Goal: Information Seeking & Learning: Compare options

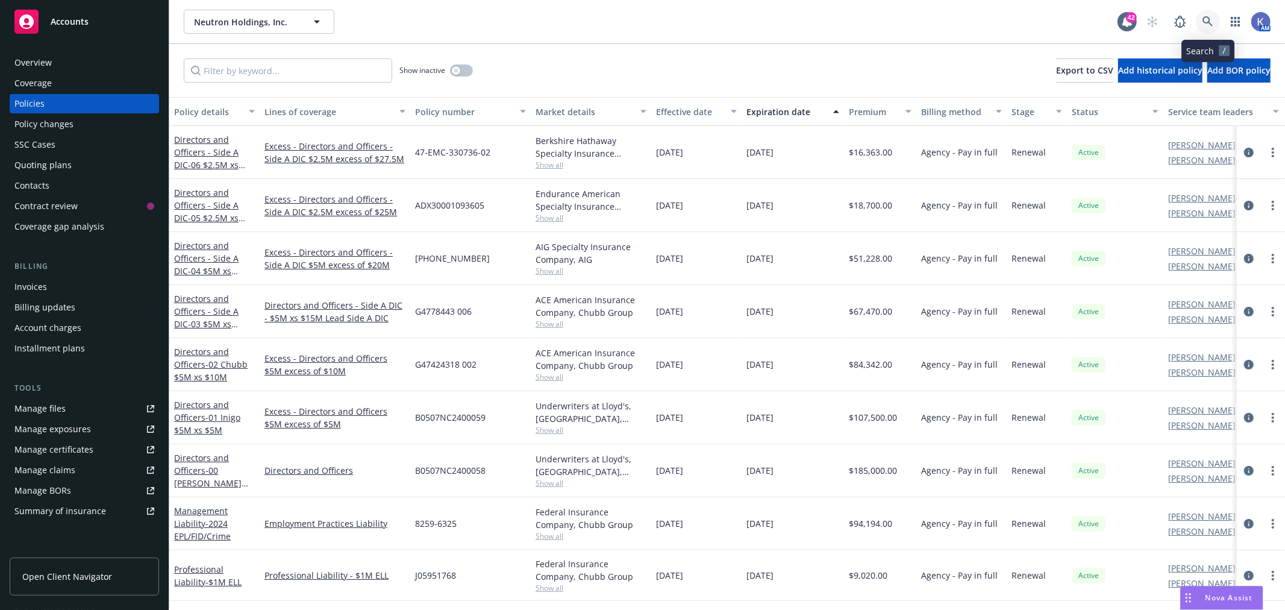
click at [1210, 16] on icon at bounding box center [1208, 21] width 11 height 11
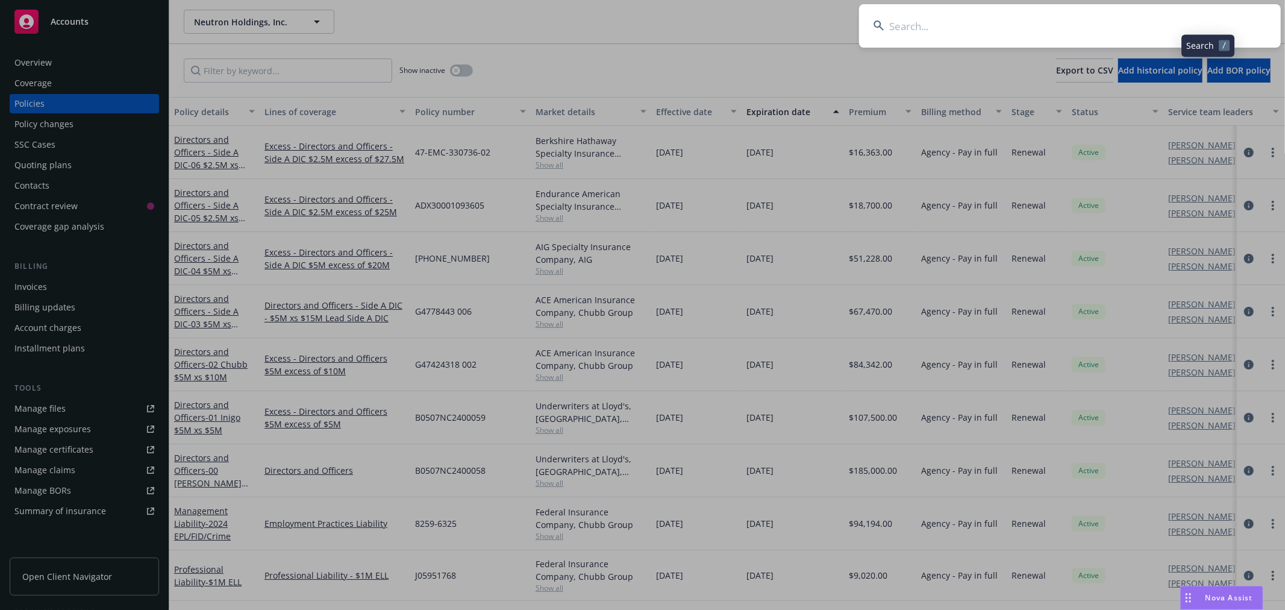
click at [1157, 23] on input at bounding box center [1070, 25] width 422 height 43
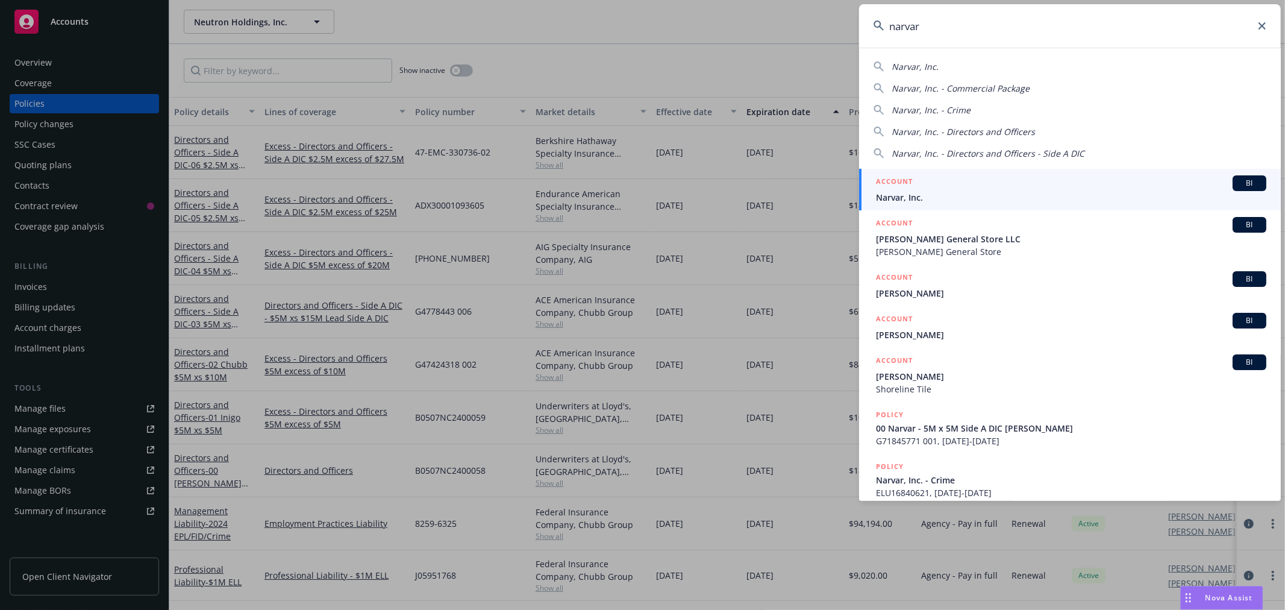
type input "narvar"
click at [909, 201] on span "Narvar, Inc." at bounding box center [1071, 197] width 390 height 13
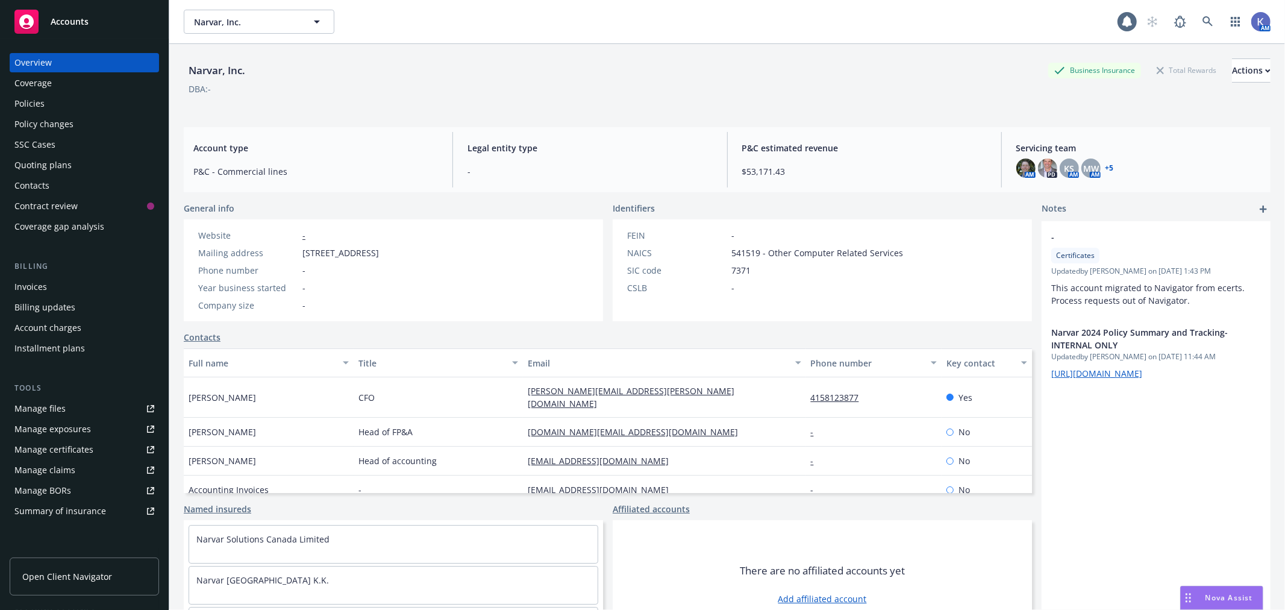
click at [46, 99] on div "Policies" at bounding box center [84, 103] width 140 height 19
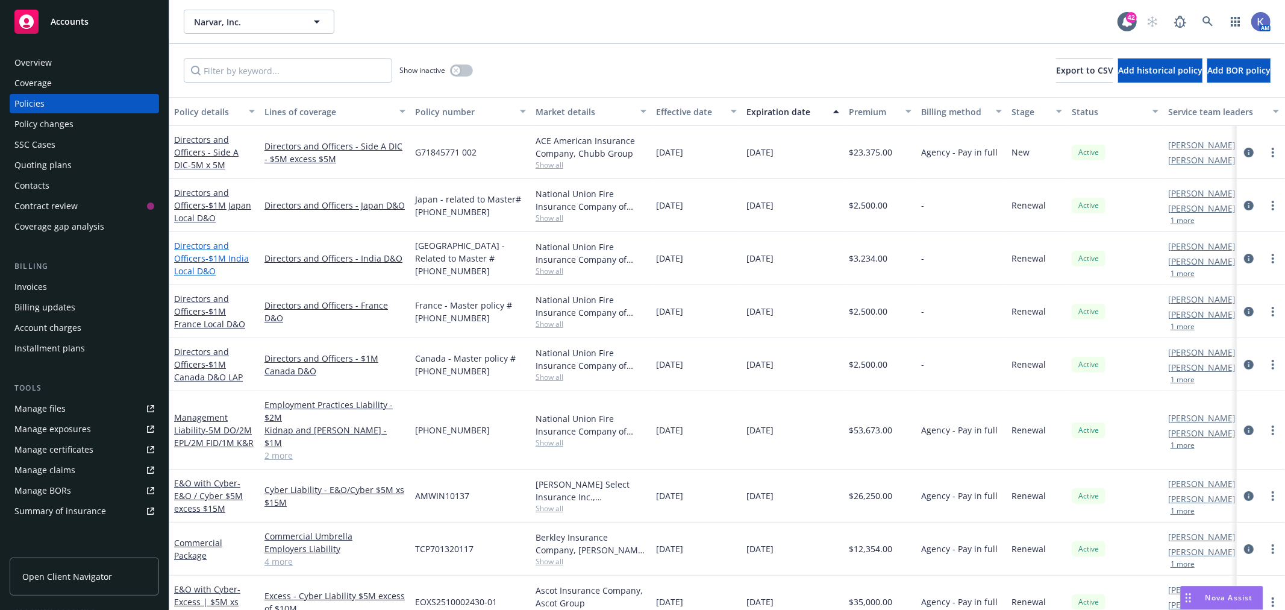
click at [213, 254] on span "- $1M India Local D&O" at bounding box center [211, 264] width 75 height 24
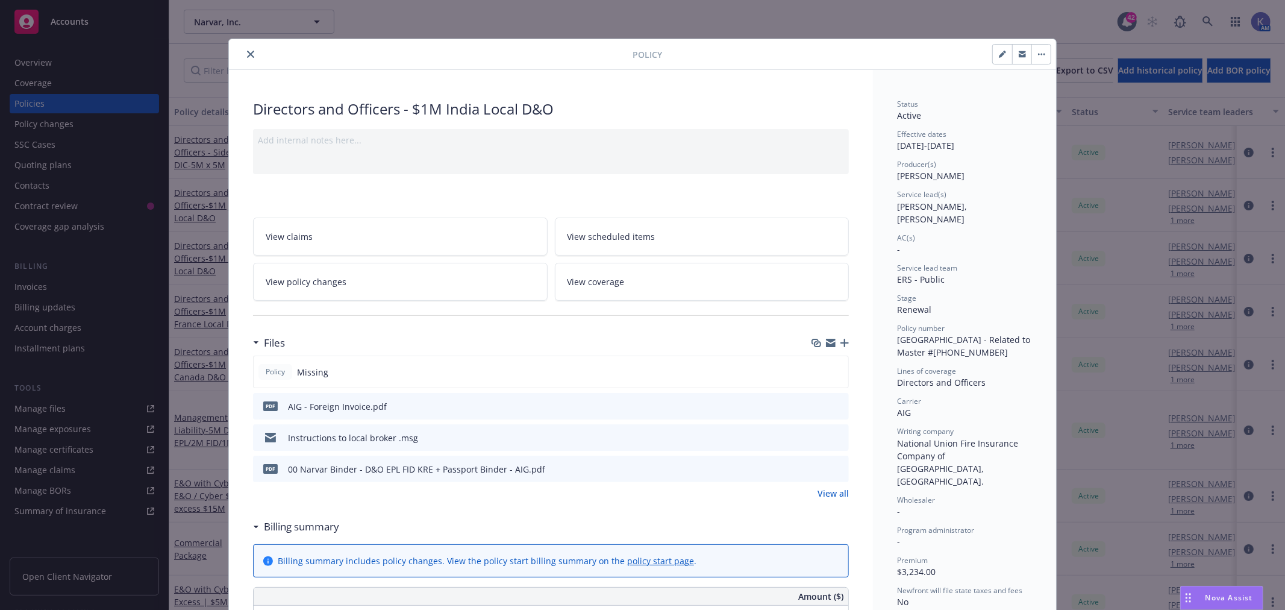
click at [841, 343] on icon "button" at bounding box center [845, 343] width 8 height 8
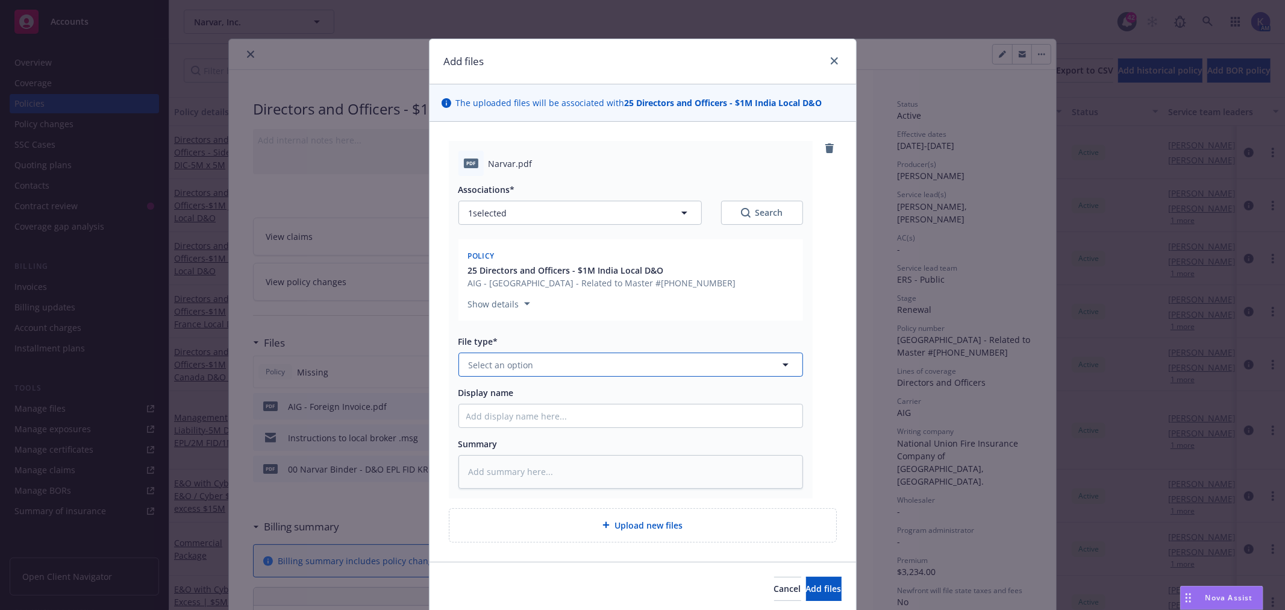
click at [513, 363] on span "Select an option" at bounding box center [501, 365] width 65 height 13
type input "invoic"
click at [551, 436] on div "Invoice - Third Party" at bounding box center [630, 429] width 329 height 17
click at [517, 417] on input "Display name" at bounding box center [630, 415] width 343 height 23
type textarea "x"
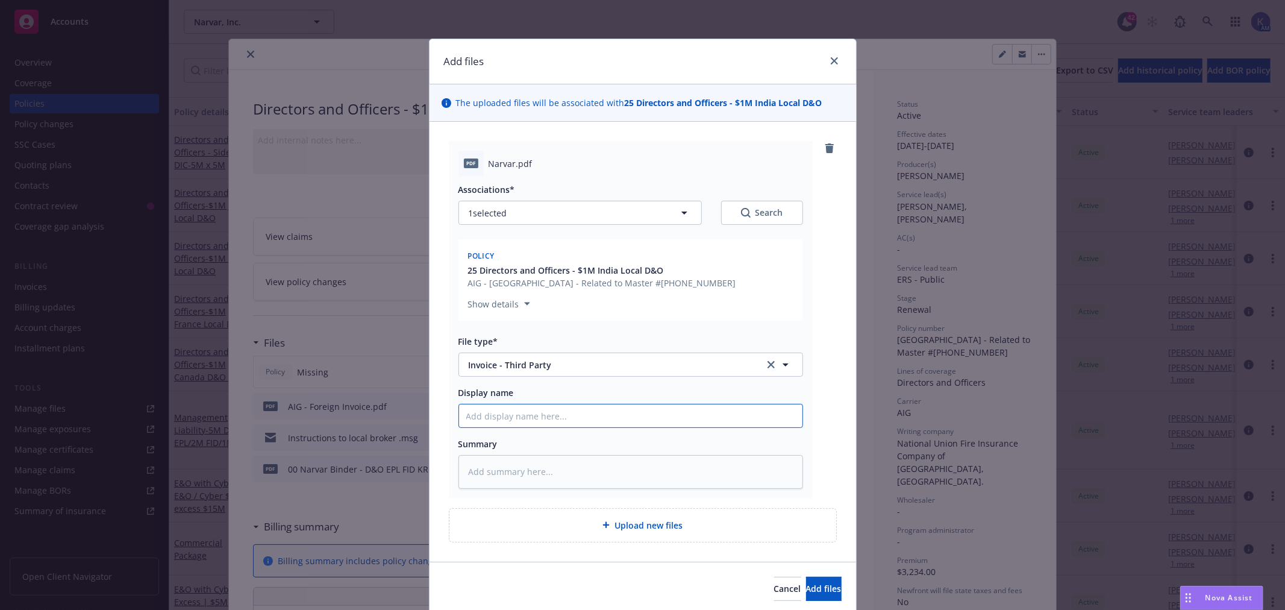
type input "L"
type textarea "x"
type input "Lo"
type textarea "x"
type input "Loc"
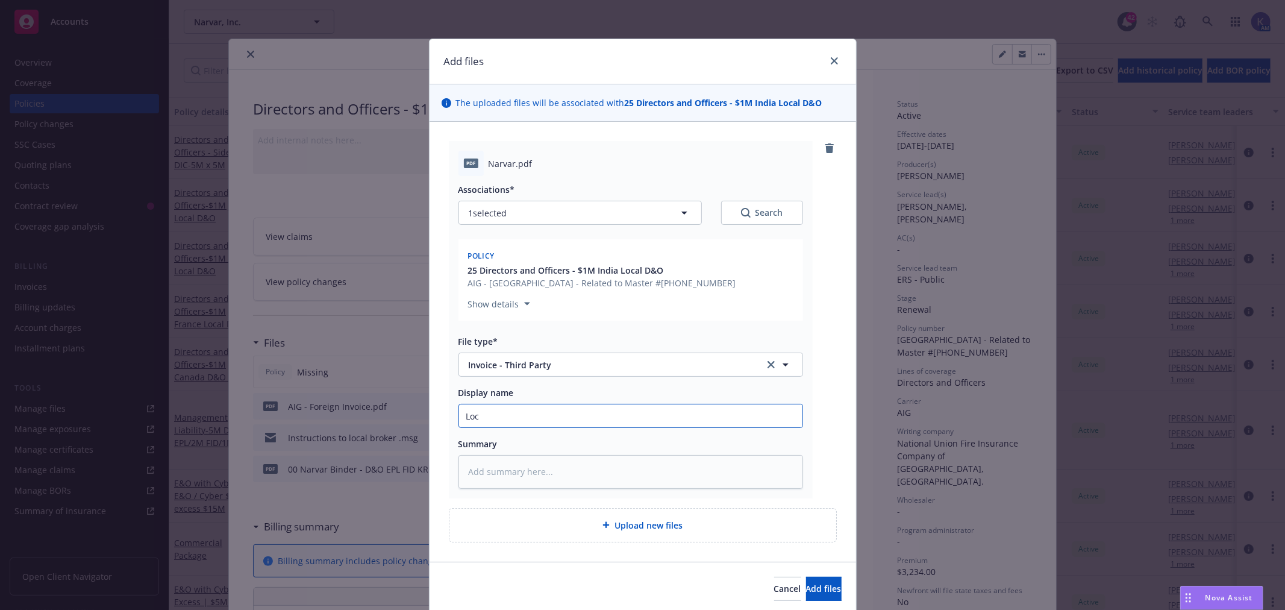
type textarea "x"
type input "Loca"
type textarea "x"
type input "Local"
type textarea "x"
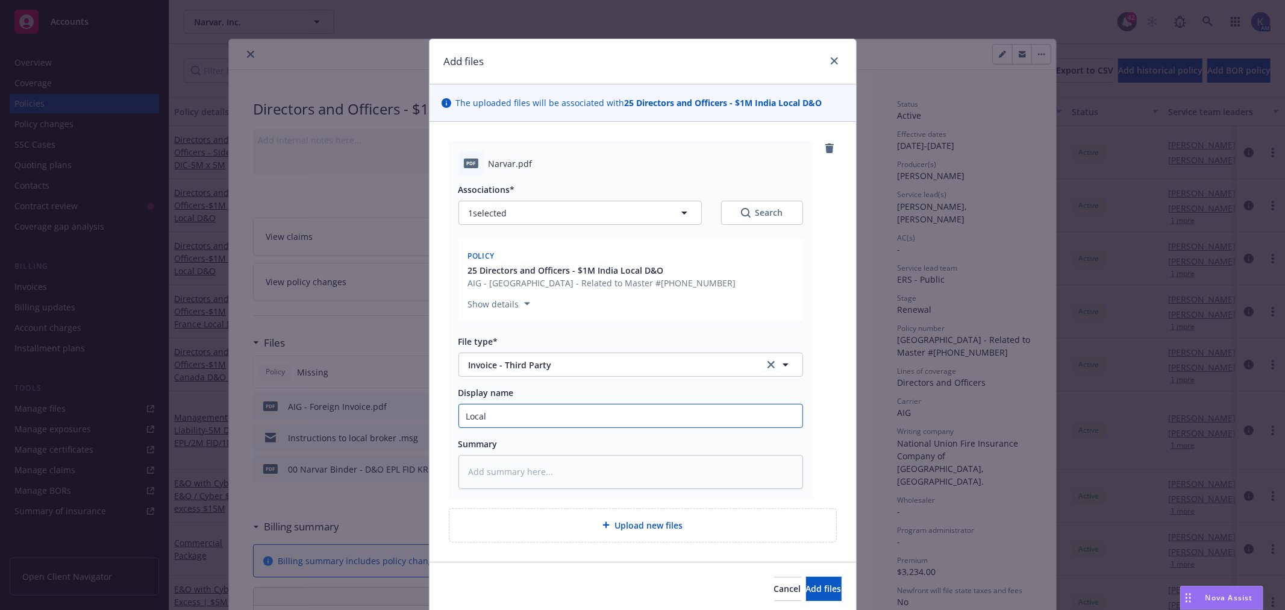
type input "Local I"
type textarea "x"
type input "Local In"
type textarea "x"
type input "Local Ini"
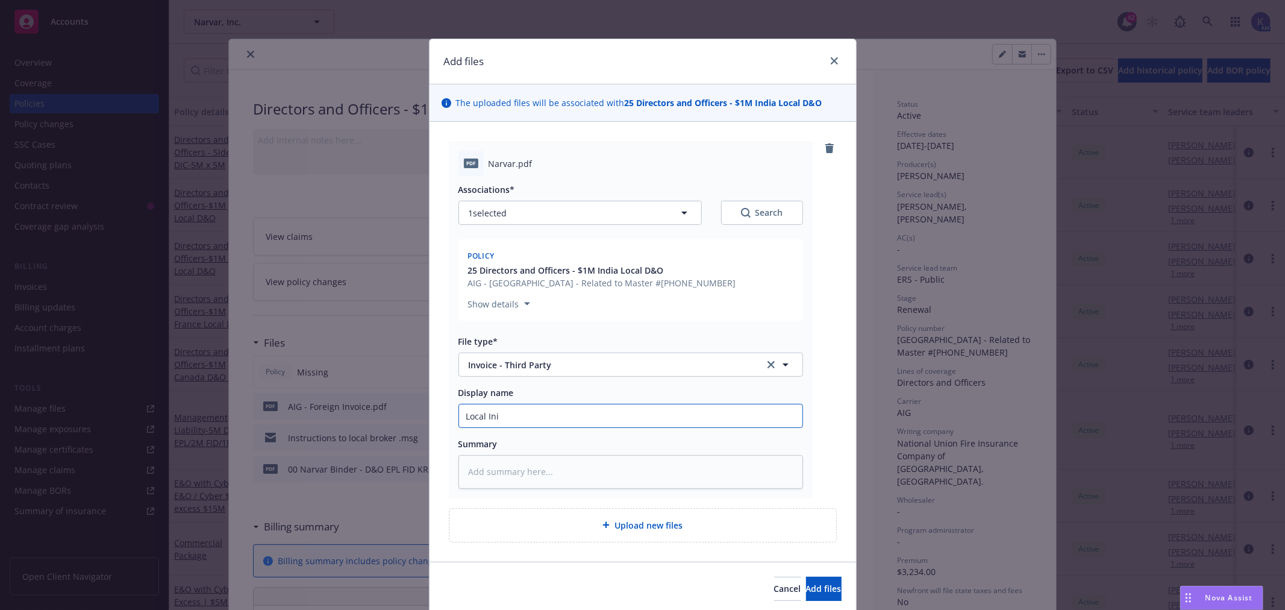
type textarea "x"
type input "Local In"
type textarea "x"
type input "Local Ind"
type textarea "x"
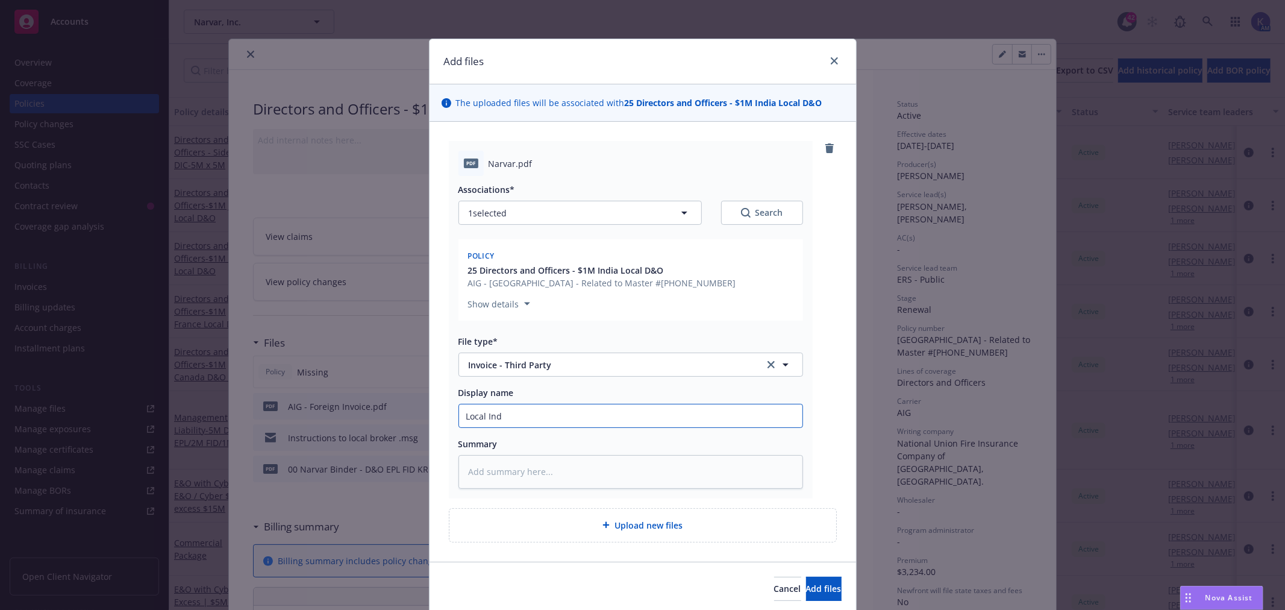
type input "Local Indi"
type textarea "x"
type input "Local [GEOGRAPHIC_DATA]"
type textarea "x"
type input "Local [GEOGRAPHIC_DATA]"
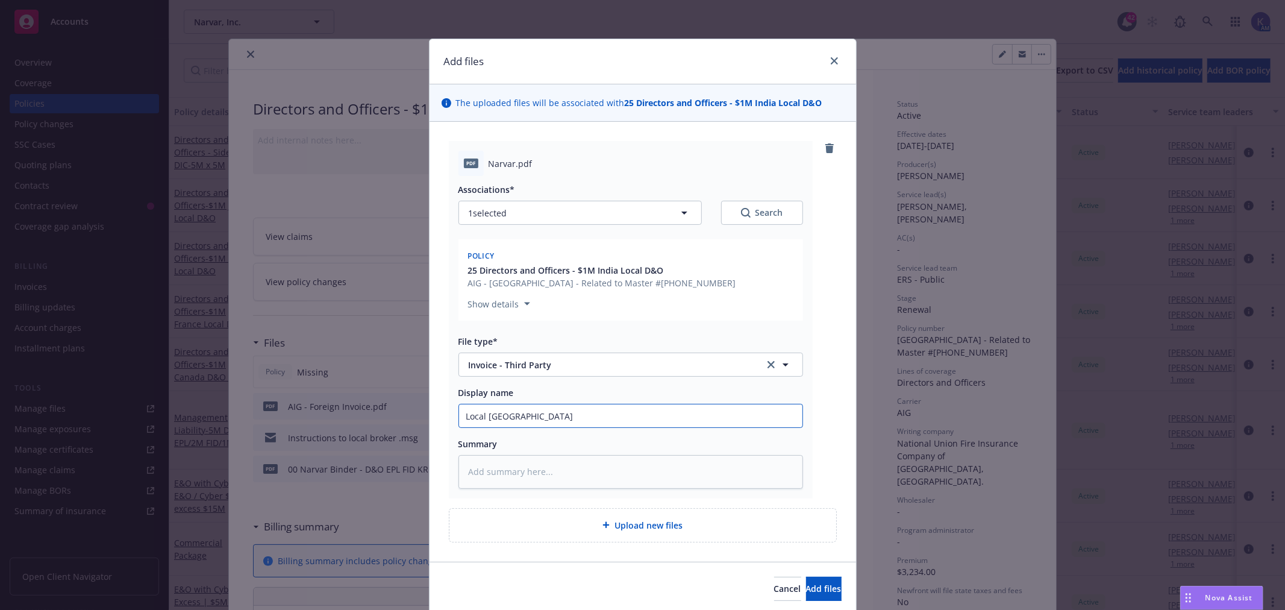
type textarea "x"
type input "Local [GEOGRAPHIC_DATA] I"
type textarea "x"
type input "Local [GEOGRAPHIC_DATA] In"
type textarea "x"
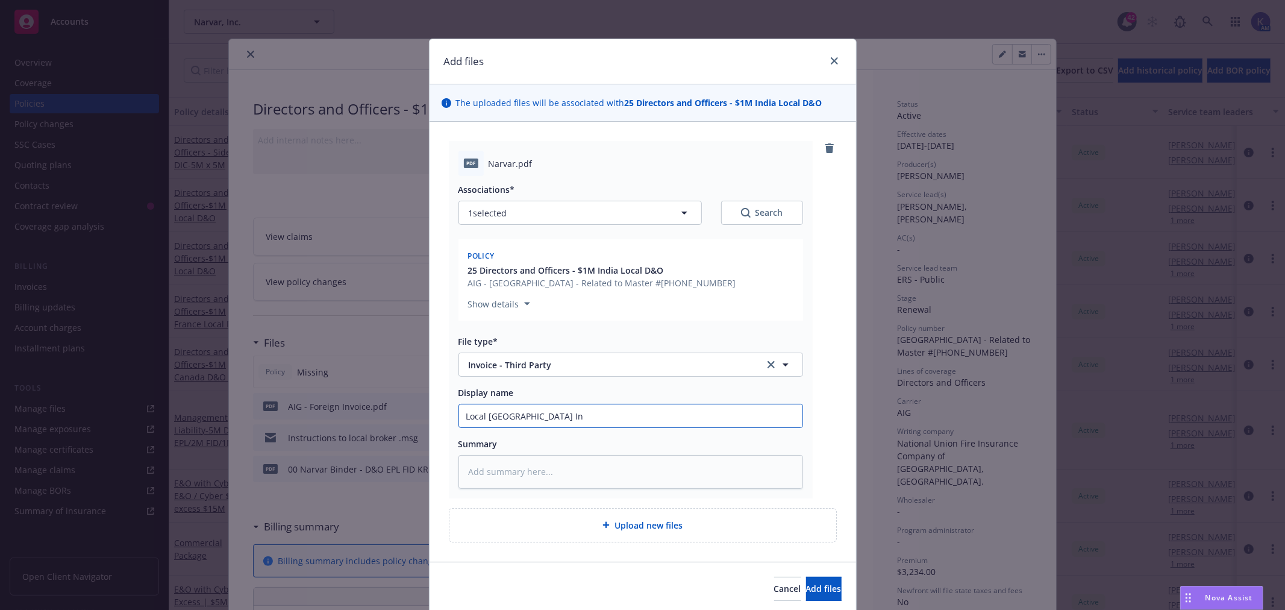
type input "Local [GEOGRAPHIC_DATA] Inv"
type textarea "x"
type input "Local [GEOGRAPHIC_DATA] Invo"
type textarea "x"
type input "Local [GEOGRAPHIC_DATA] Invoi"
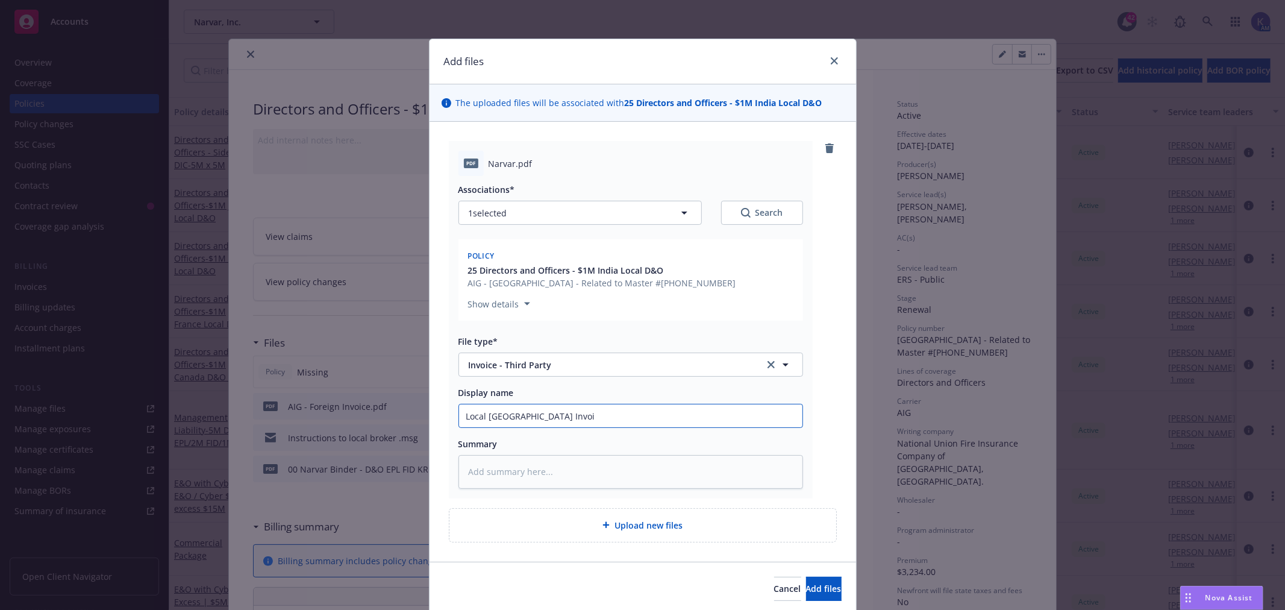
type textarea "x"
type input "Local [GEOGRAPHIC_DATA] Invoic"
type textarea "x"
type input "Local [GEOGRAPHIC_DATA] Invoice"
type textarea "x"
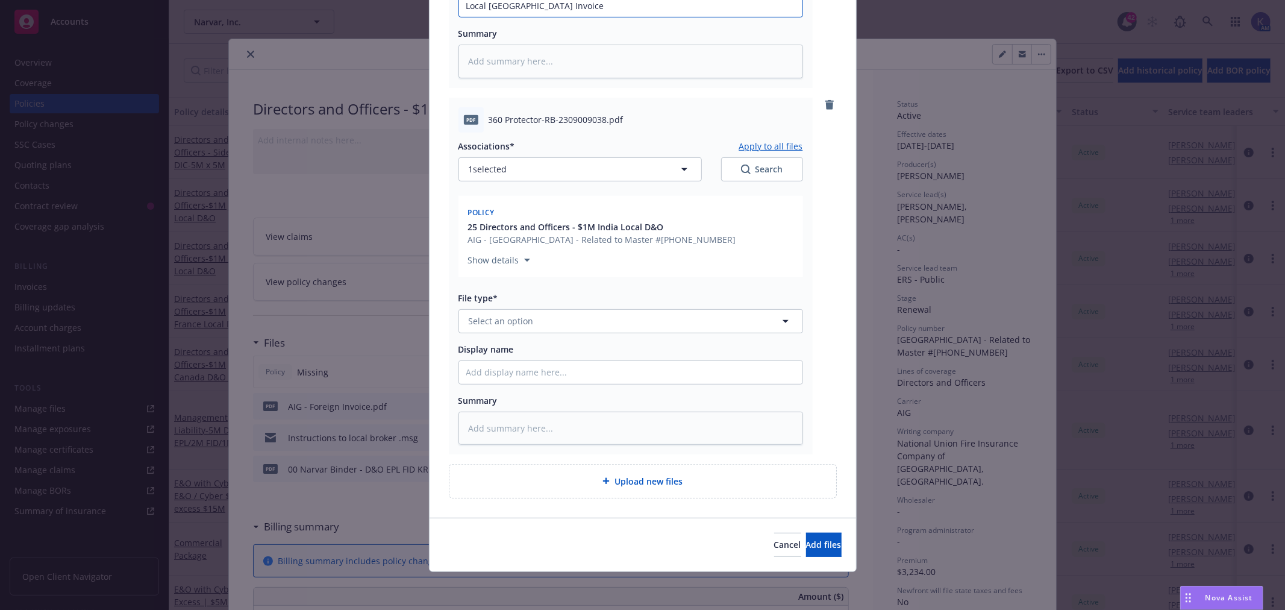
scroll to position [411, 0]
click at [499, 326] on span "Select an option" at bounding box center [501, 320] width 65 height 13
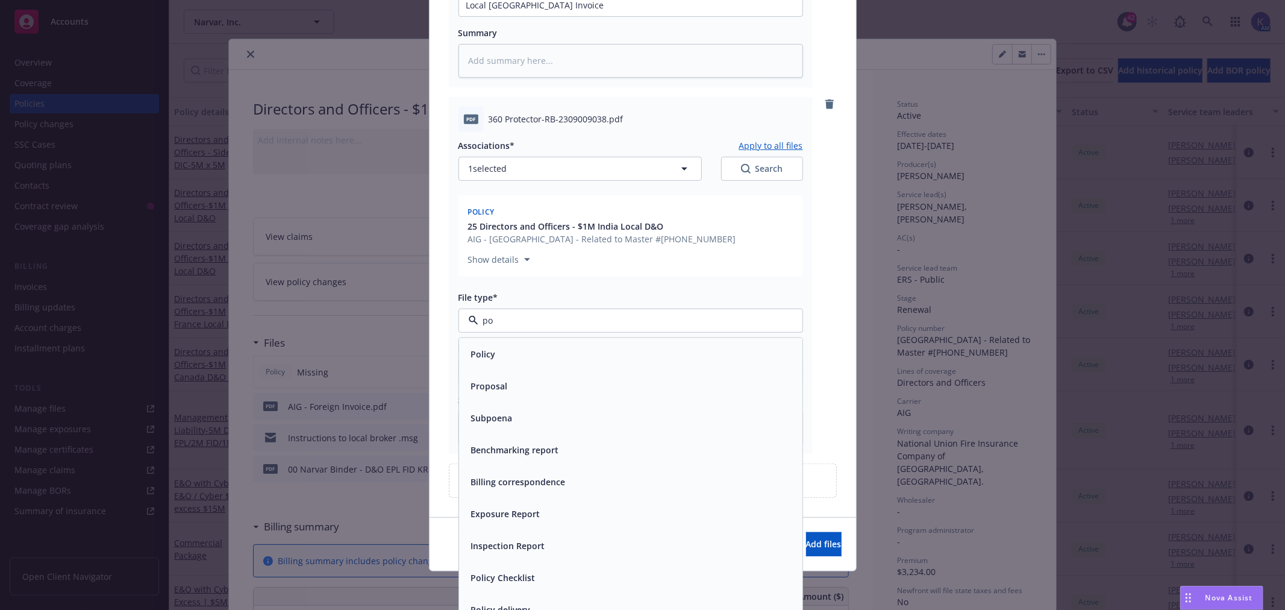
type input "pol"
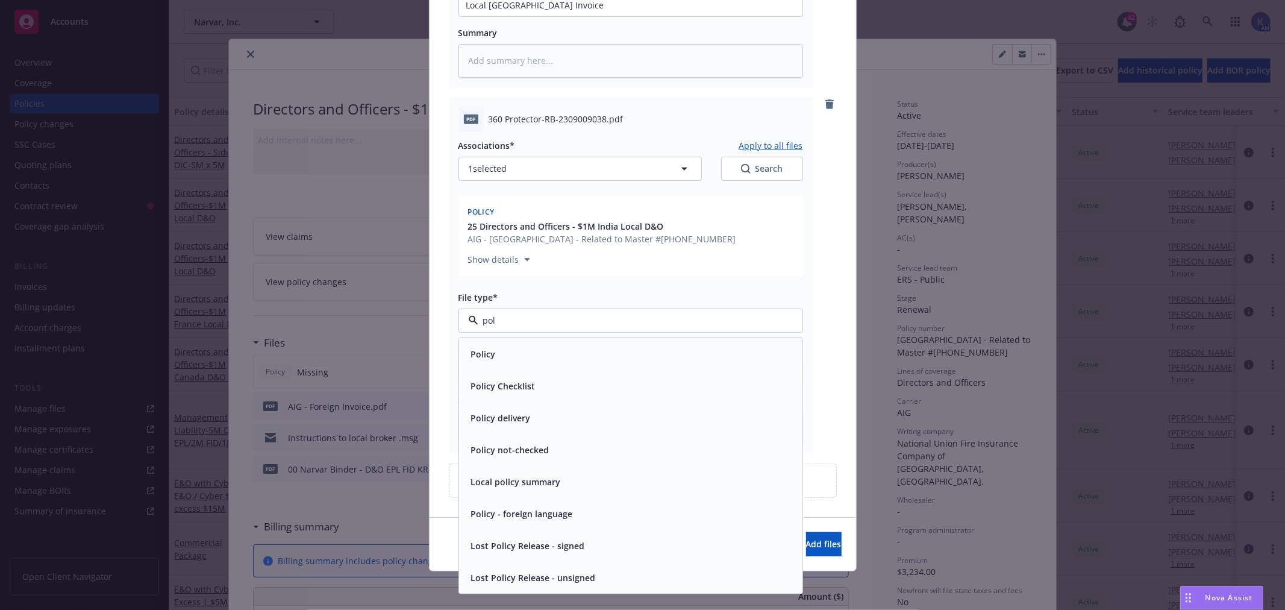
click at [492, 356] on div "Policy" at bounding box center [630, 353] width 329 height 17
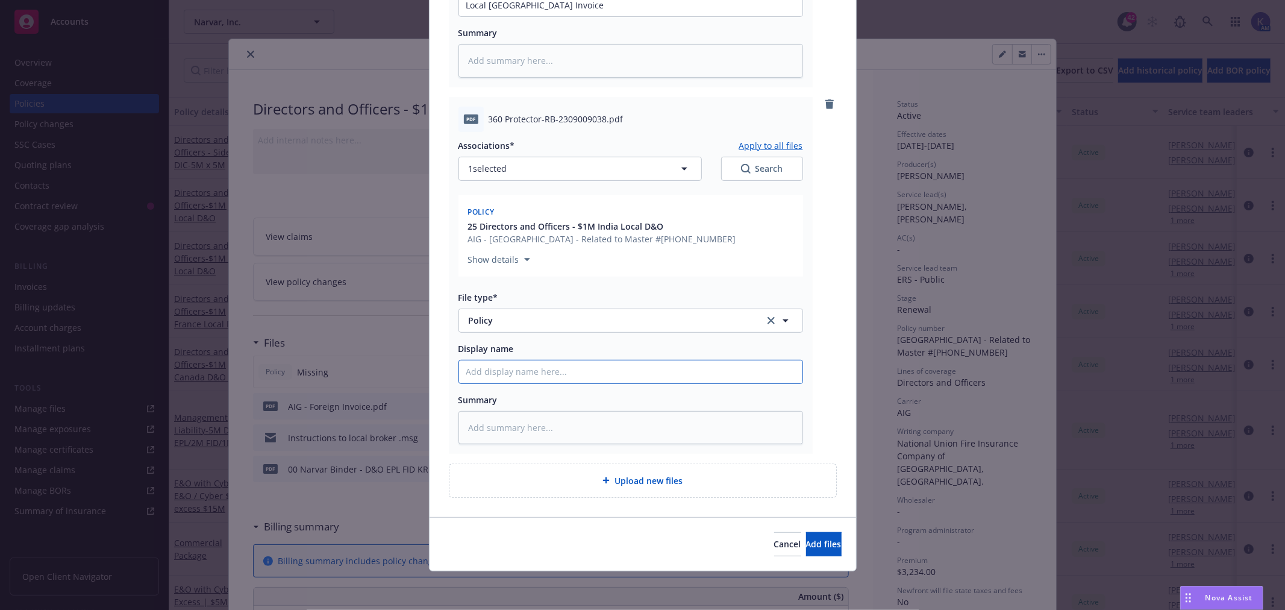
click at [497, 16] on input "Display name" at bounding box center [630, 4] width 343 height 23
type textarea "x"
type input "L"
type textarea "x"
type input "Lo"
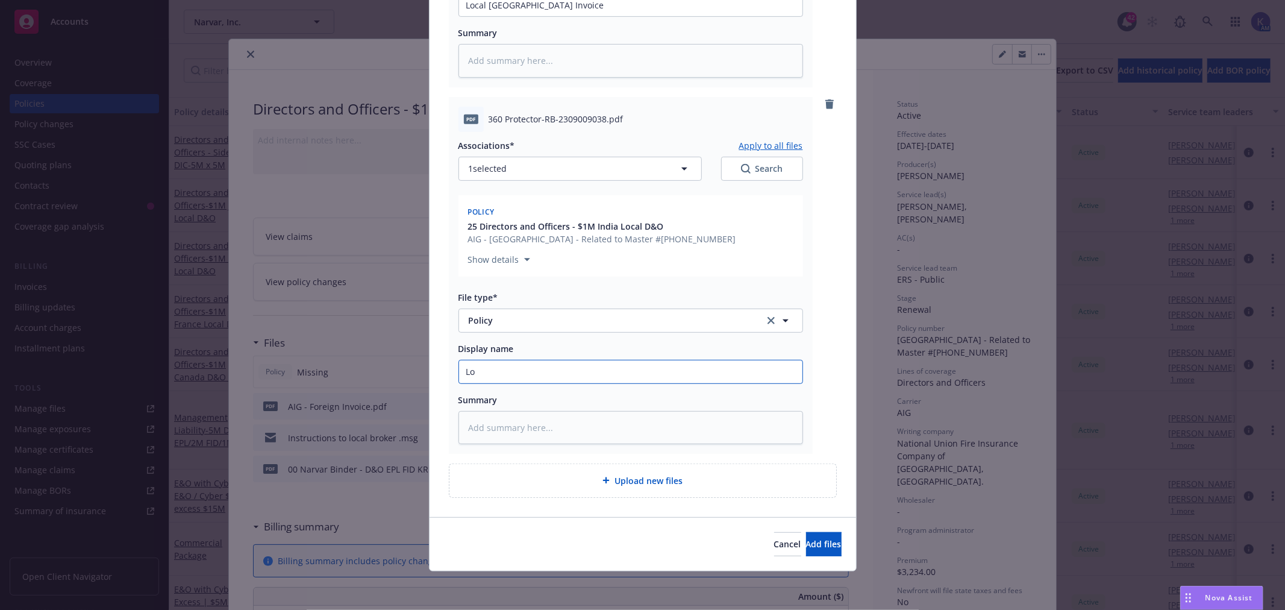
type textarea "x"
type input "Loc"
type textarea "x"
type input "Loca"
type textarea "x"
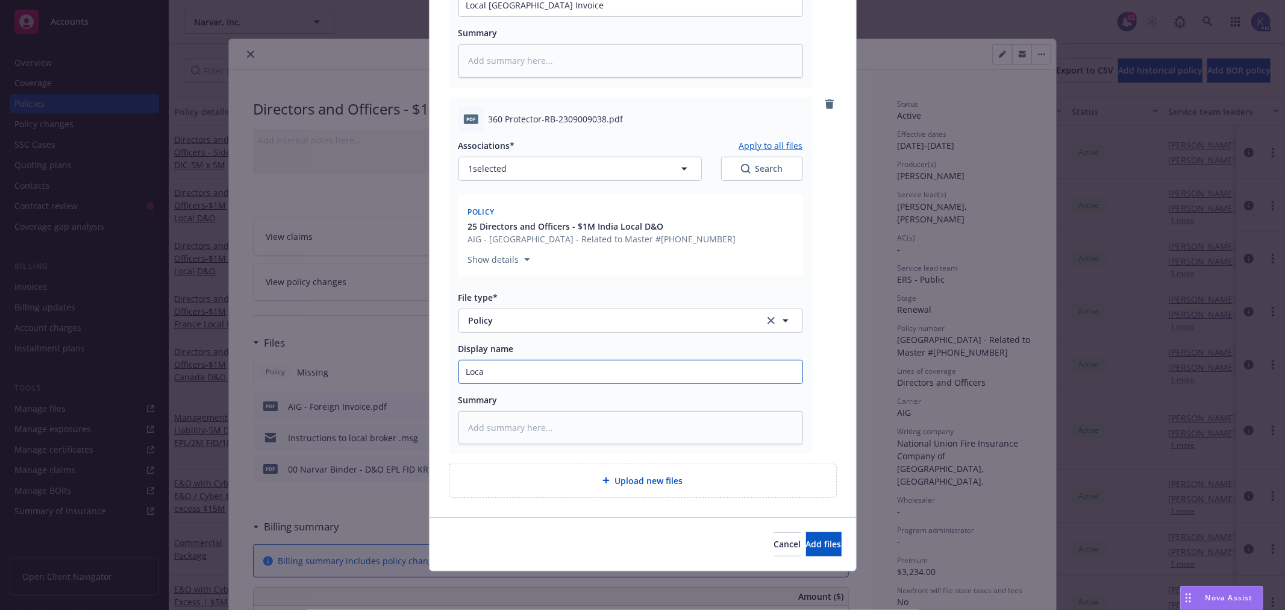
type input "Local"
type textarea "x"
type input "Local"
type textarea "x"
type input "Local I"
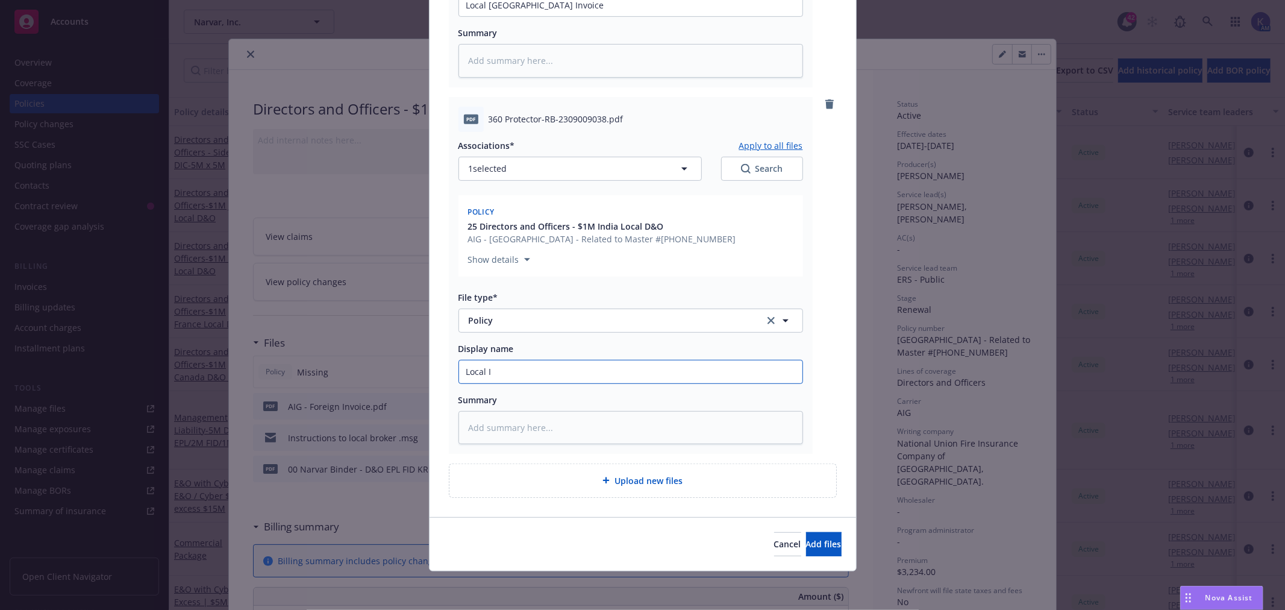
type textarea "x"
type input "Local In"
type textarea "x"
type input "Local Ind"
type textarea "x"
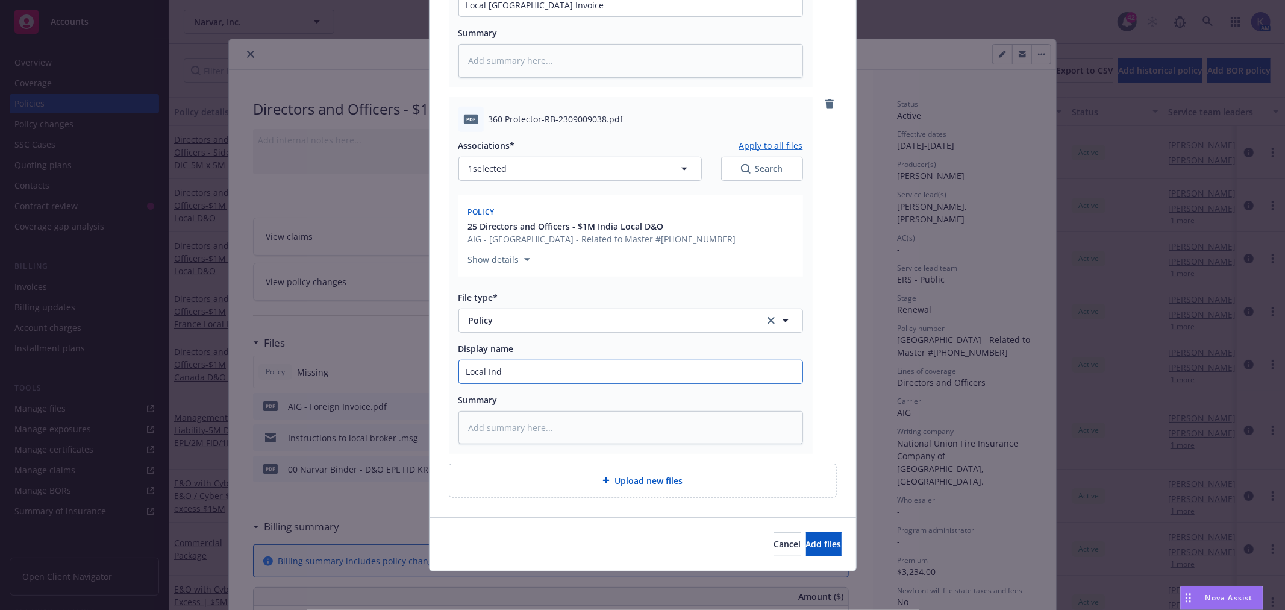
type input "Local Indi"
type textarea "x"
type input "Local [GEOGRAPHIC_DATA]"
type textarea "x"
type input "Local [GEOGRAPHIC_DATA]"
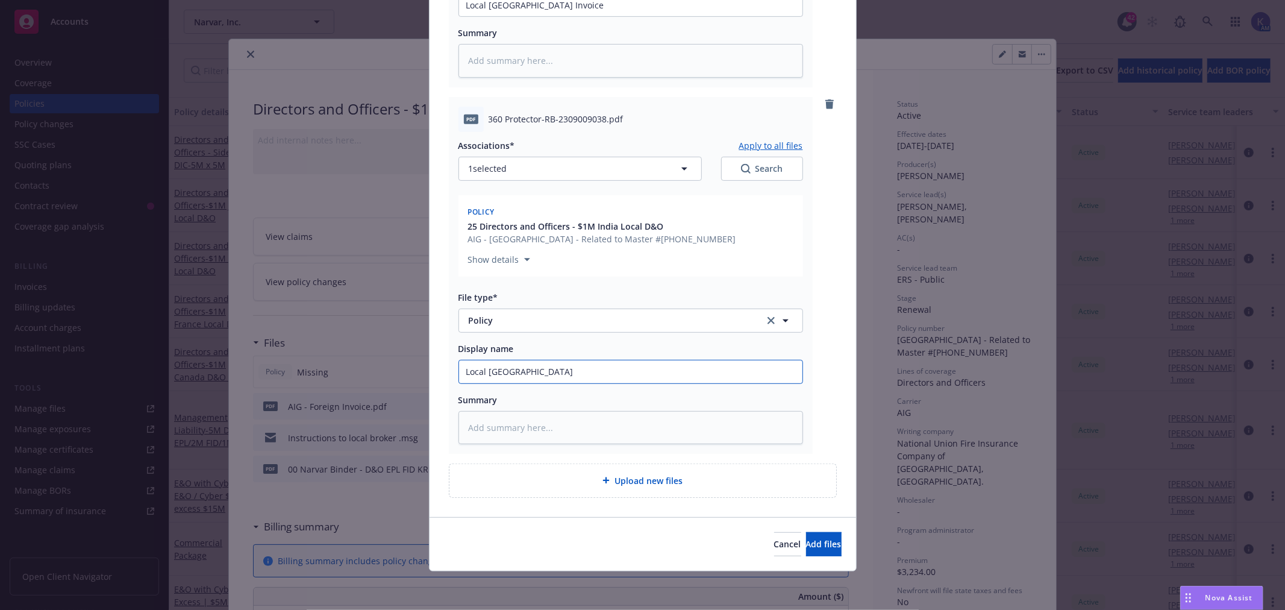
type textarea "x"
type input "Local [GEOGRAPHIC_DATA] P"
type textarea "x"
type input "Local [GEOGRAPHIC_DATA] Po"
type textarea "x"
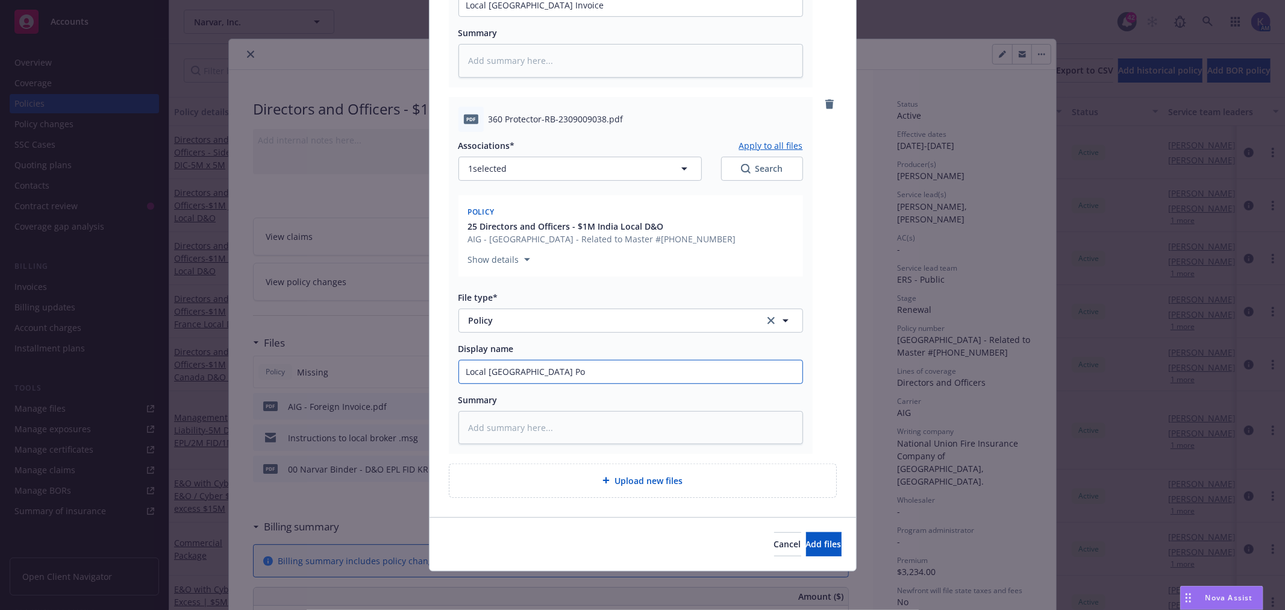
type input "Local [GEOGRAPHIC_DATA] Pol"
type textarea "x"
type input "Local [GEOGRAPHIC_DATA] Poli"
type textarea "x"
type input "Local India Policy"
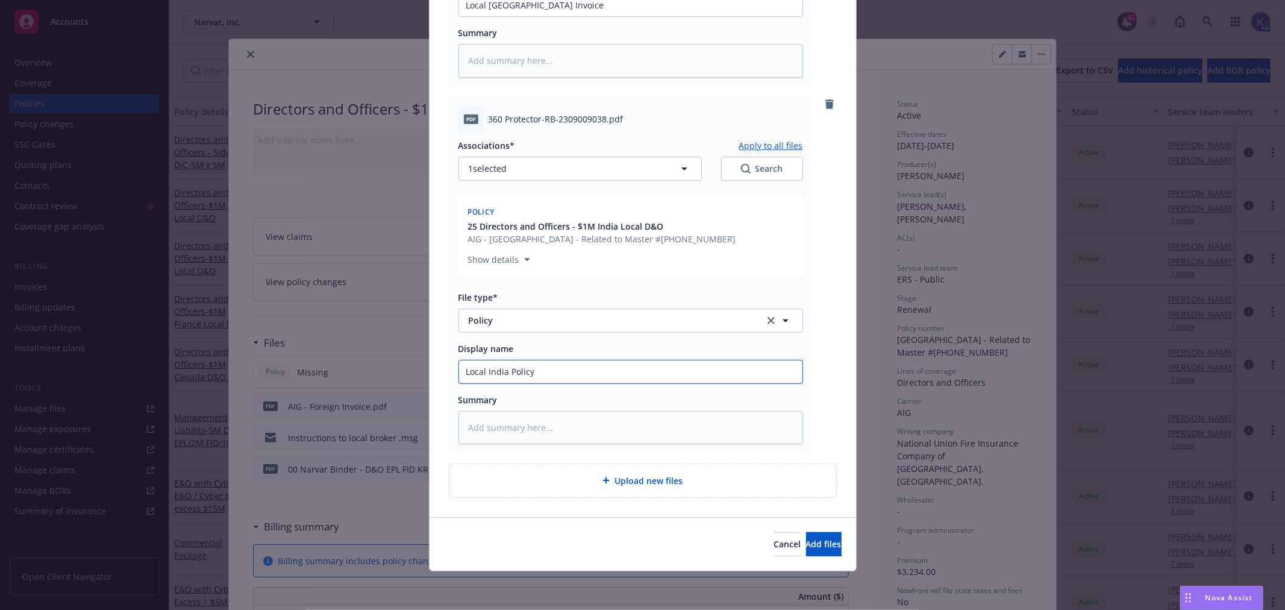
type textarea "x"
type input "Local India Policy"
type textarea "x"
type input "Local India Policy"
type textarea "x"
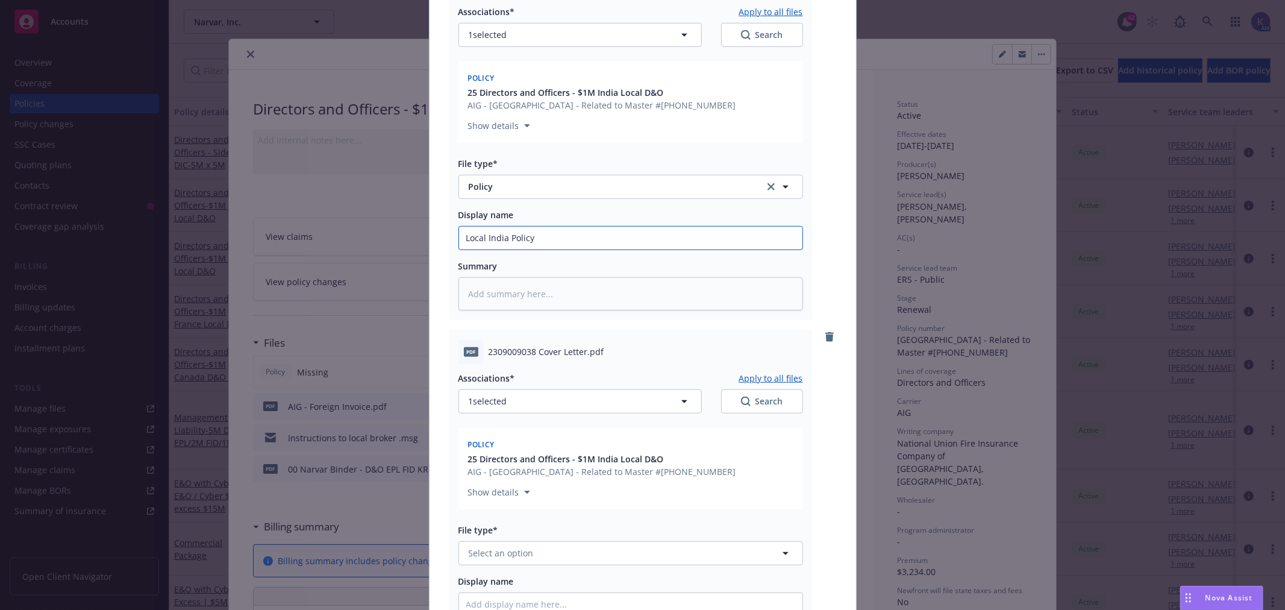
scroll to position [678, 0]
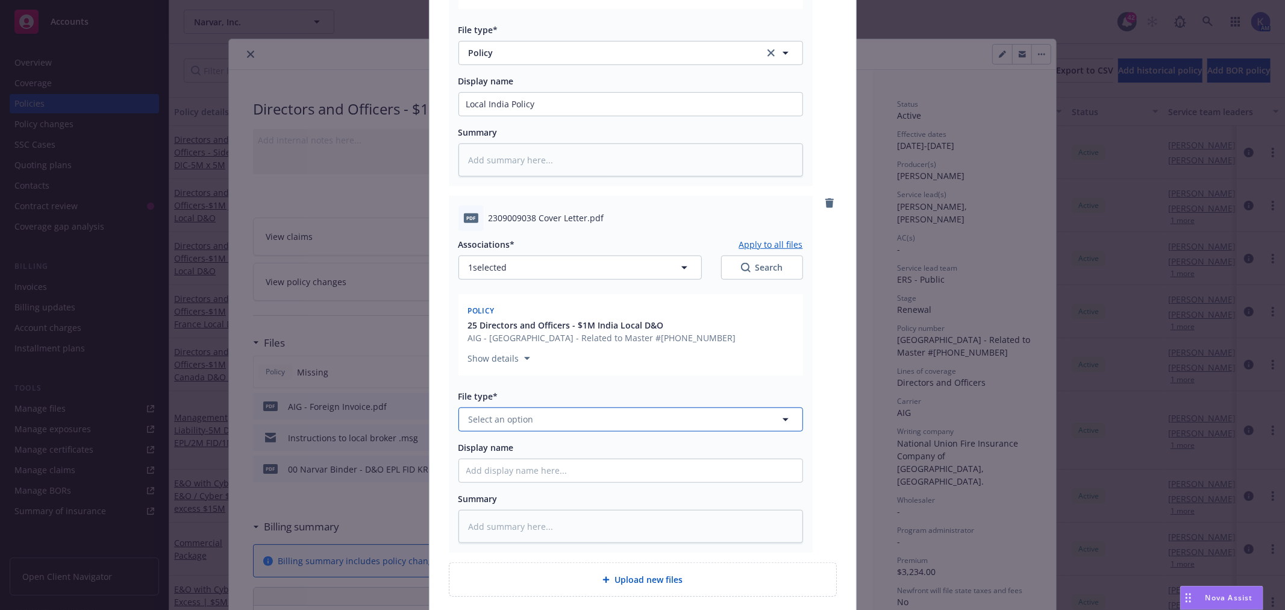
click at [519, 424] on span "Select an option" at bounding box center [501, 419] width 65 height 13
type input "cover"
click at [507, 450] on span "Cover letter" at bounding box center [495, 452] width 49 height 13
type textarea "x"
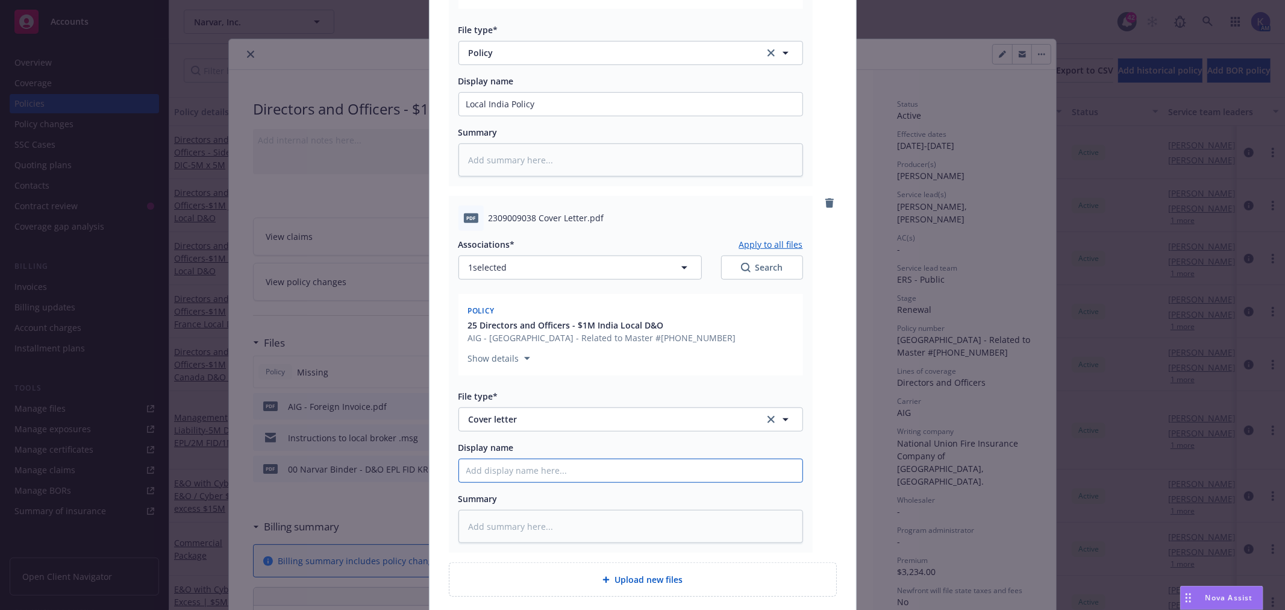
type input "T"
type textarea "x"
type input "TA"
type textarea "x"
type input "TAT"
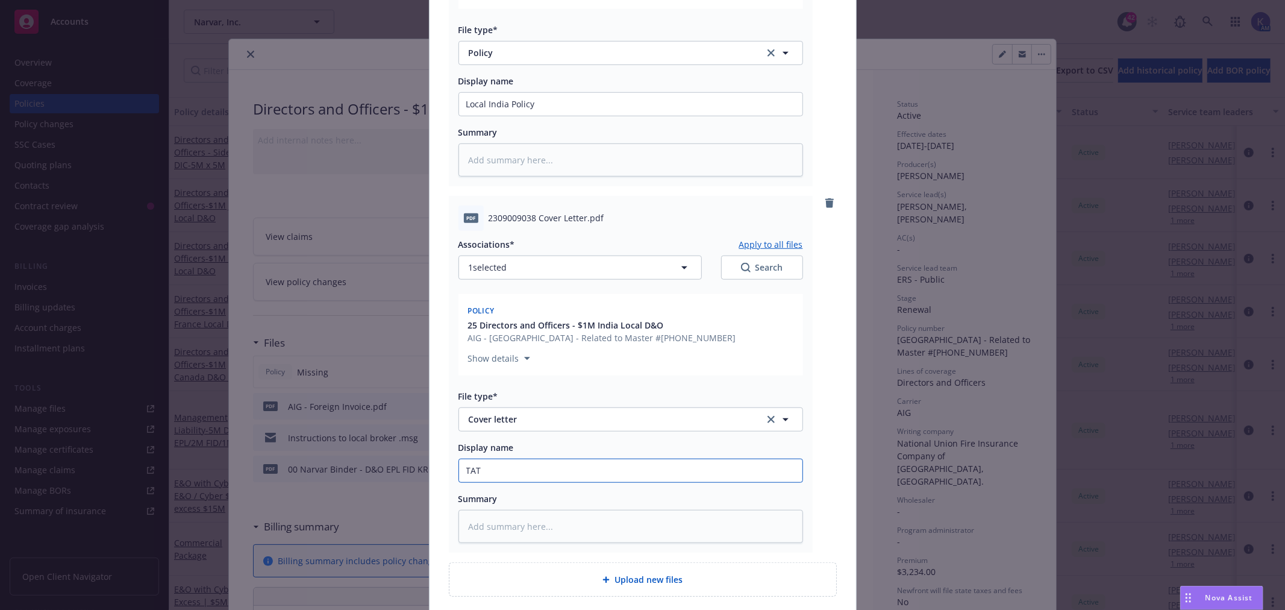
type textarea "x"
type input "TATA"
type textarea "x"
type input "TATA"
type textarea "x"
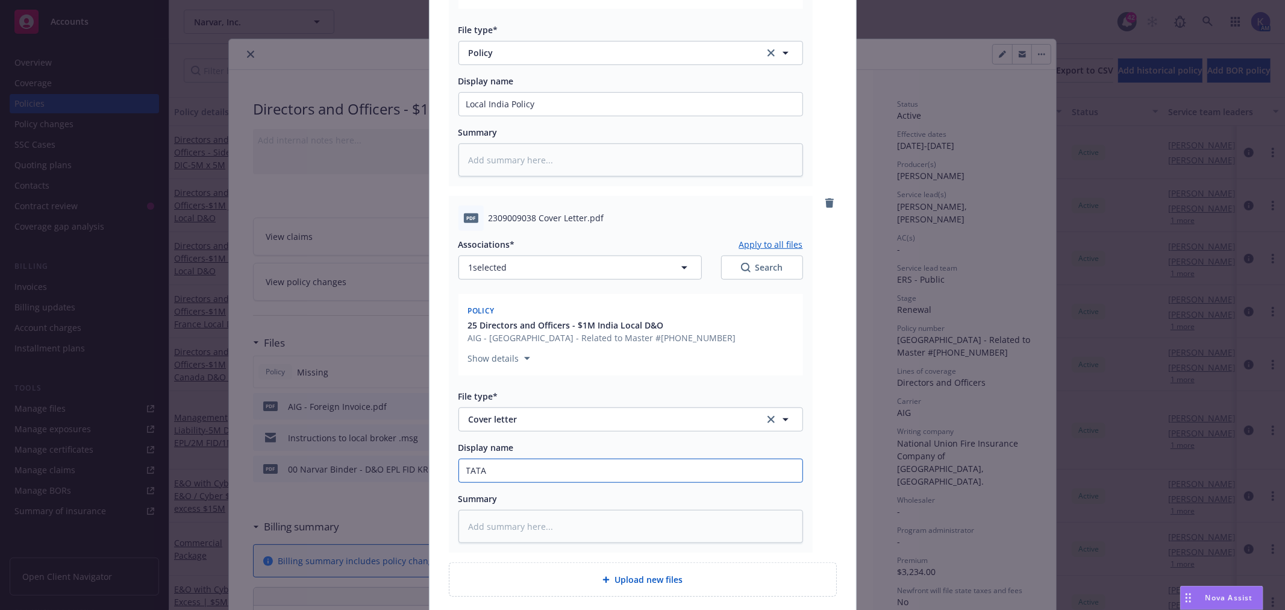
type input "TATA A"
type textarea "x"
type input "TATA AI"
type textarea "x"
type input "TATA AIG"
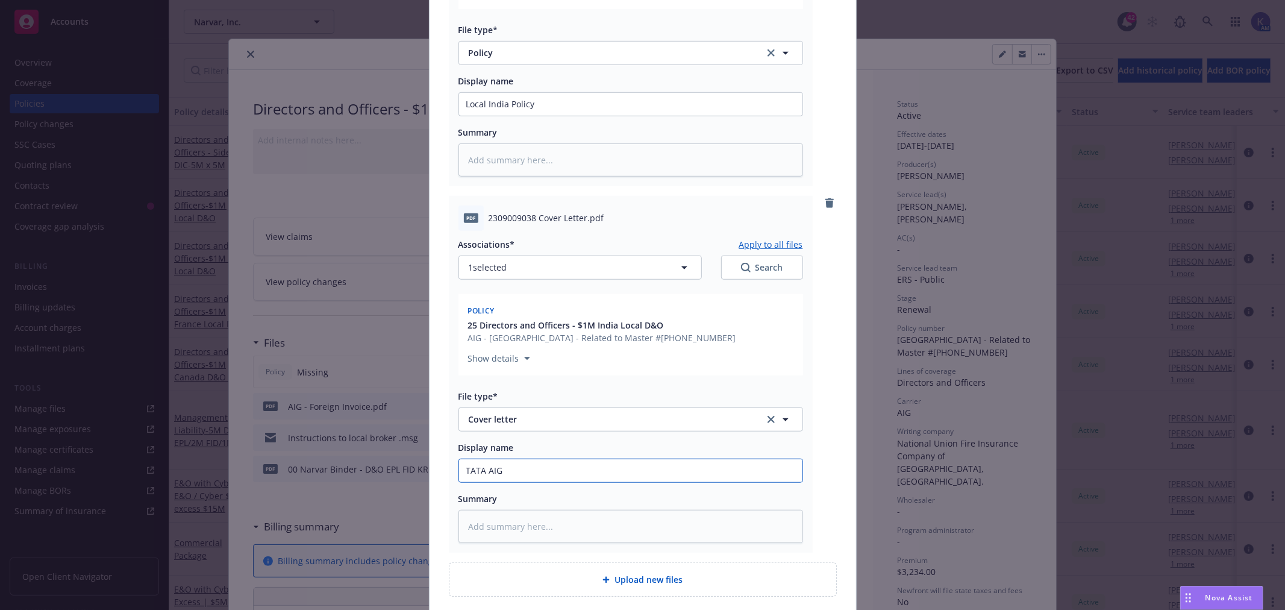
type textarea "x"
type input "TATA AIG"
type textarea "x"
type input "TATA AIG C"
type textarea "x"
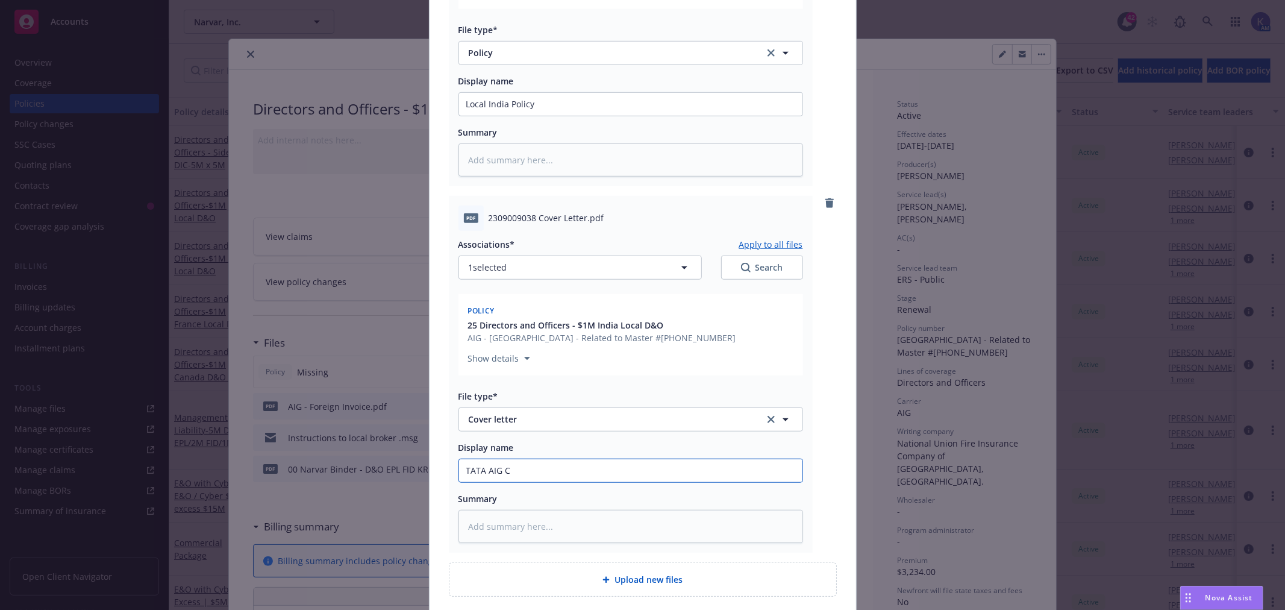
type input "TATA AIG Co"
type textarea "x"
type input "TATA AIG Cove"
type textarea "x"
type input "TATA AIG Cover"
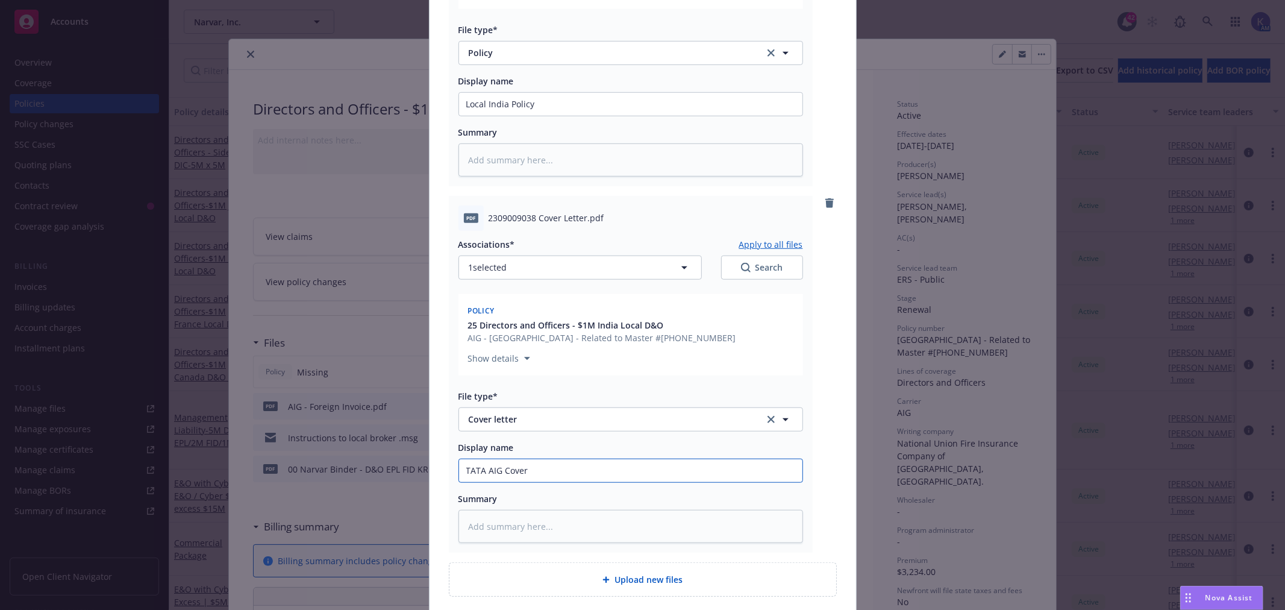
type textarea "x"
type input "TATA AIG Cover"
type textarea "x"
type input "TATA AIG Cover L"
type textarea "x"
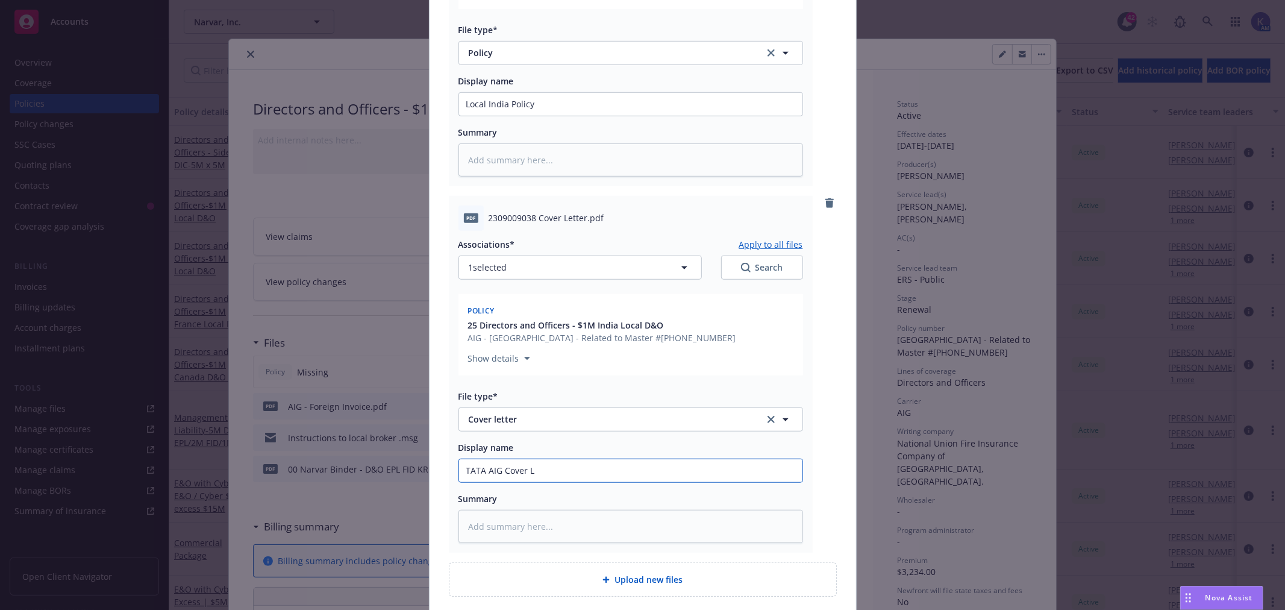
type input "TATA AIG Cover Le"
type textarea "x"
type input "TATA AIG Cover Let"
type textarea "x"
type input "TATA AIG Cover Lett"
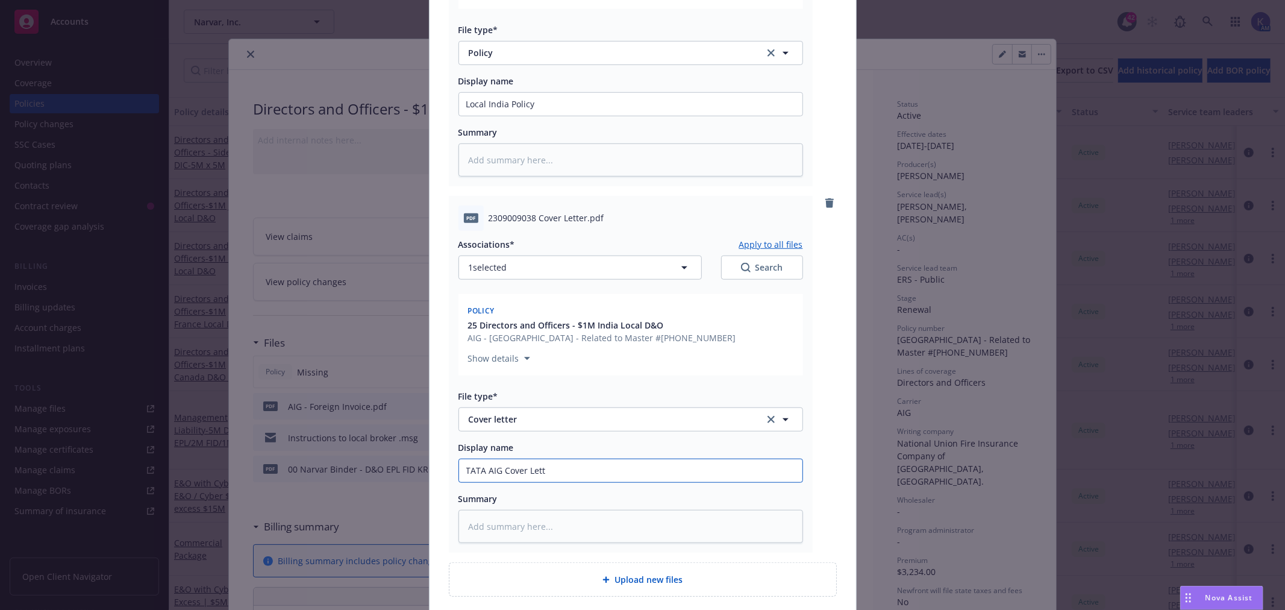
type textarea "x"
type input "TATA AIG Cover Letter"
type textarea "x"
type input "TATA AIG Cover Letter"
type textarea "x"
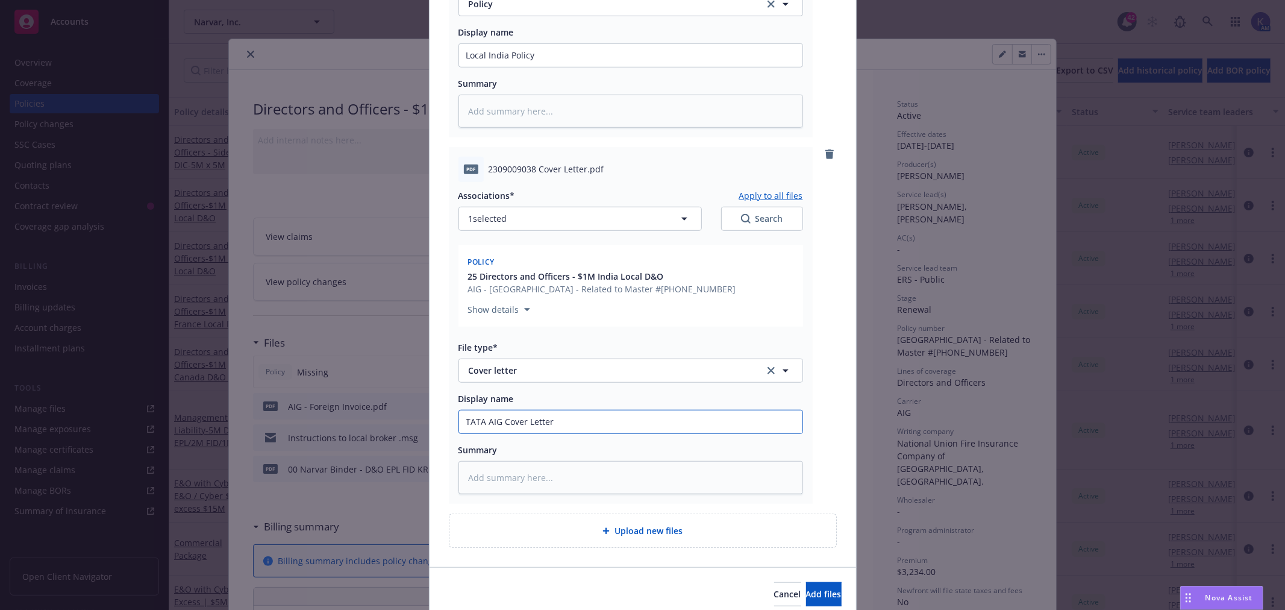
scroll to position [777, 0]
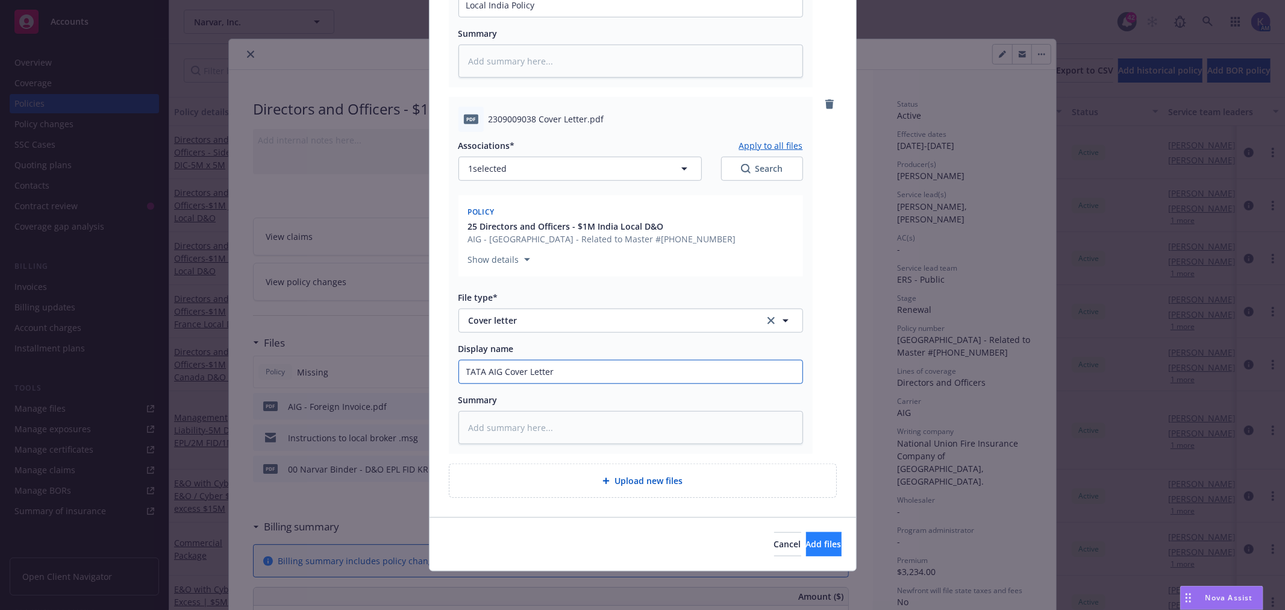
type input "TATA AIG Cover Letter"
click at [806, 543] on span "Add files" at bounding box center [824, 543] width 36 height 11
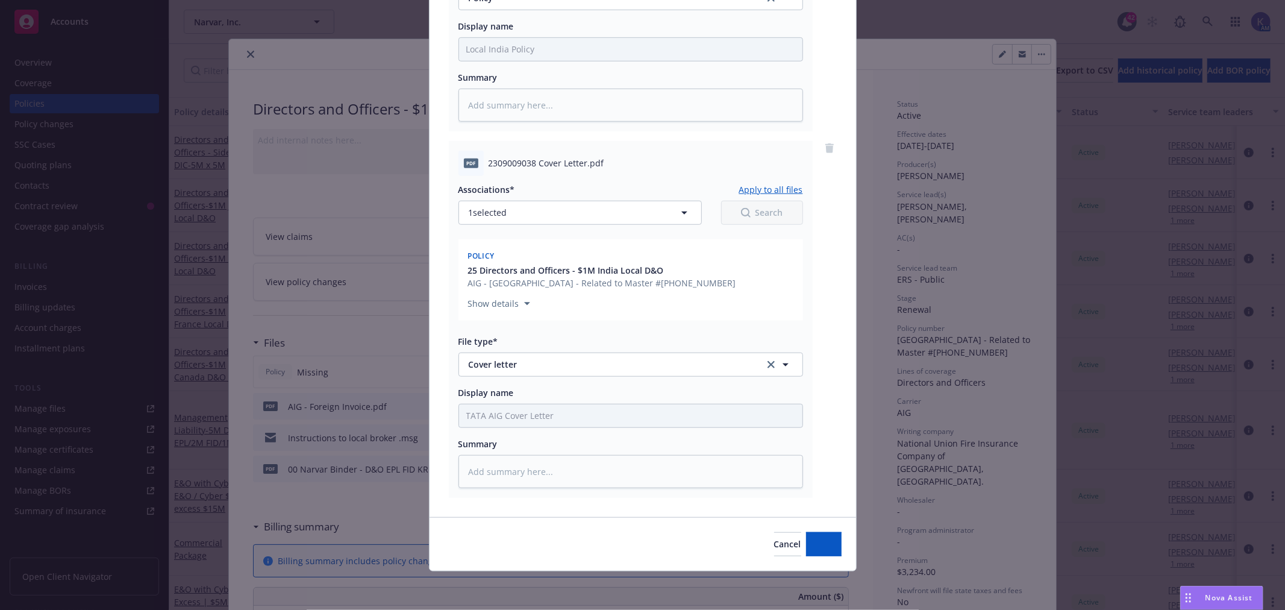
scroll to position [733, 0]
type textarea "x"
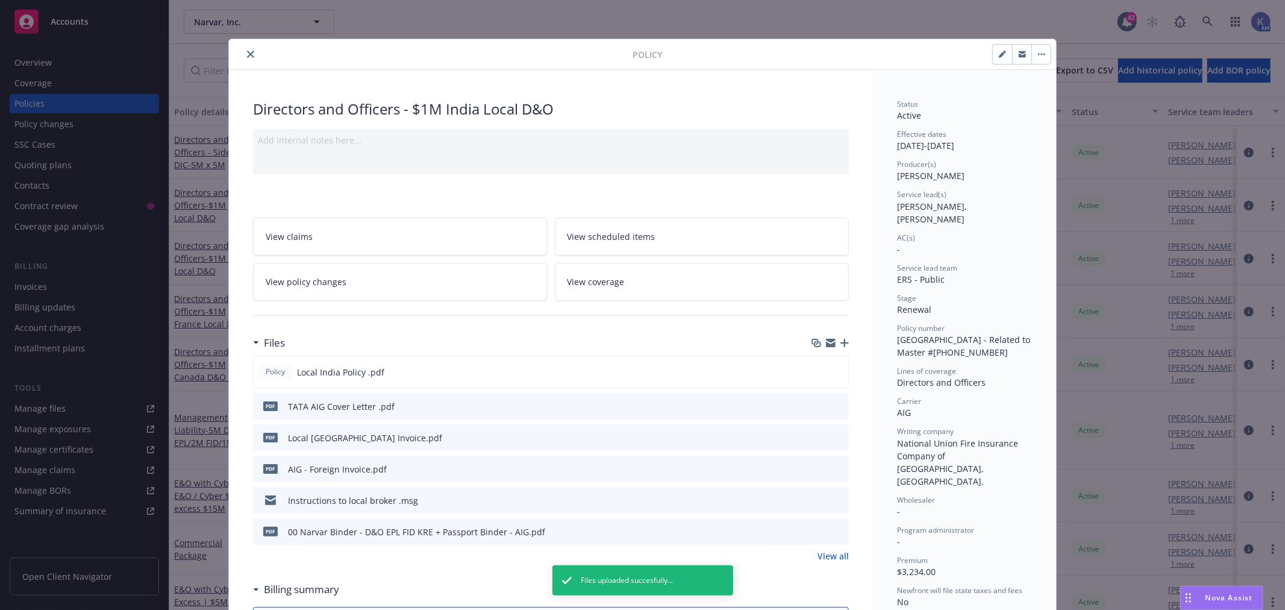
click at [247, 57] on icon "close" at bounding box center [250, 54] width 7 height 7
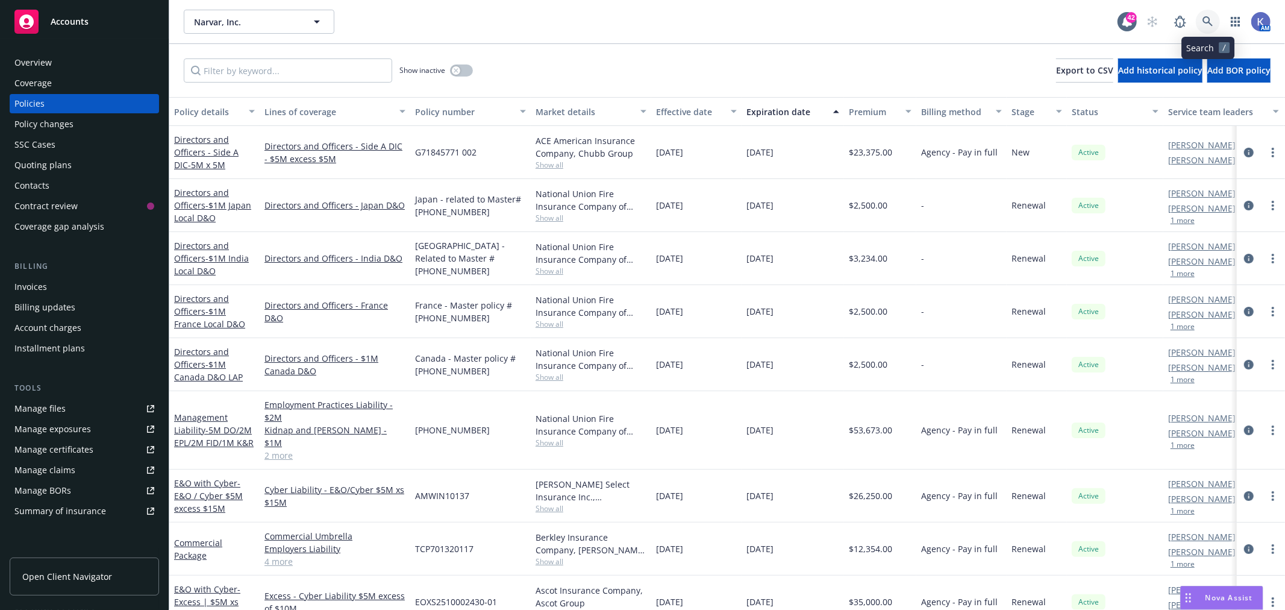
click at [1213, 16] on icon at bounding box center [1208, 21] width 11 height 11
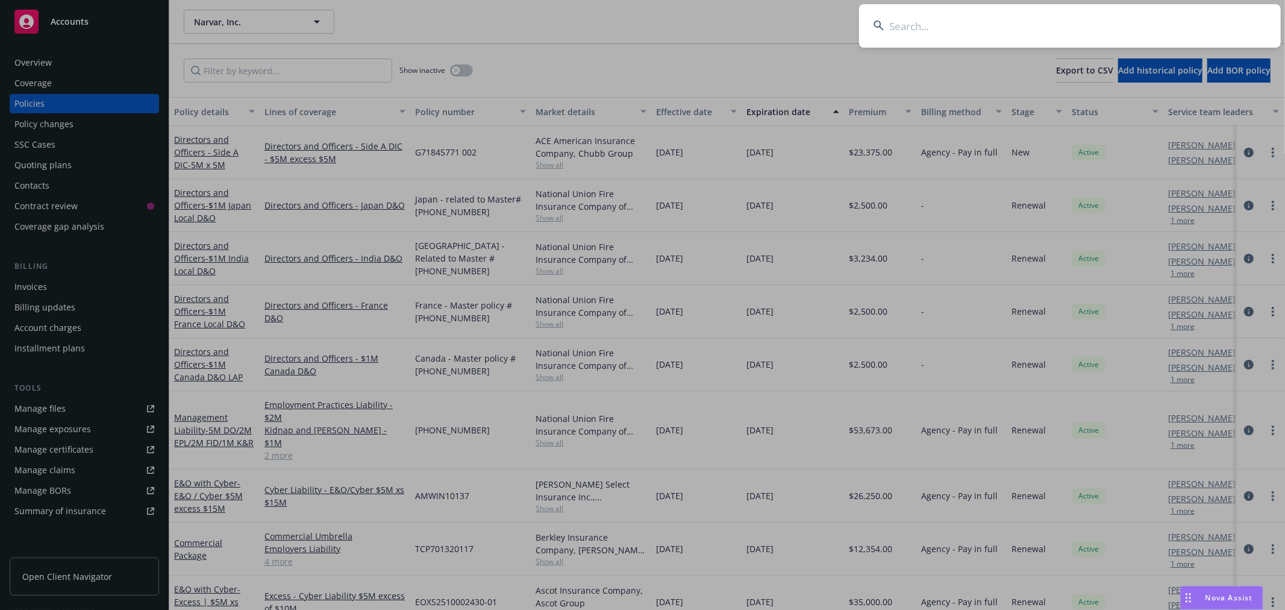
click at [1124, 18] on input at bounding box center [1070, 25] width 422 height 43
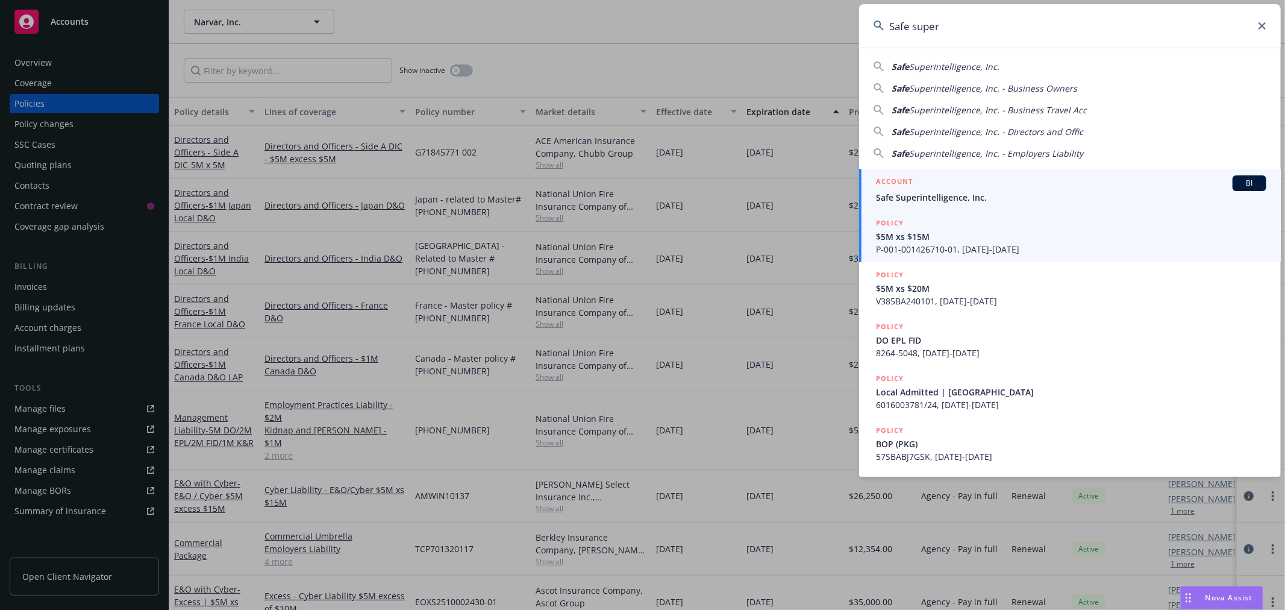
type input "Safe super"
click at [918, 193] on span "Safe Superintelligence, Inc." at bounding box center [1071, 197] width 390 height 13
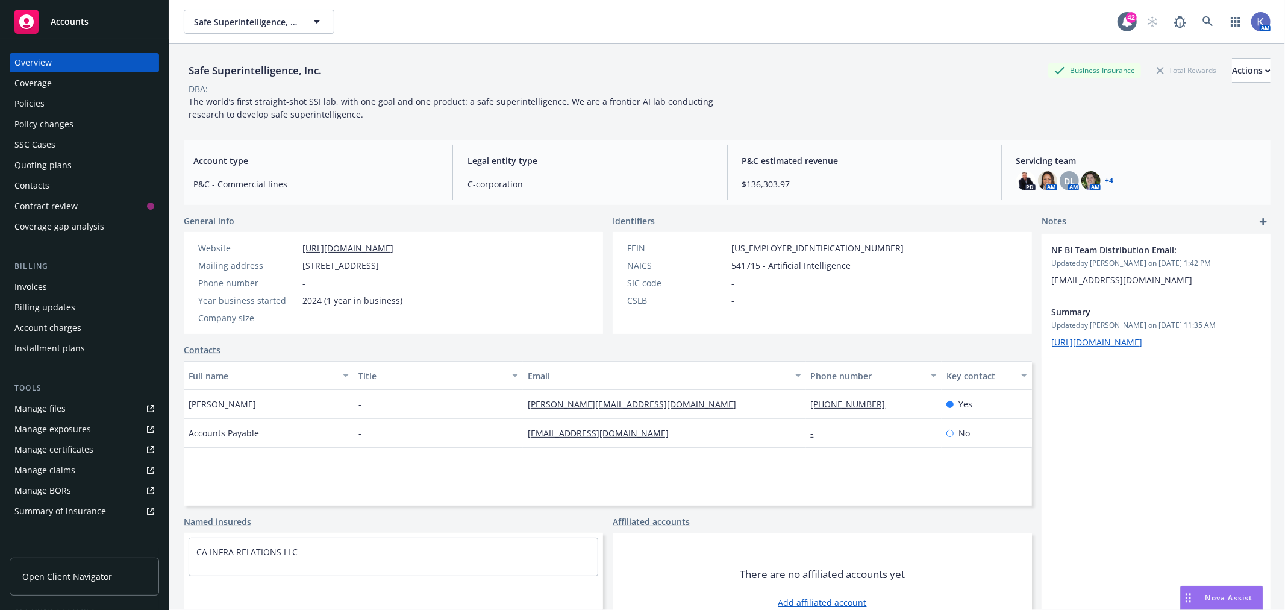
click at [76, 101] on div "Policies" at bounding box center [84, 103] width 140 height 19
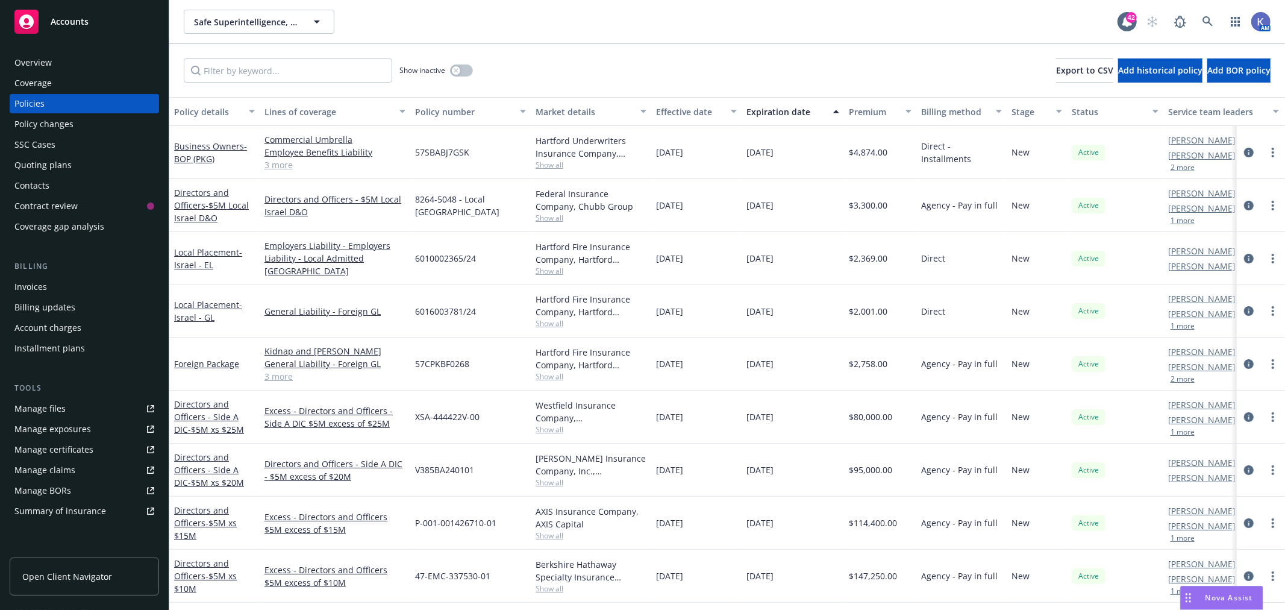
scroll to position [134, 0]
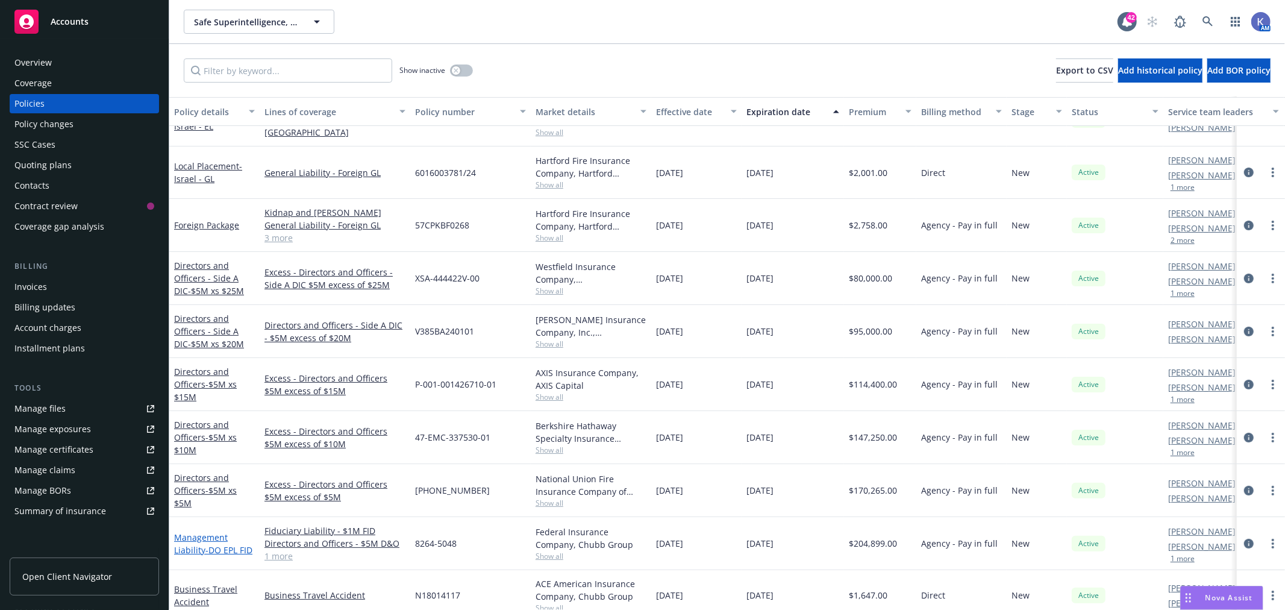
click at [206, 531] on link "Management Liability - DO EPL FID" at bounding box center [213, 543] width 78 height 24
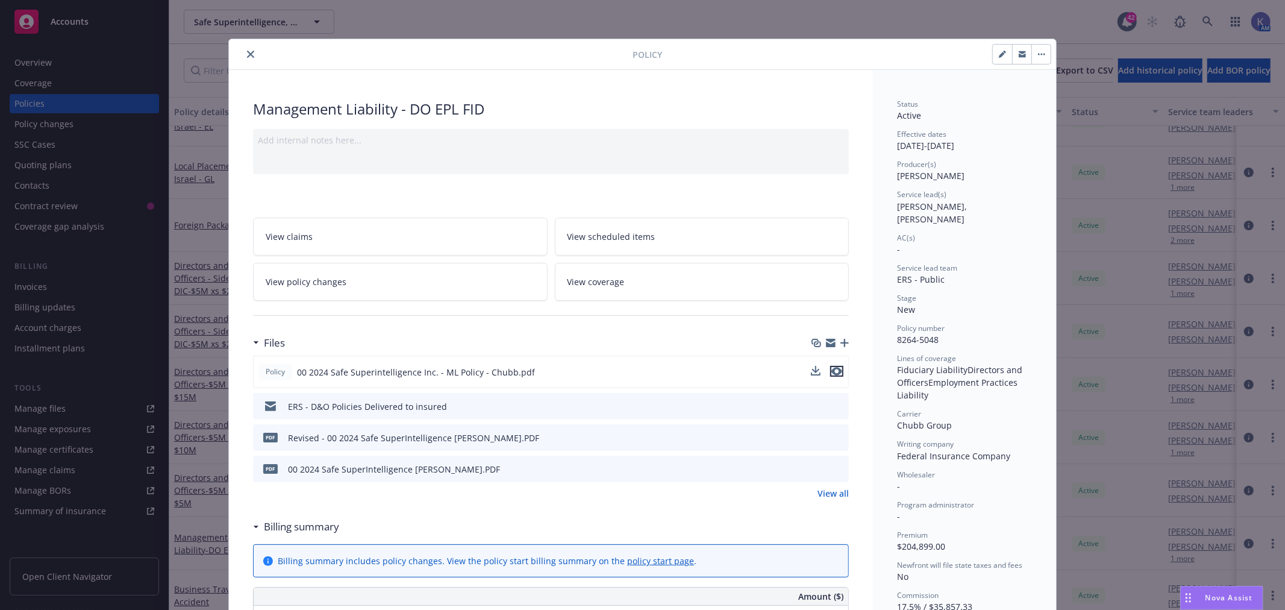
click at [835, 370] on icon "preview file" at bounding box center [837, 371] width 11 height 8
click at [243, 49] on button "close" at bounding box center [250, 54] width 14 height 14
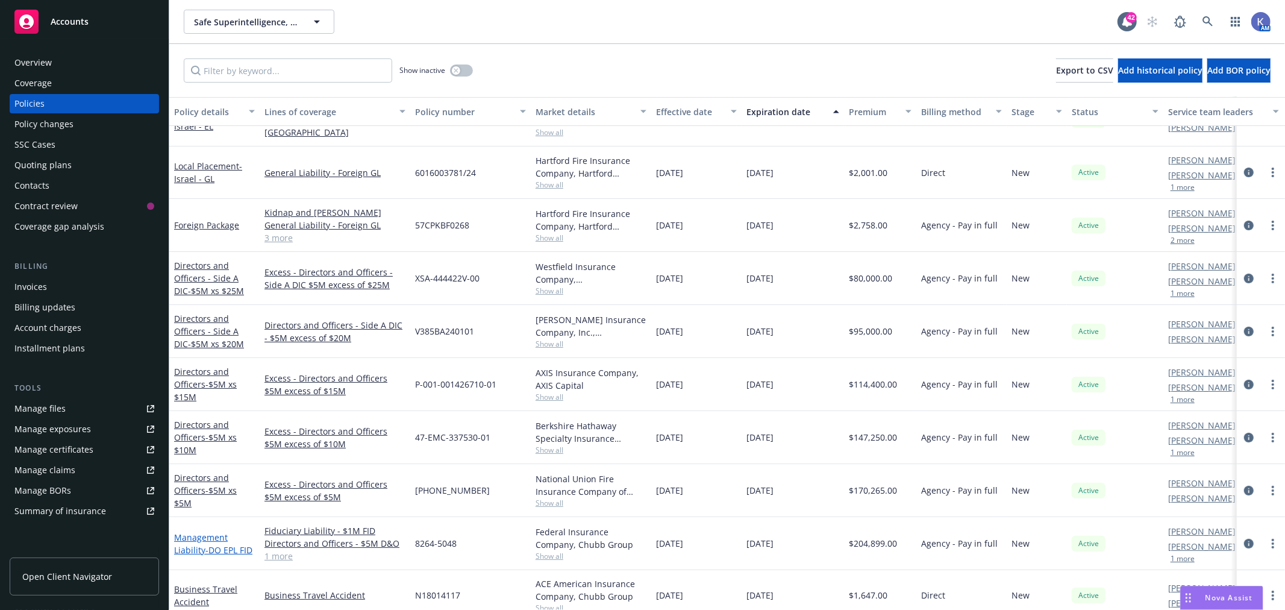
click at [214, 531] on link "Management Liability - DO EPL FID" at bounding box center [213, 543] width 78 height 24
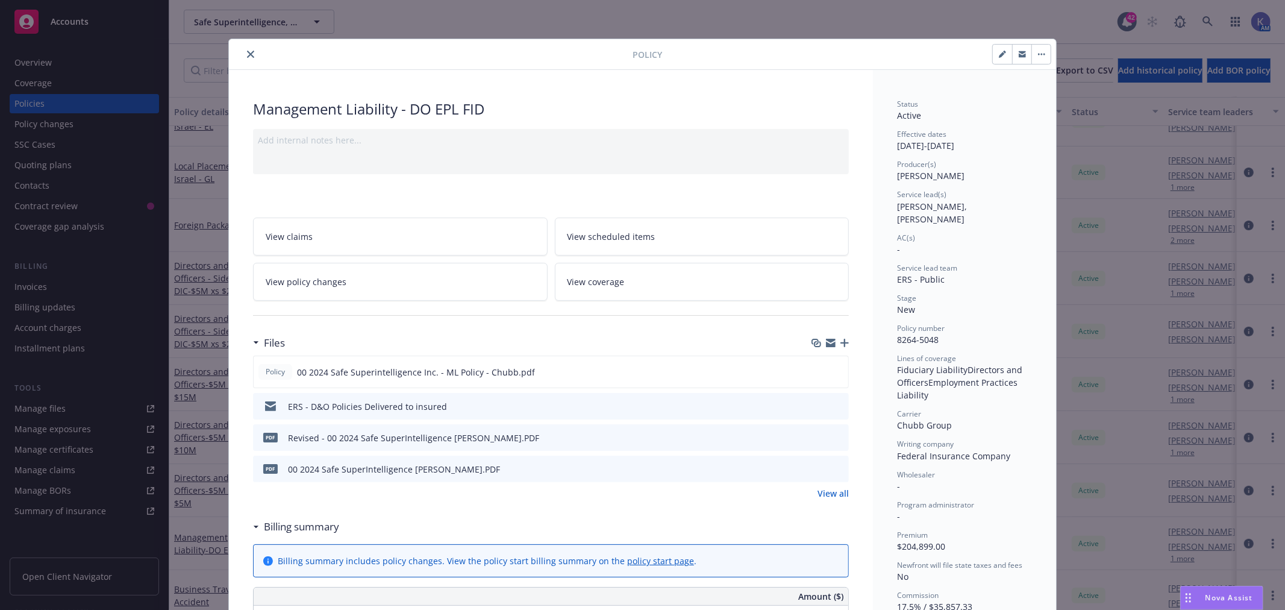
scroll to position [36, 0]
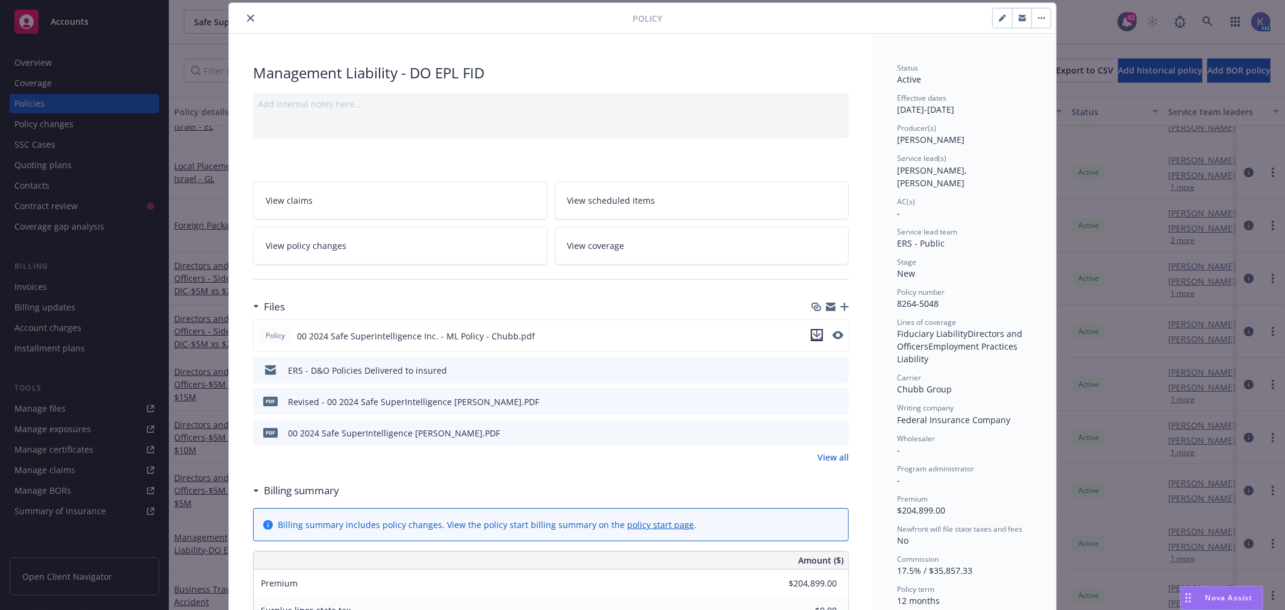
click at [812, 331] on icon "download file" at bounding box center [817, 335] width 10 height 10
click at [248, 14] on icon "close" at bounding box center [250, 17] width 7 height 7
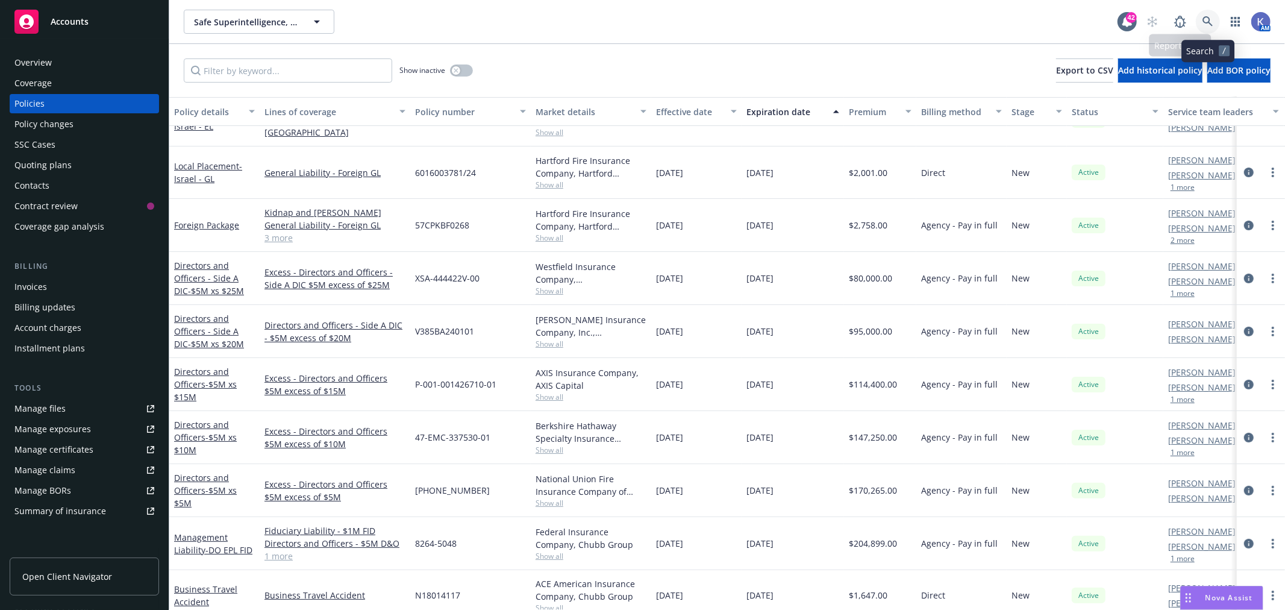
click at [1210, 15] on link at bounding box center [1208, 22] width 24 height 24
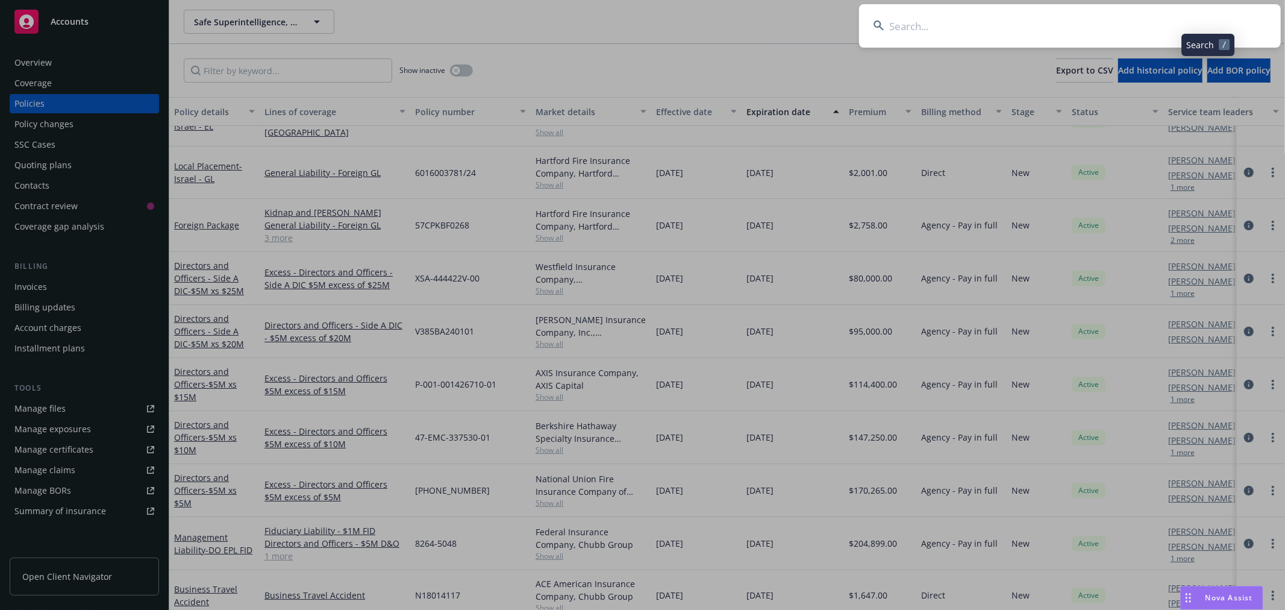
click at [1138, 26] on input at bounding box center [1070, 25] width 422 height 43
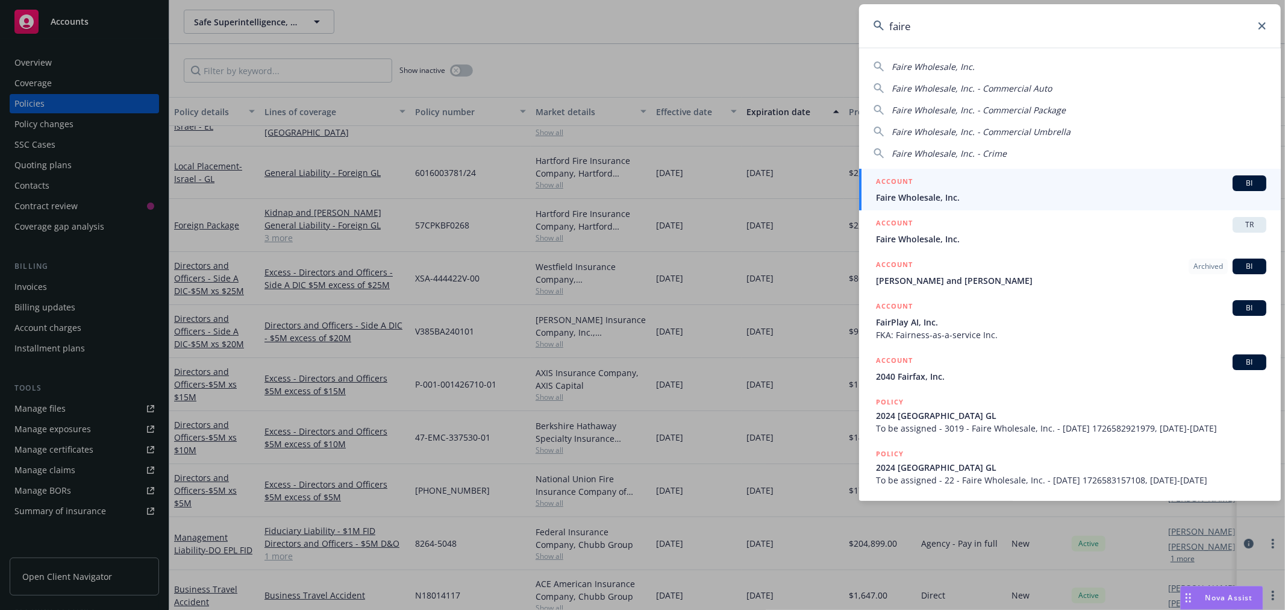
type input "faire"
click at [935, 193] on span "Faire Wholesale, Inc." at bounding box center [1071, 197] width 390 height 13
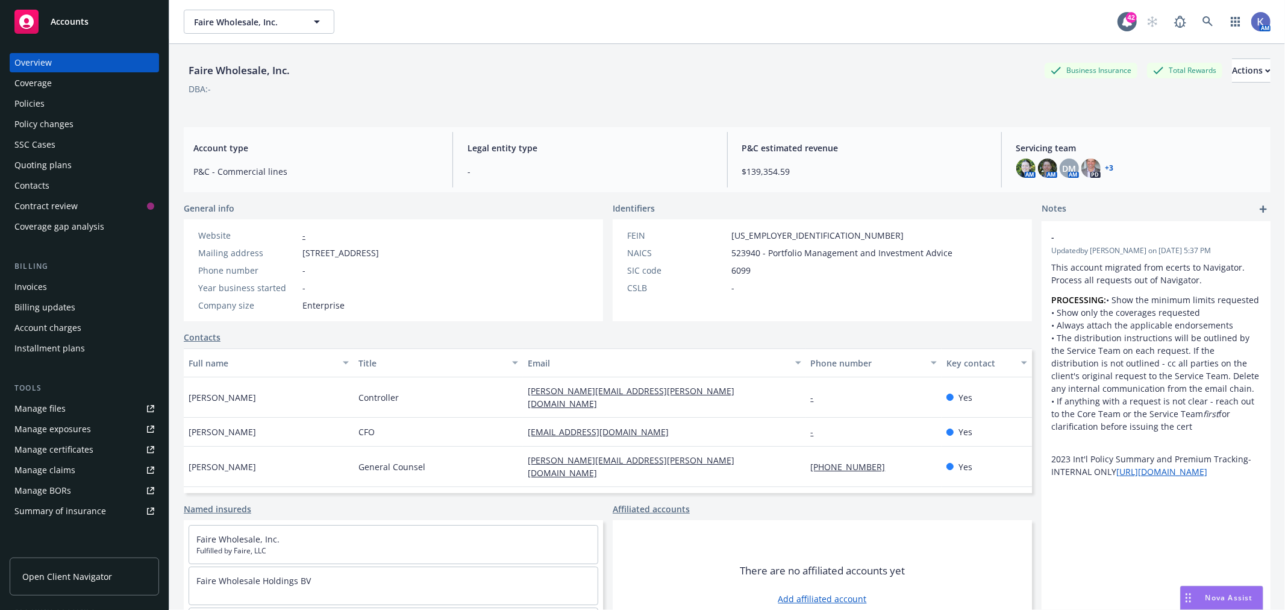
click at [25, 105] on div "Policies" at bounding box center [29, 103] width 30 height 19
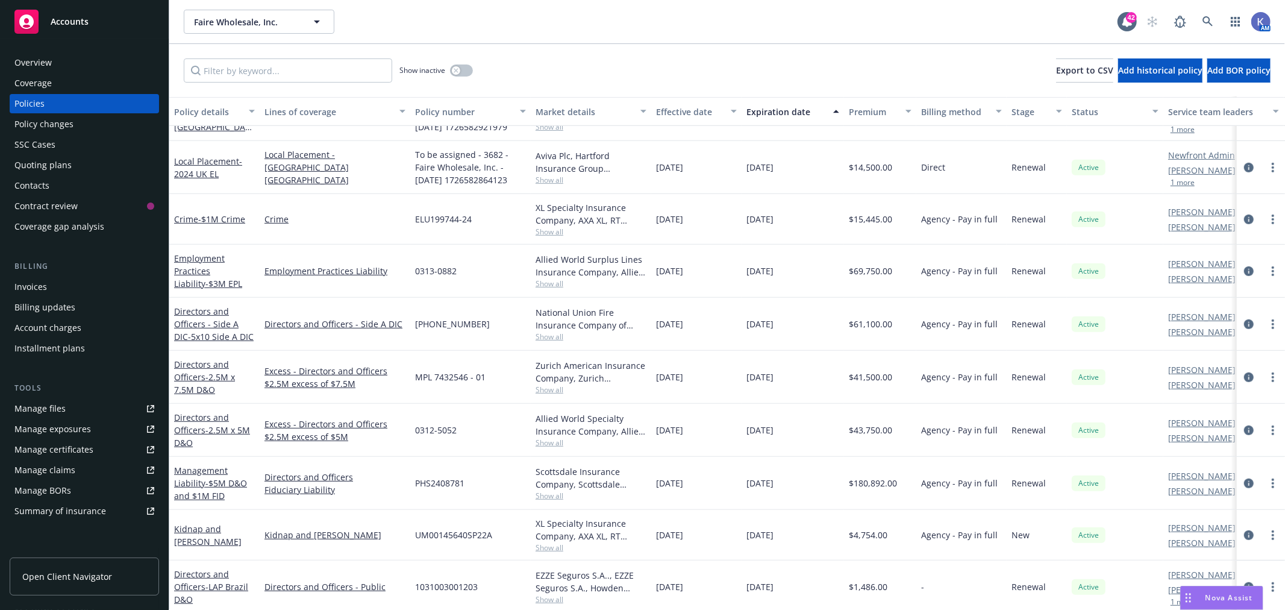
scroll to position [535, 0]
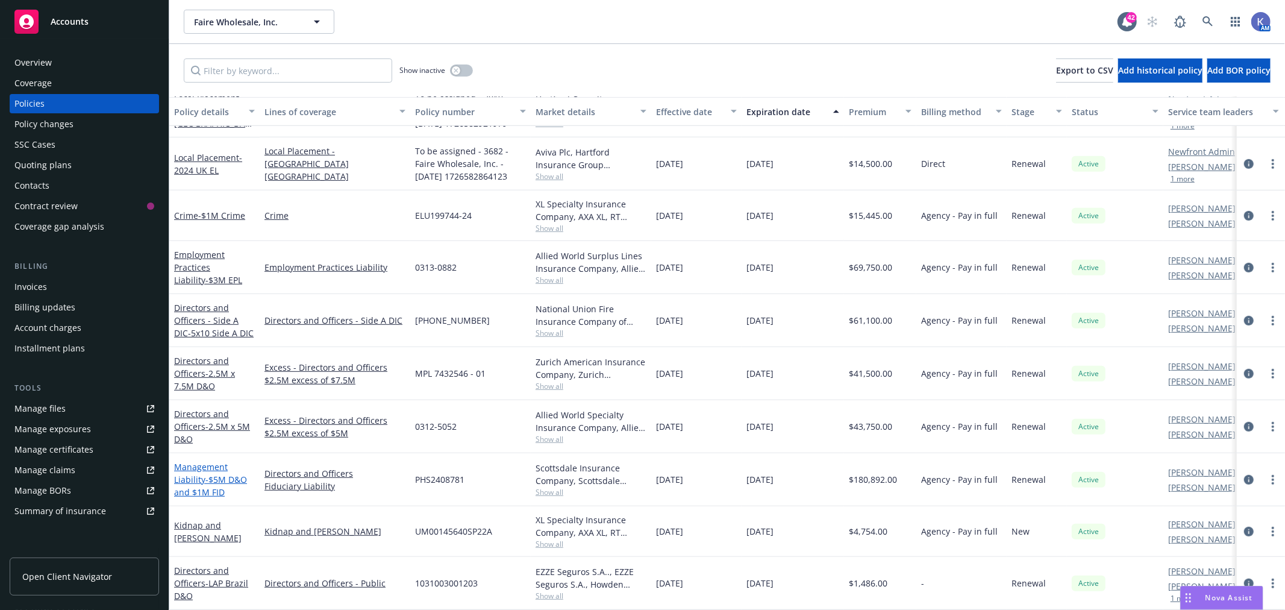
click at [218, 474] on span "- $5M D&O and $1M FID" at bounding box center [210, 486] width 73 height 24
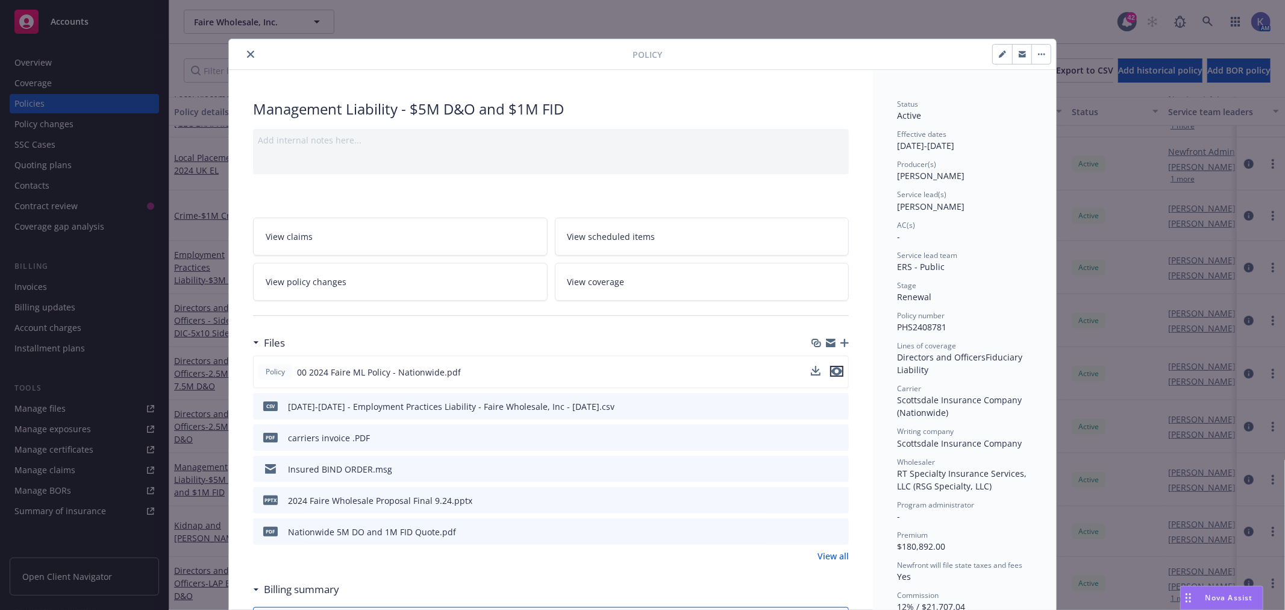
click at [833, 370] on icon "preview file" at bounding box center [837, 371] width 11 height 8
click at [247, 55] on icon "close" at bounding box center [250, 54] width 7 height 7
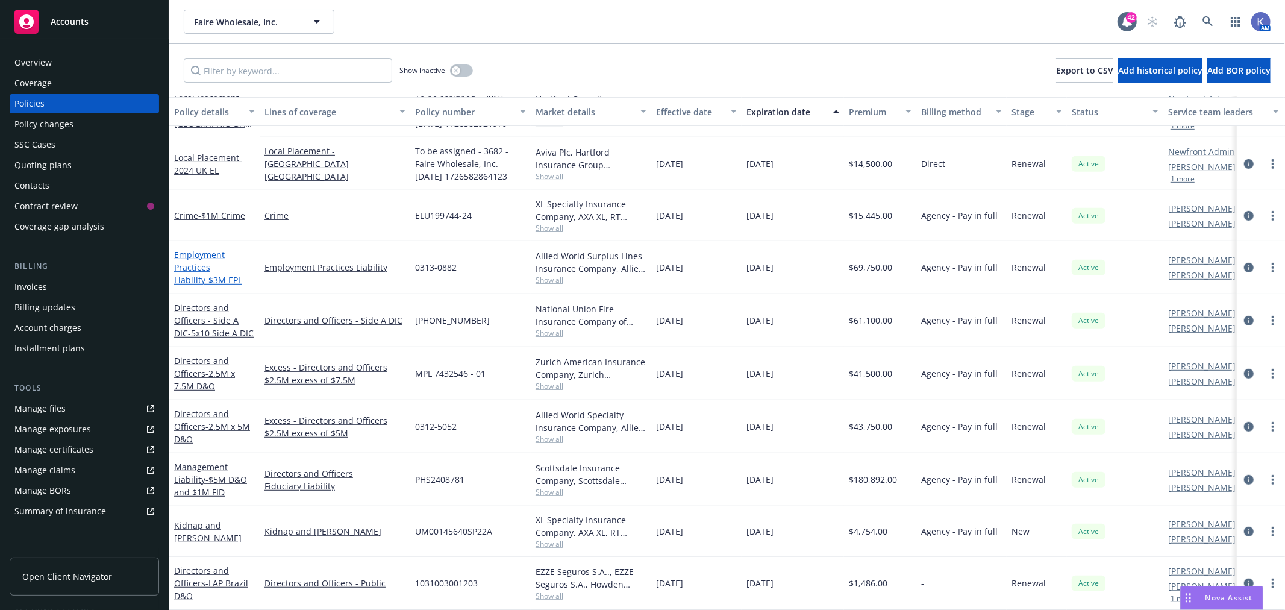
click at [212, 251] on link "Employment Practices Liability - $3M EPL" at bounding box center [208, 267] width 68 height 37
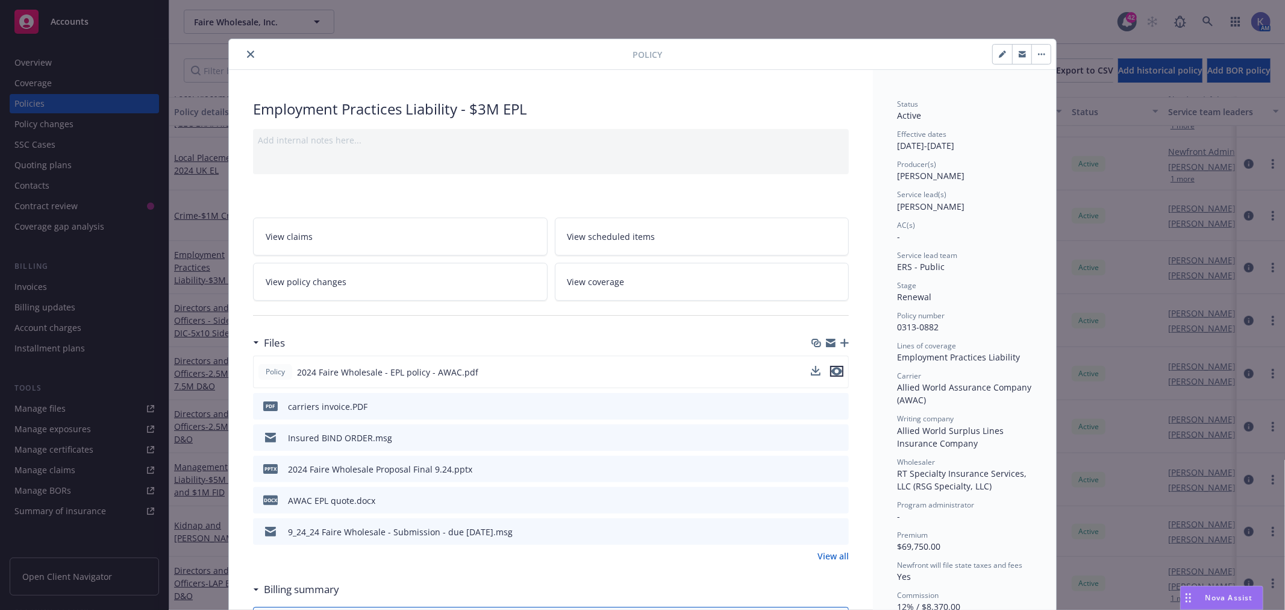
click at [833, 368] on icon "preview file" at bounding box center [837, 371] width 11 height 8
click at [247, 51] on icon "close" at bounding box center [250, 54] width 7 height 7
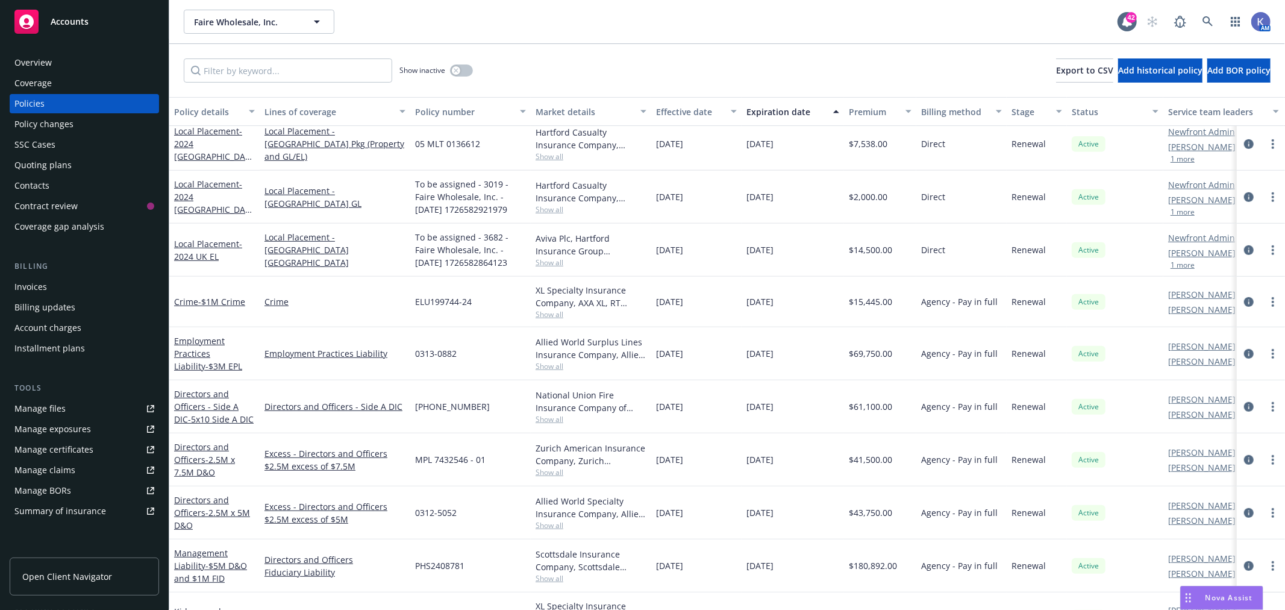
scroll to position [401, 0]
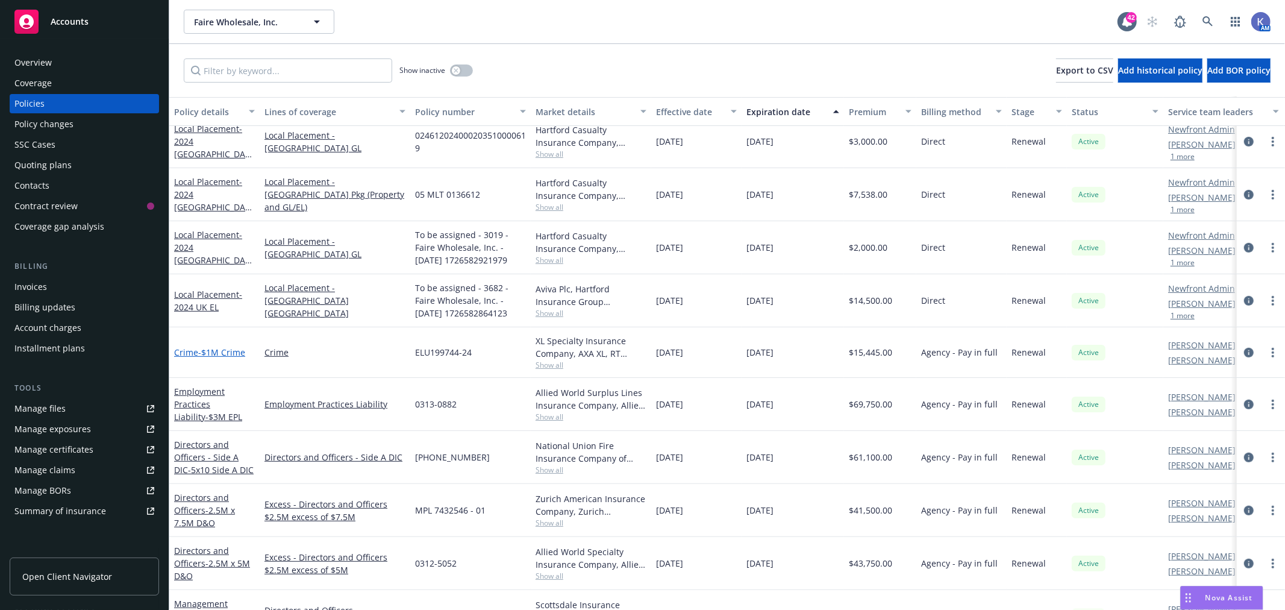
click at [220, 352] on span "- $1M Crime" at bounding box center [221, 351] width 47 height 11
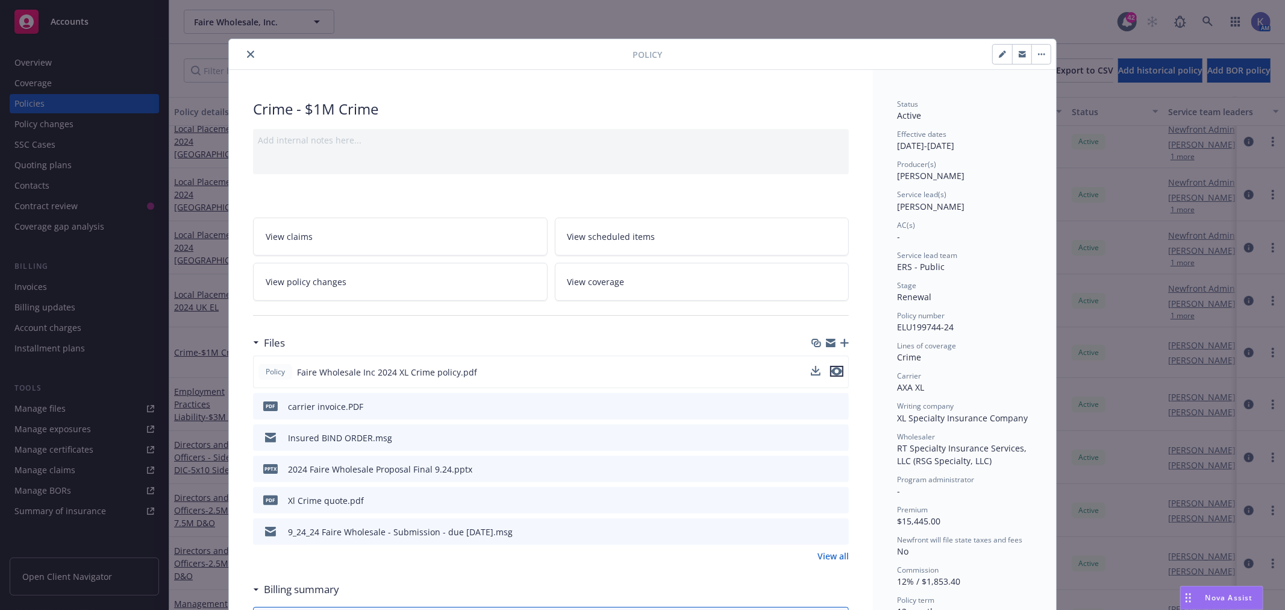
click at [833, 370] on icon "preview file" at bounding box center [837, 371] width 11 height 8
click at [247, 54] on icon "close" at bounding box center [250, 54] width 7 height 7
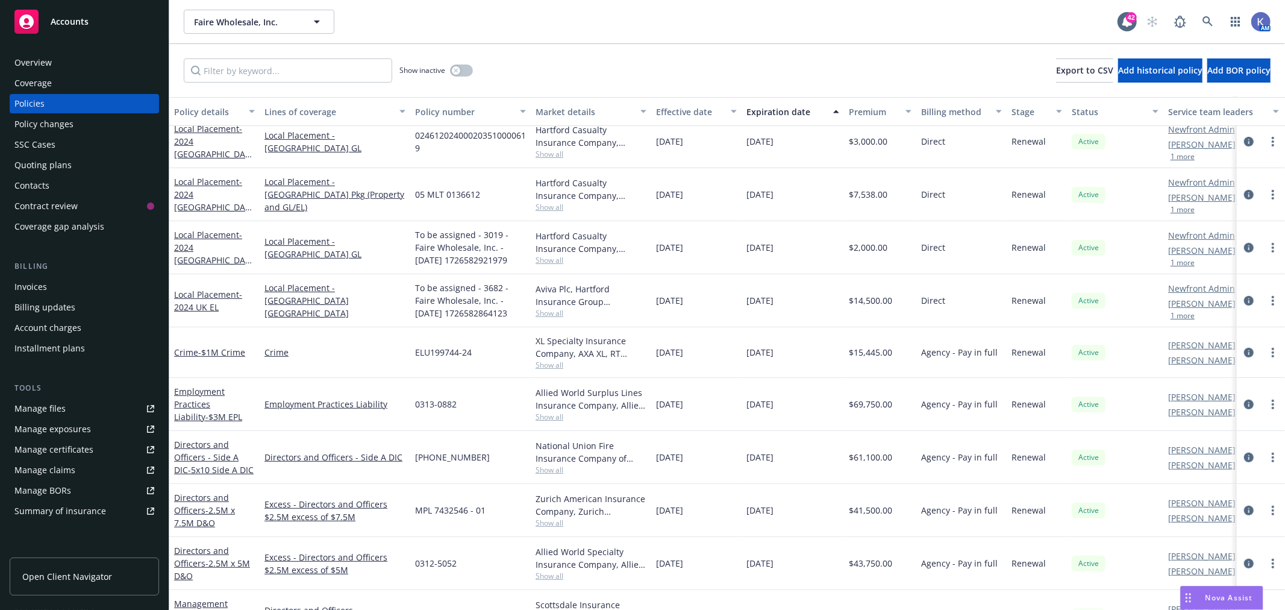
scroll to position [468, 0]
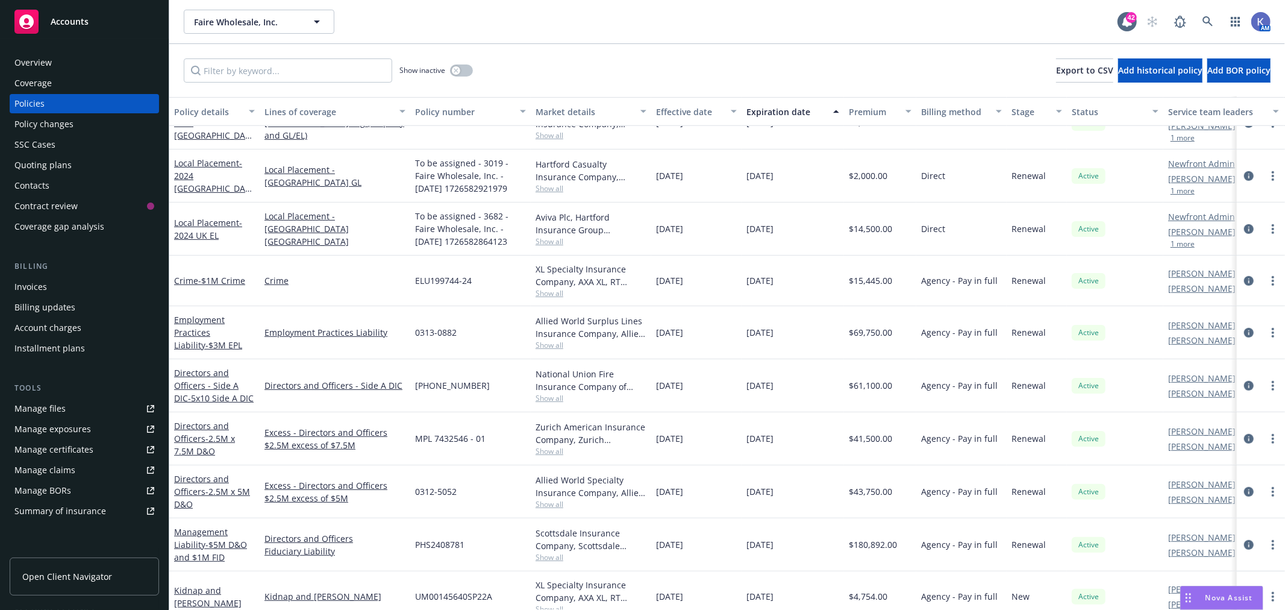
click at [541, 557] on span "Show all" at bounding box center [591, 557] width 111 height 10
click at [495, 399] on div "[PHONE_NUMBER]" at bounding box center [470, 385] width 121 height 53
click at [201, 546] on link "Management Liability - $5M D&O and $1M FID" at bounding box center [210, 544] width 73 height 37
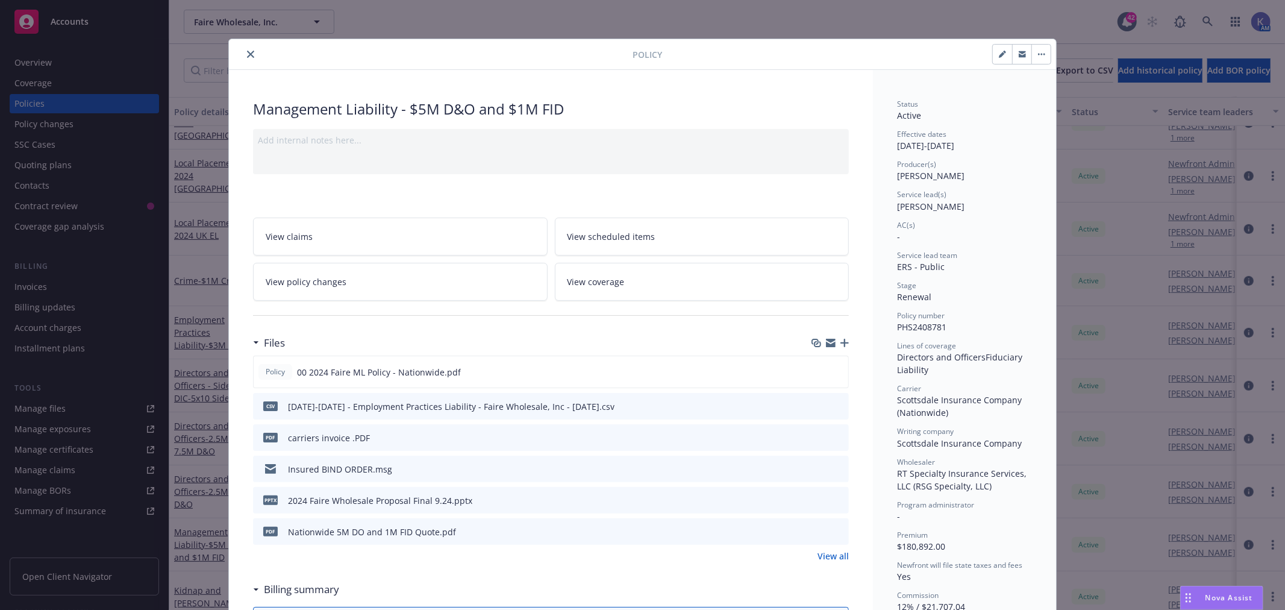
scroll to position [36, 0]
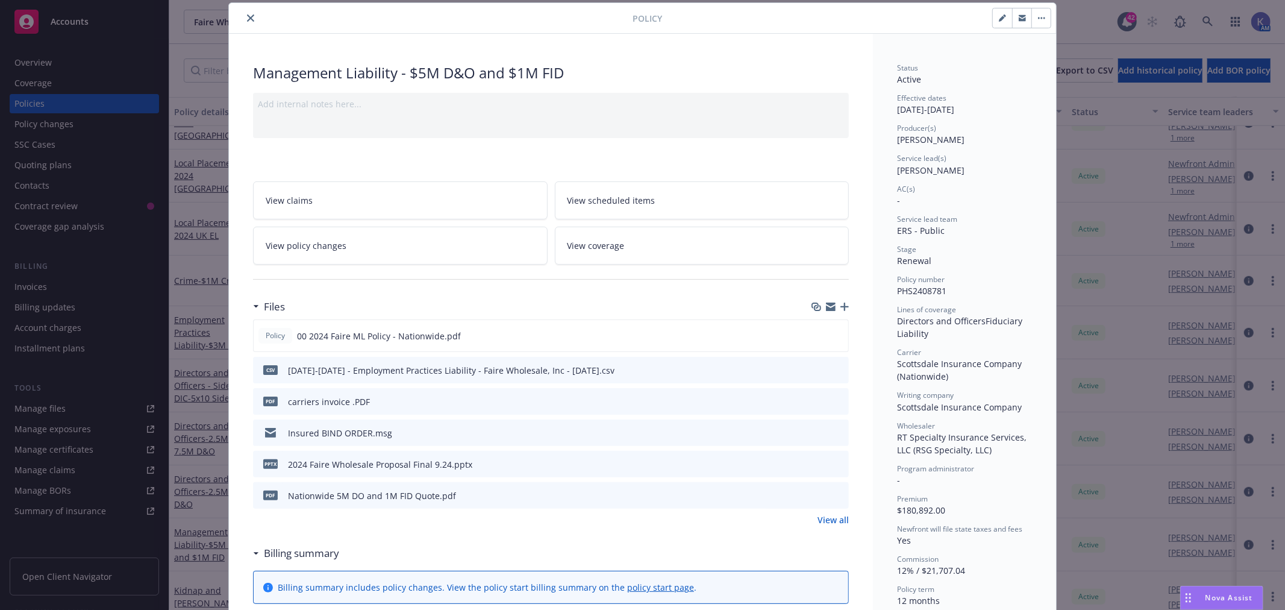
click at [835, 432] on icon "preview file" at bounding box center [837, 432] width 11 height 8
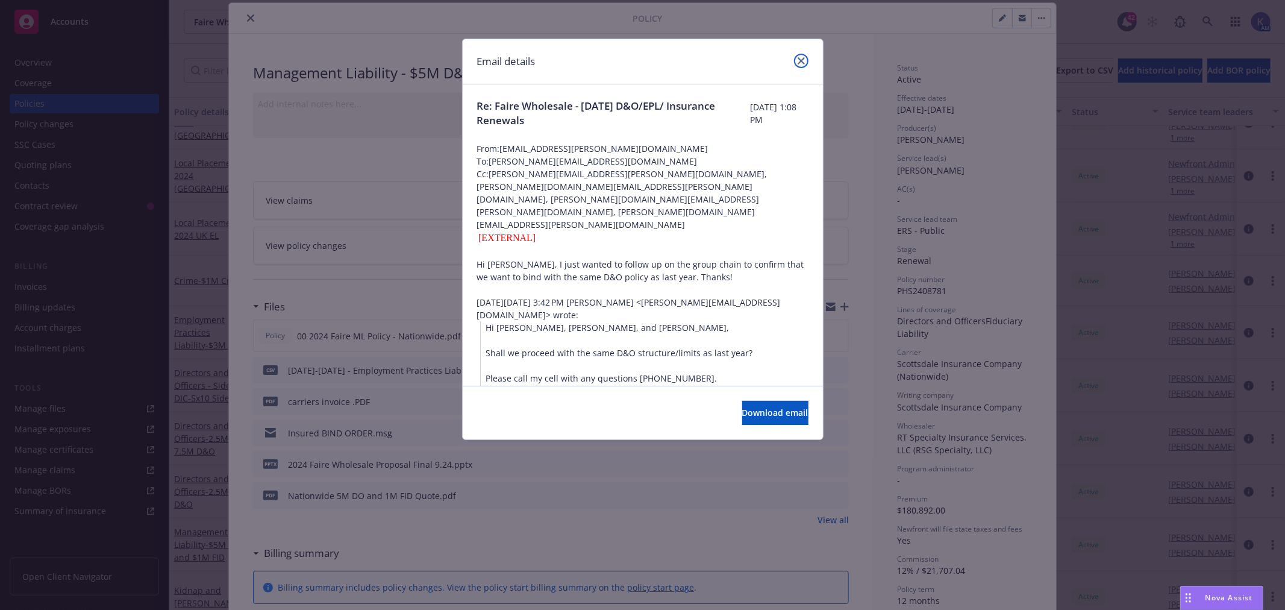
click at [800, 61] on icon "close" at bounding box center [801, 60] width 7 height 7
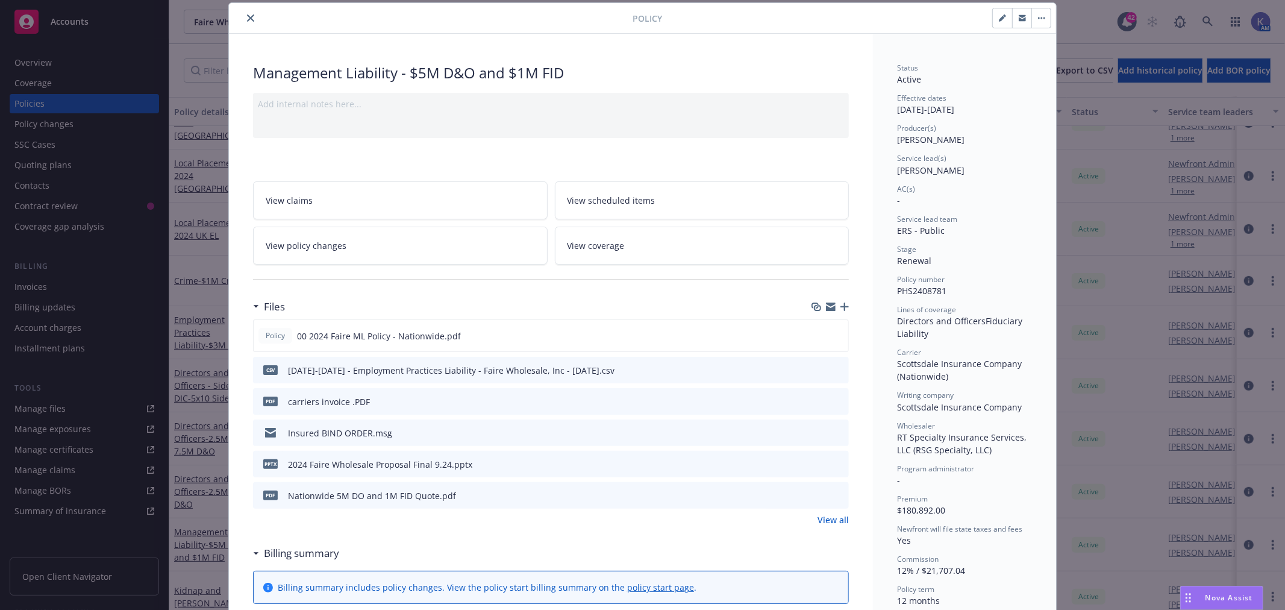
click at [247, 15] on icon "close" at bounding box center [250, 17] width 7 height 7
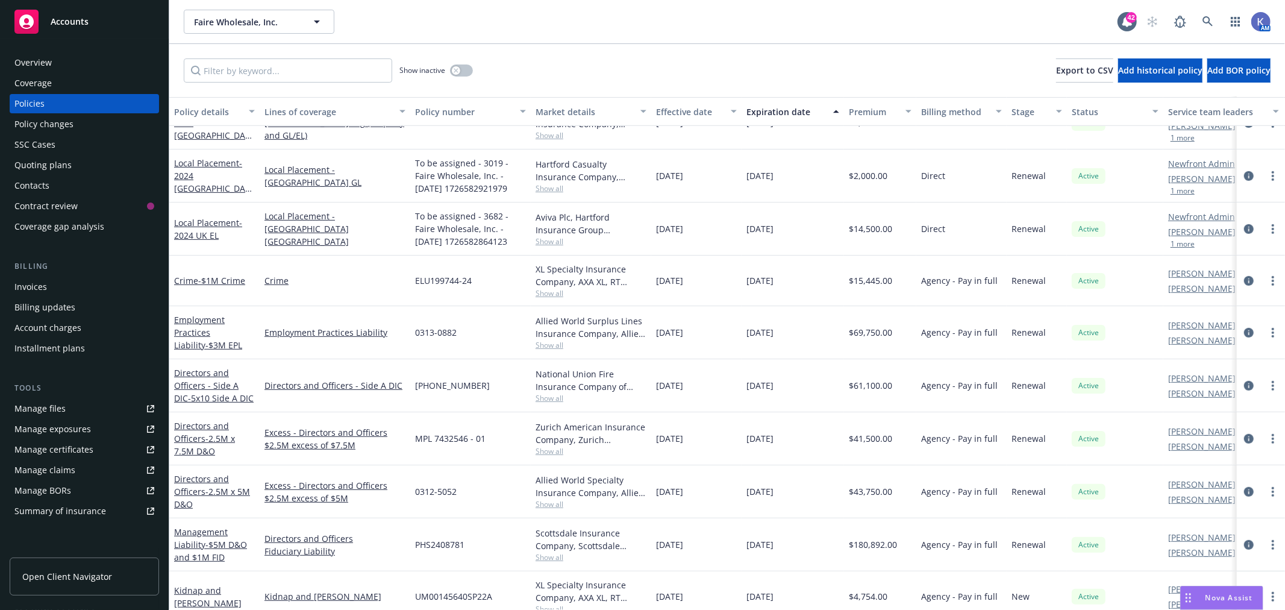
click at [557, 504] on span "Show all" at bounding box center [591, 504] width 111 height 10
click at [386, 507] on div "Excess - Directors and Officers $2.5M excess of $5M" at bounding box center [335, 491] width 151 height 53
click at [550, 451] on span "Show all" at bounding box center [591, 451] width 111 height 10
click at [488, 453] on div "MPL 7432546 - 01" at bounding box center [470, 438] width 121 height 53
click at [559, 344] on span "Show all" at bounding box center [591, 345] width 111 height 10
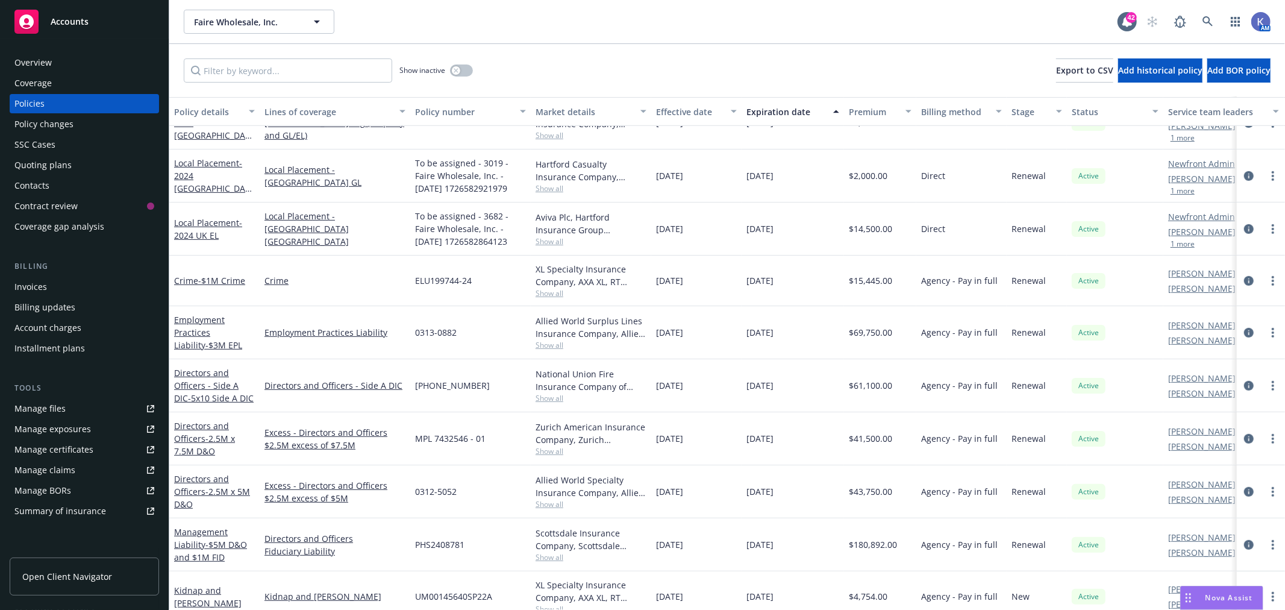
click at [483, 348] on div "0313-0882" at bounding box center [470, 332] width 121 height 53
click at [544, 292] on span "Show all" at bounding box center [591, 293] width 111 height 10
click at [460, 292] on div "ELU199744-24" at bounding box center [470, 280] width 121 height 51
click at [481, 7] on div "Faire Wholesale, Inc. Faire Wholesale, Inc. 42 AM" at bounding box center [727, 21] width 1116 height 43
click at [547, 293] on span "Show all" at bounding box center [591, 293] width 111 height 10
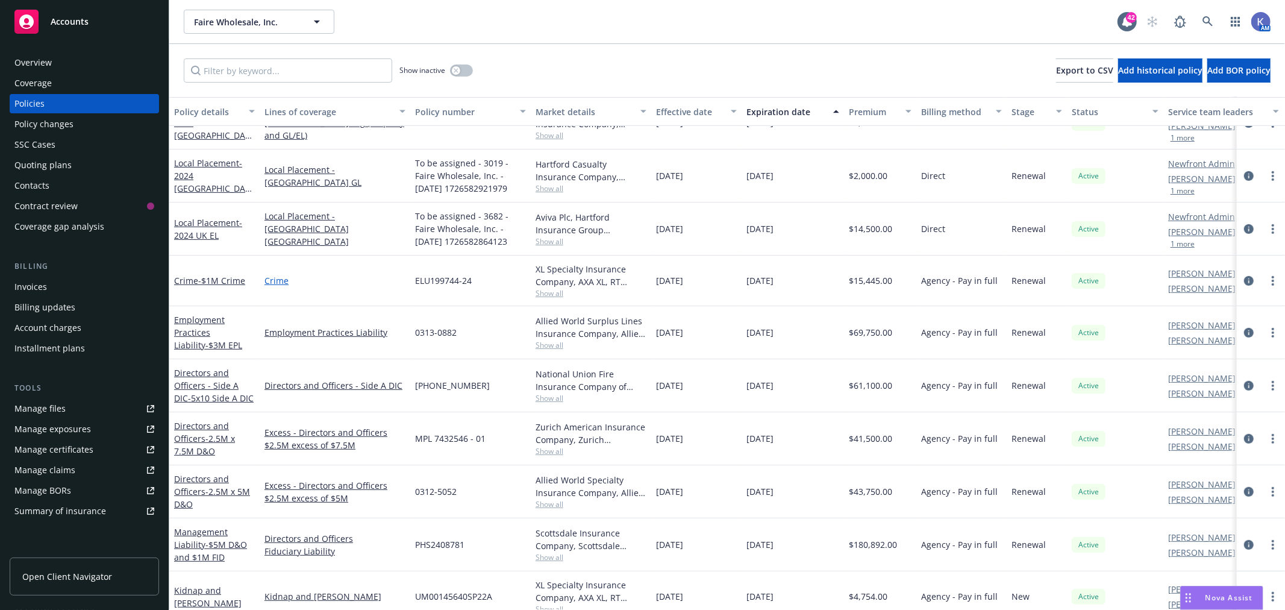
click at [376, 284] on link "Crime" at bounding box center [335, 280] width 141 height 13
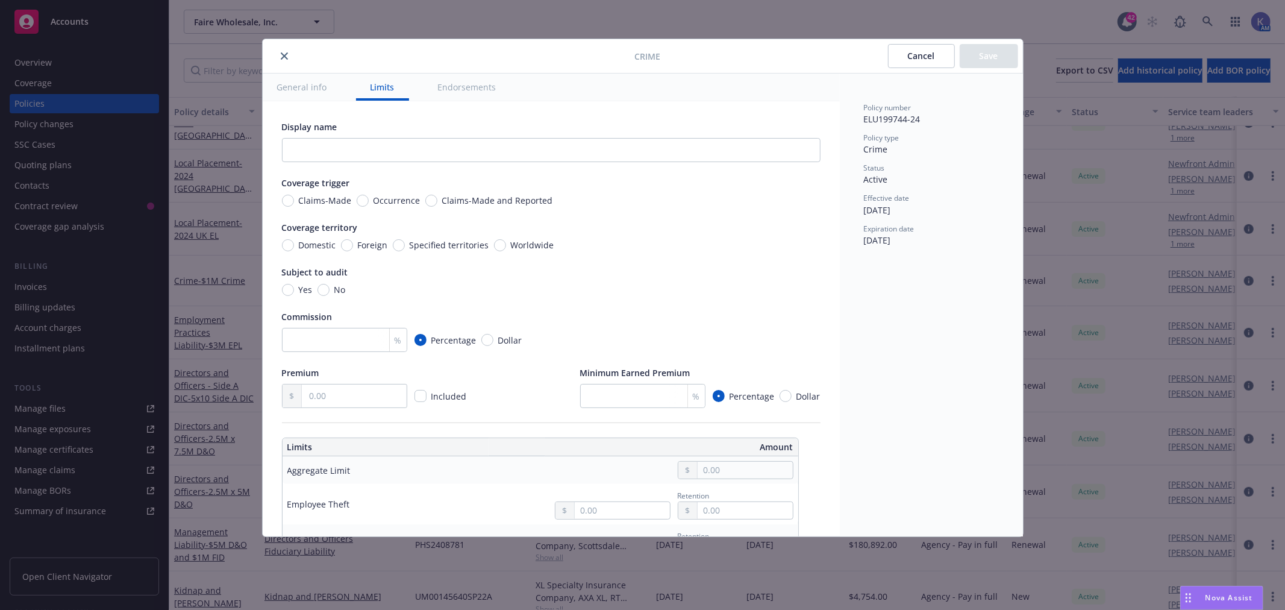
click at [282, 55] on icon "close" at bounding box center [284, 55] width 7 height 7
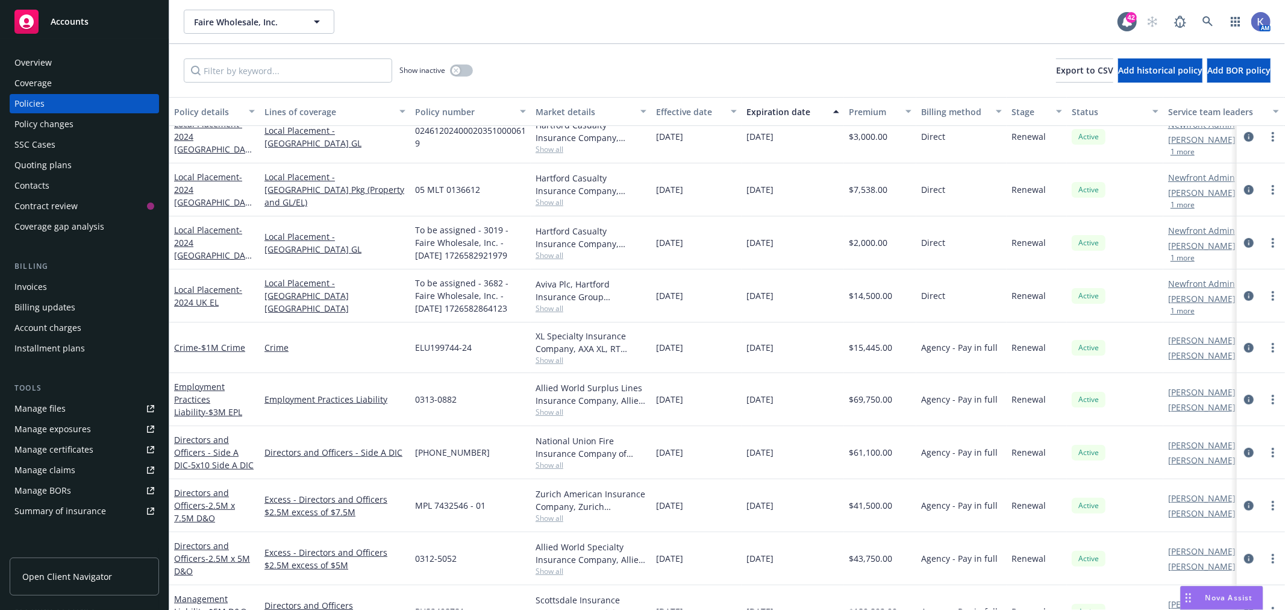
scroll to position [535, 0]
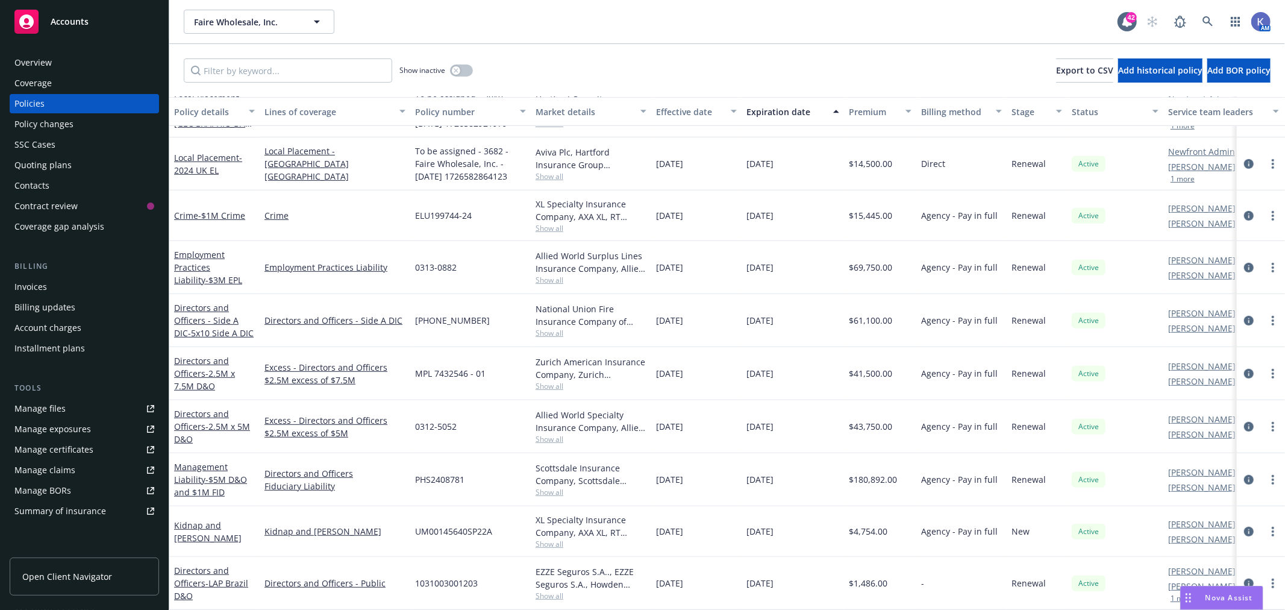
click at [553, 487] on span "Show all" at bounding box center [591, 492] width 111 height 10
click at [402, 453] on div "Directors and Officers Fiduciary Liability" at bounding box center [335, 479] width 151 height 53
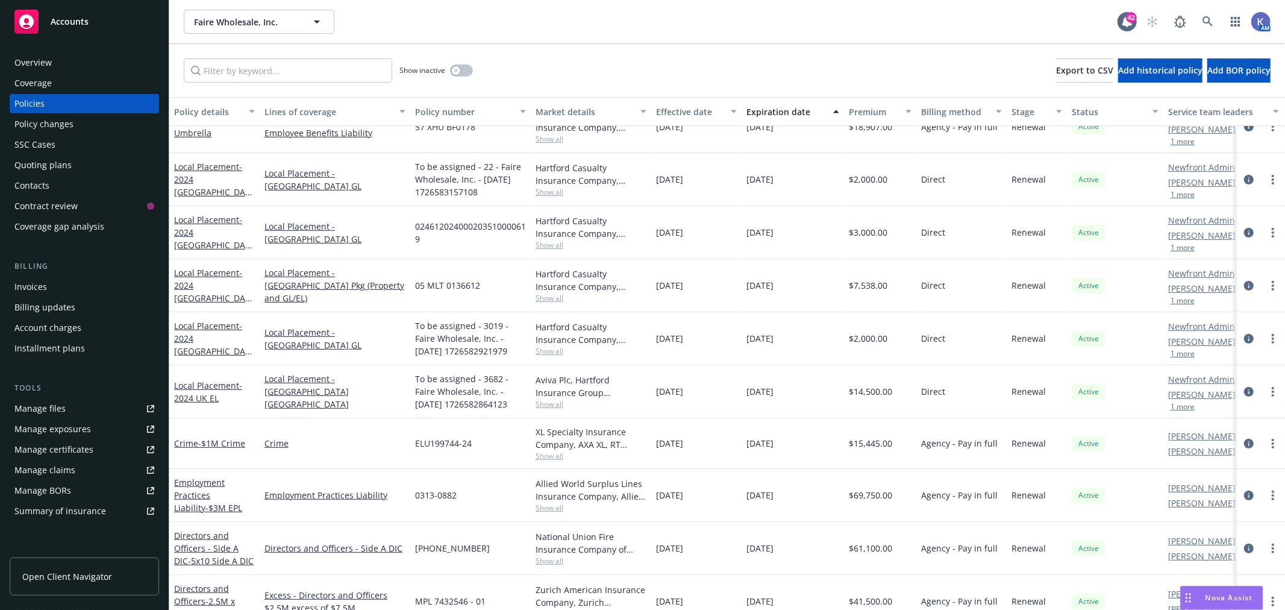
scroll to position [334, 0]
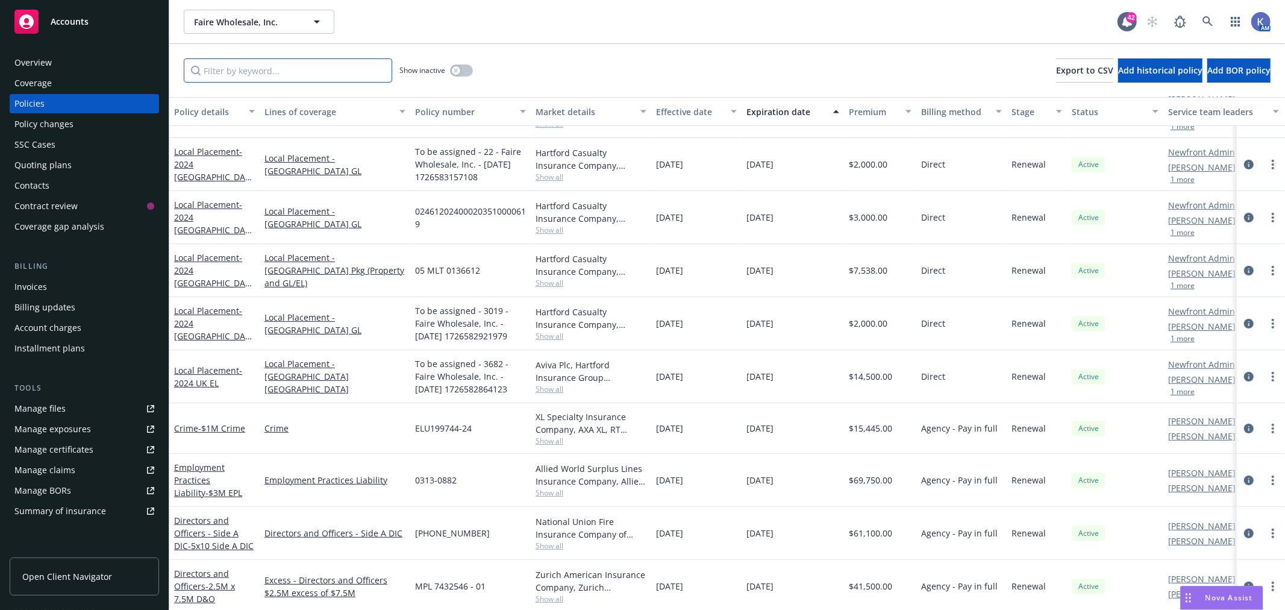
click at [248, 70] on input "Filter by keyword..." at bounding box center [288, 70] width 208 height 24
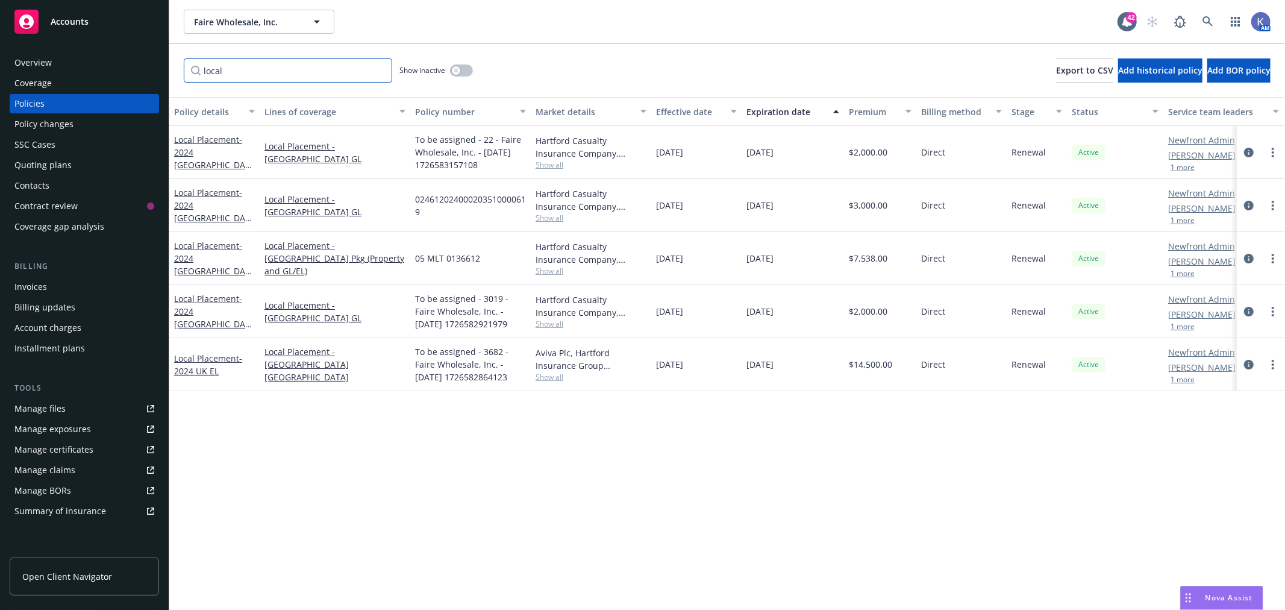
type input "local"
click at [73, 97] on div "Policies" at bounding box center [84, 103] width 140 height 19
click at [19, 94] on div "Policies" at bounding box center [29, 103] width 30 height 19
drag, startPoint x: 223, startPoint y: 74, endPoint x: 193, endPoint y: 70, distance: 29.8
click at [193, 70] on input "local" at bounding box center [288, 70] width 208 height 24
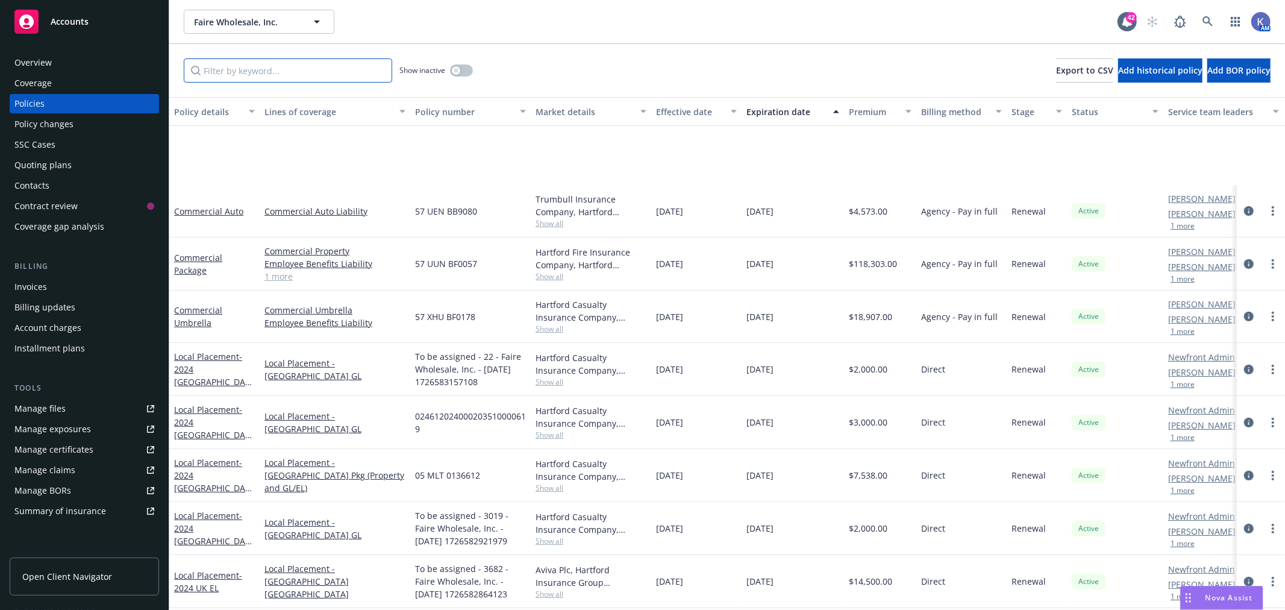
scroll to position [268, 0]
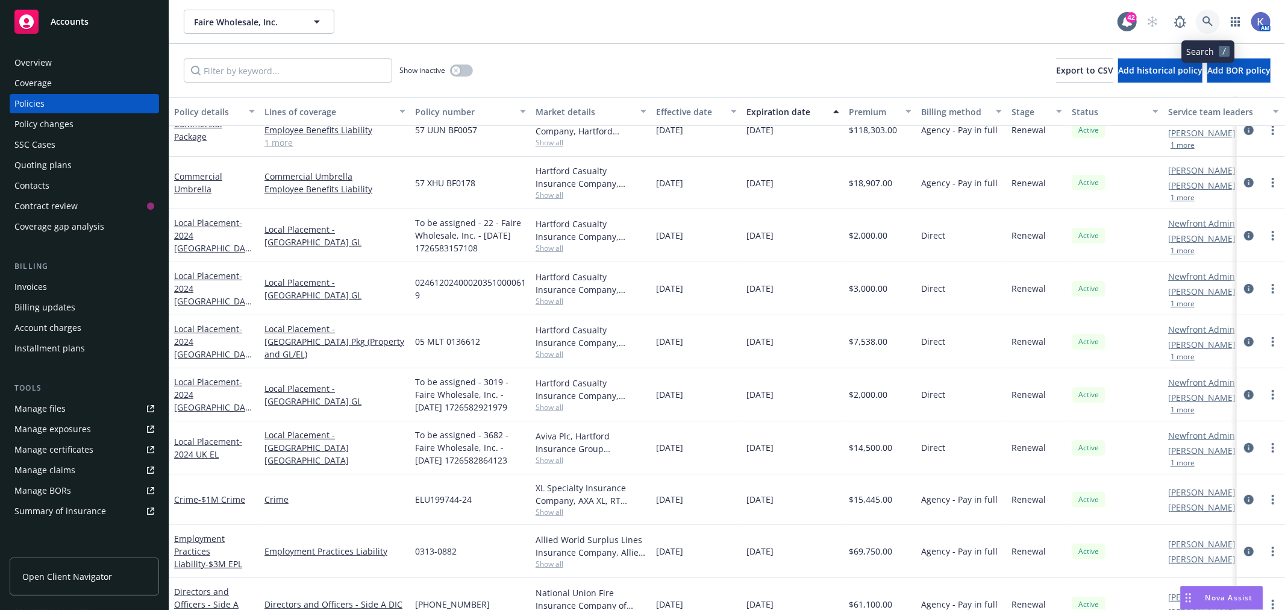
click at [1208, 26] on icon at bounding box center [1208, 21] width 11 height 11
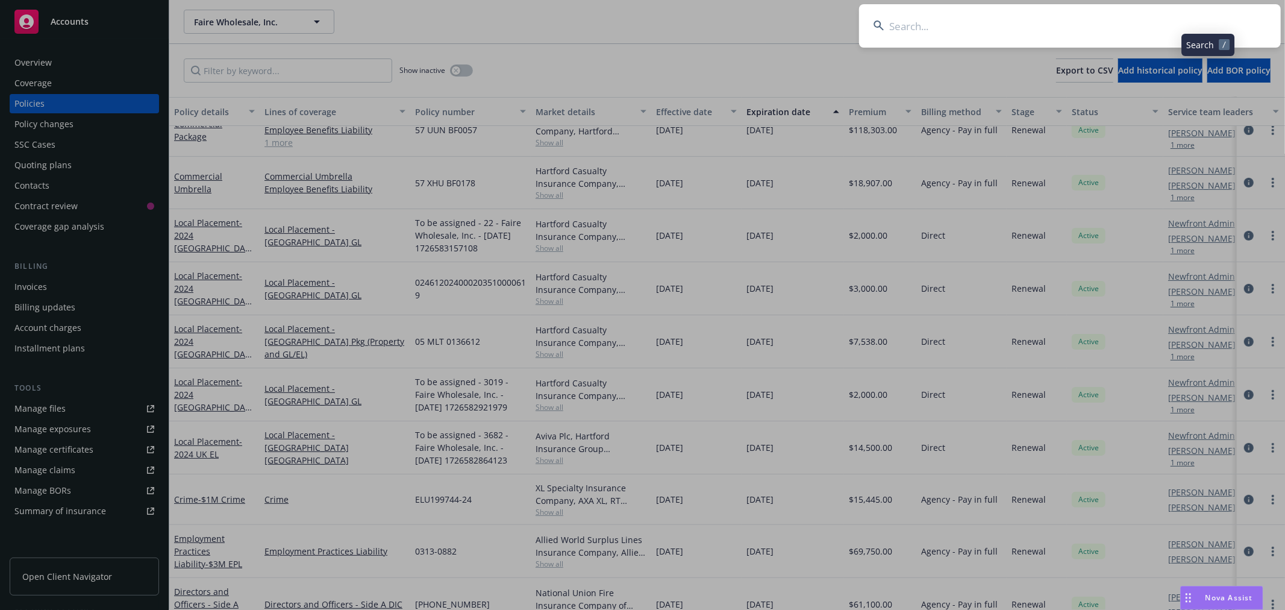
click at [1124, 38] on input at bounding box center [1070, 25] width 422 height 43
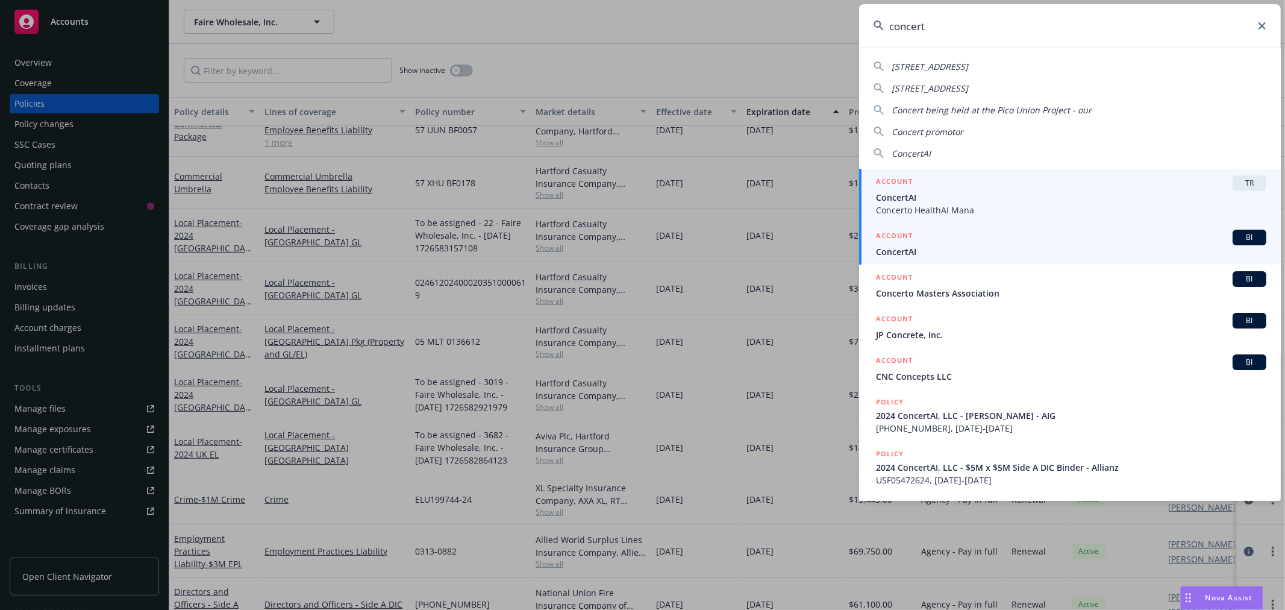
type input "concert"
click at [904, 243] on h5 "ACCOUNT" at bounding box center [894, 237] width 37 height 14
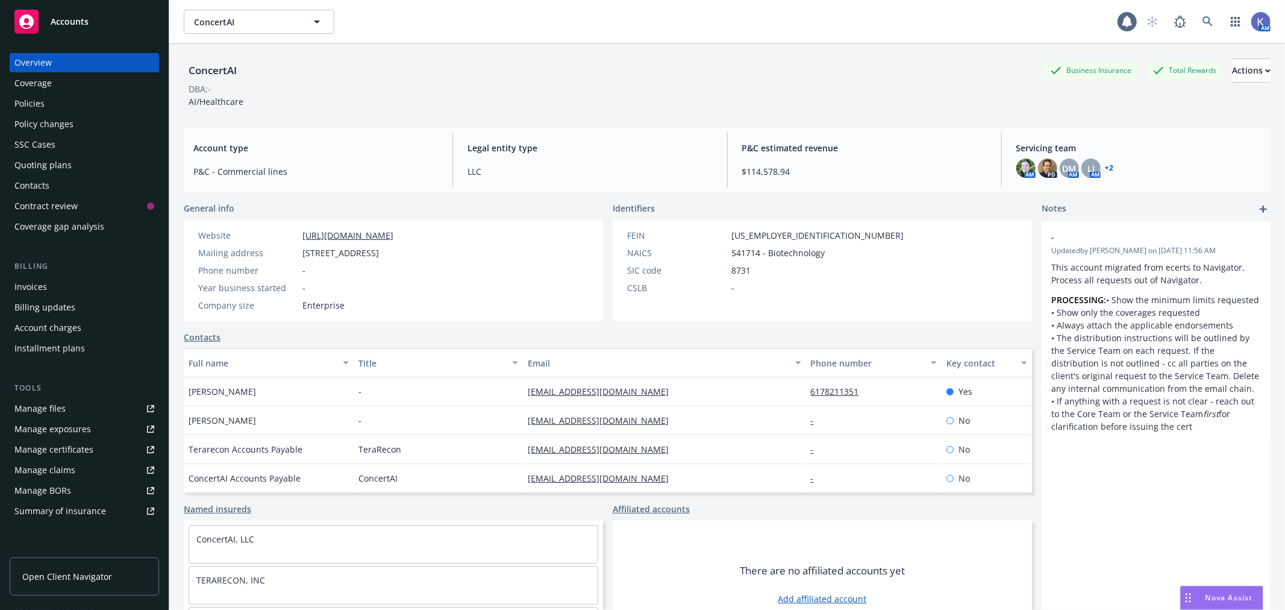
click at [54, 108] on div "Policies" at bounding box center [84, 103] width 140 height 19
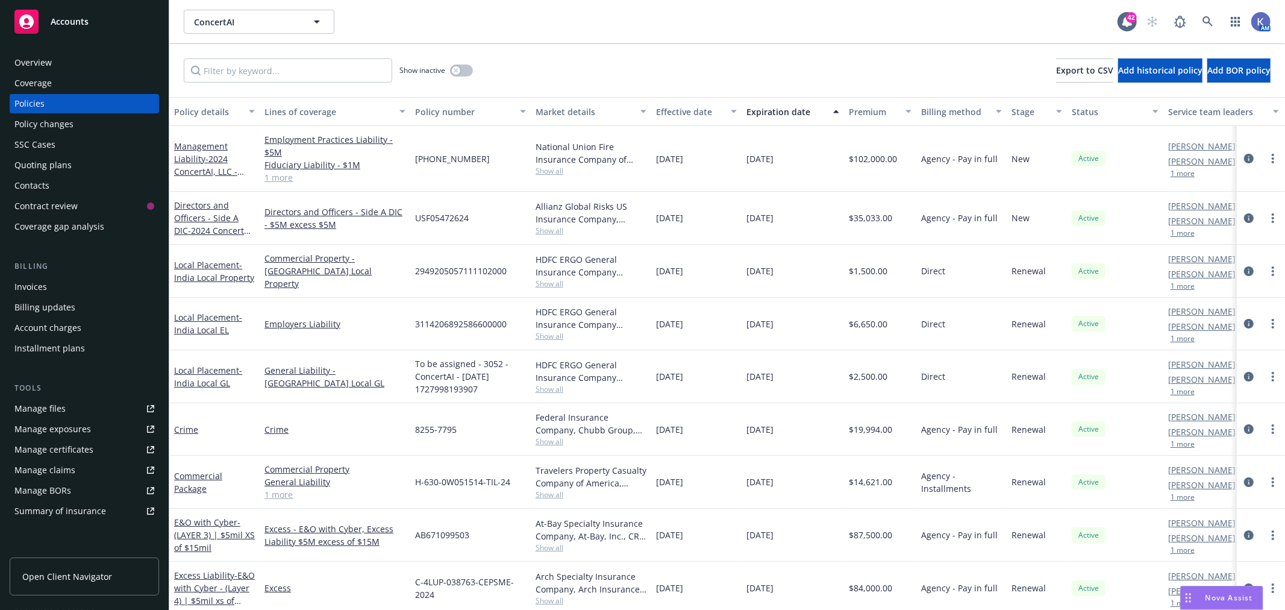
click at [1183, 174] on button "1 more" at bounding box center [1183, 173] width 24 height 7
click at [280, 175] on link "1 more" at bounding box center [335, 178] width 141 height 13
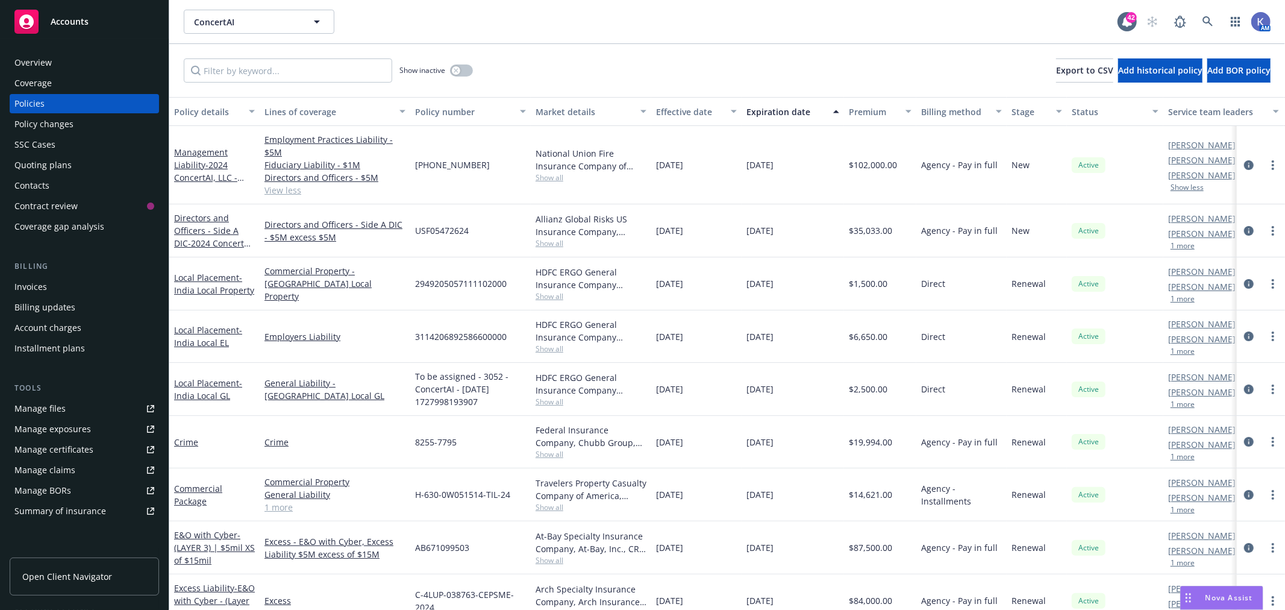
click at [561, 453] on span "Show all" at bounding box center [591, 454] width 111 height 10
click at [495, 448] on div "8255-7795" at bounding box center [470, 442] width 121 height 52
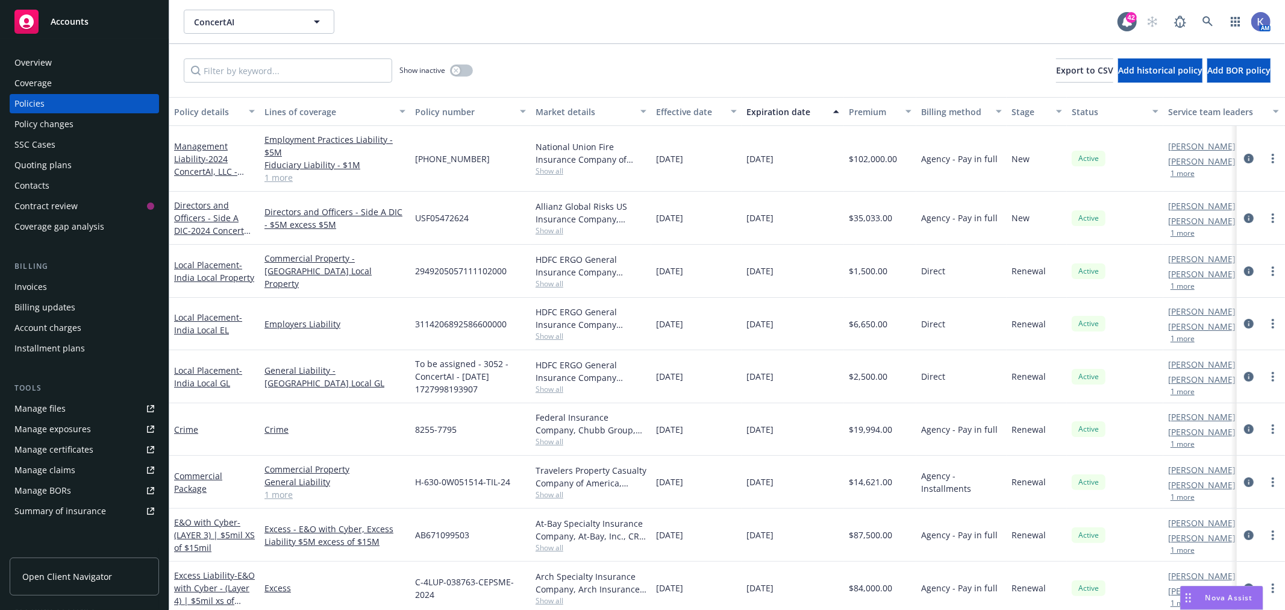
click at [660, 60] on div "Show inactive Export to CSV Add historical policy Add BOR policy" at bounding box center [727, 70] width 1116 height 53
click at [708, 64] on div "Show inactive Export to CSV Add historical policy Add BOR policy" at bounding box center [727, 70] width 1116 height 53
click at [1210, 23] on icon at bounding box center [1208, 21] width 10 height 10
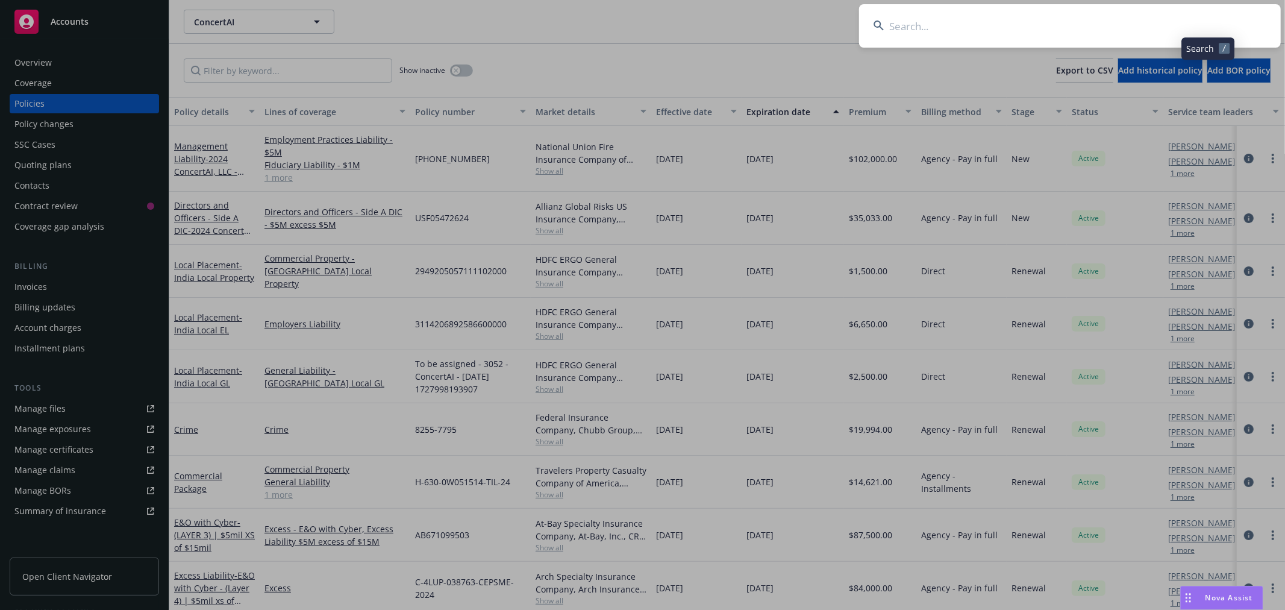
click at [1186, 23] on input at bounding box center [1070, 25] width 422 height 43
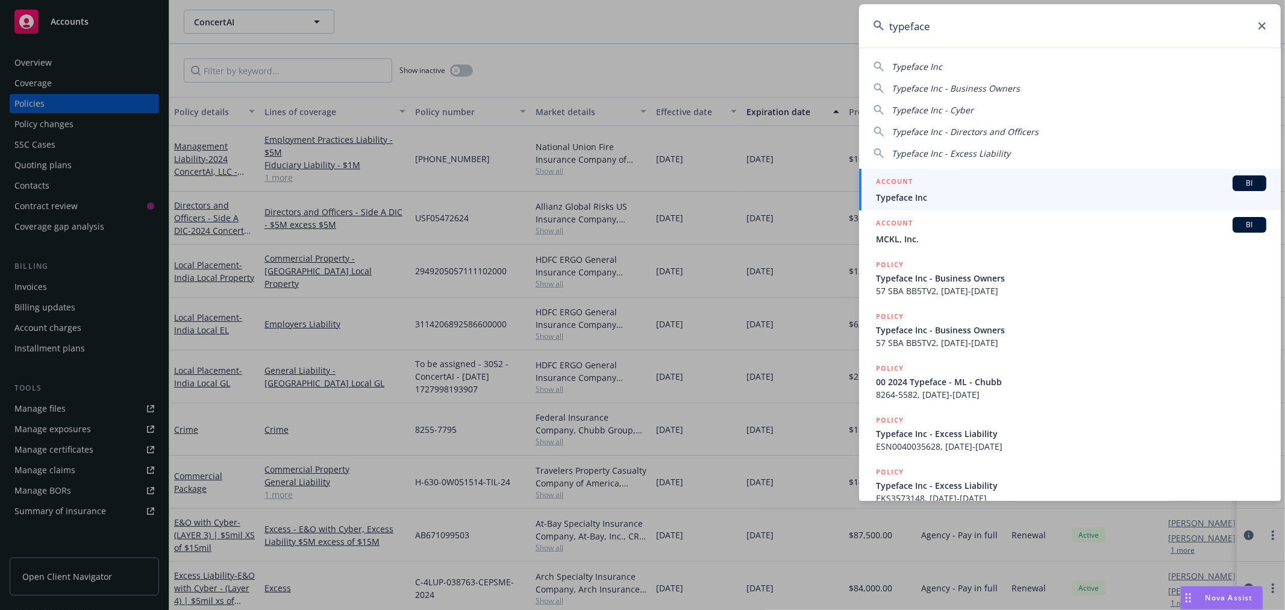
type input "typeface"
click at [921, 196] on span "Typeface Inc" at bounding box center [1071, 197] width 390 height 13
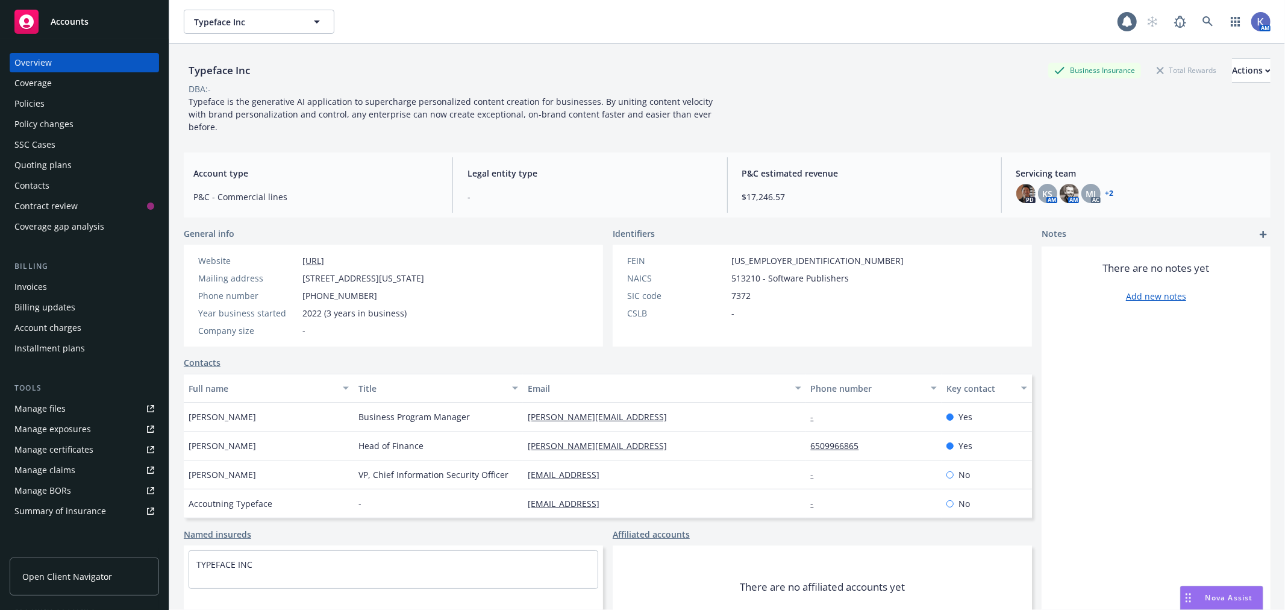
click at [55, 106] on div "Policies" at bounding box center [84, 103] width 140 height 19
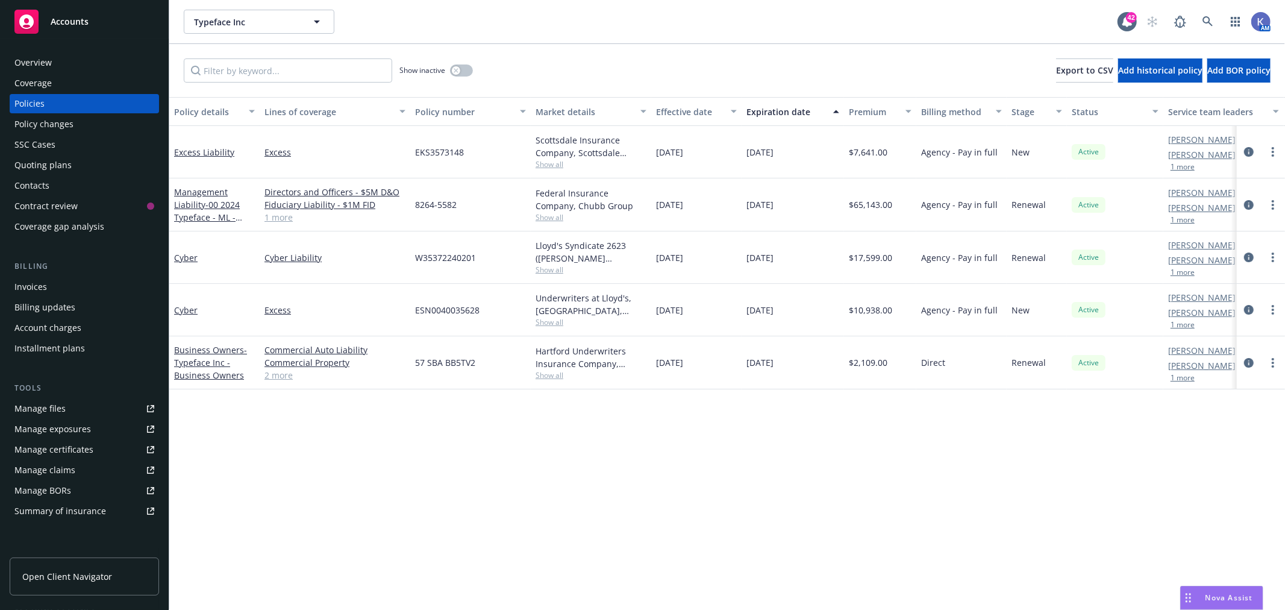
click at [273, 217] on link "1 more" at bounding box center [335, 217] width 141 height 13
click at [1206, 19] on icon at bounding box center [1208, 21] width 11 height 11
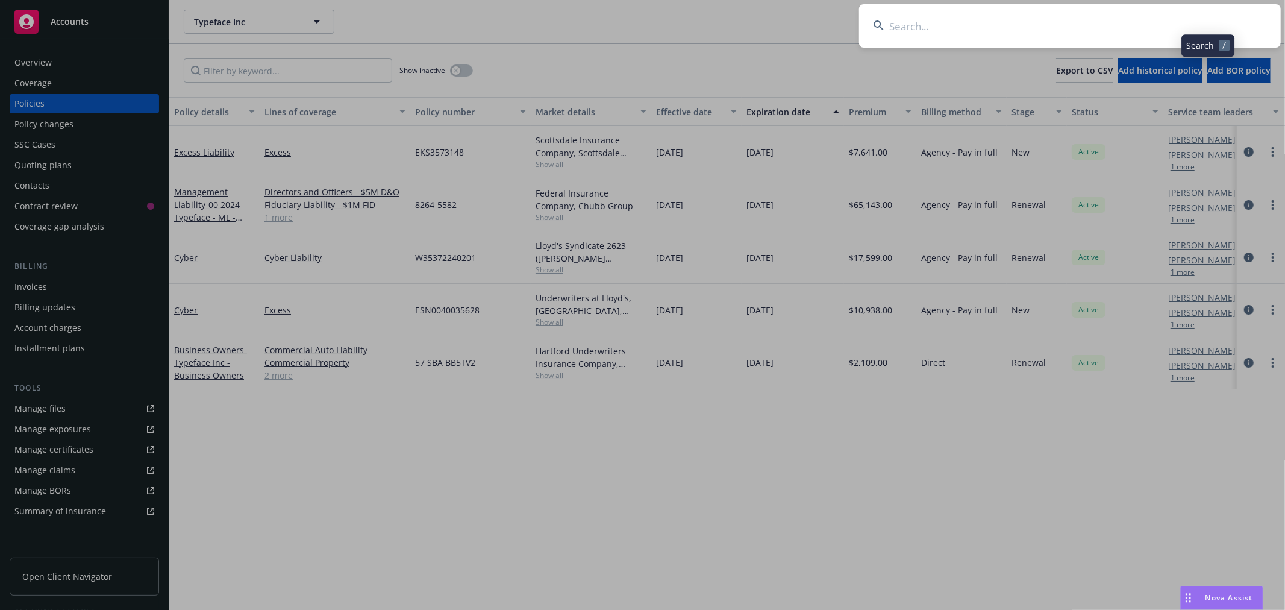
click at [1160, 20] on input at bounding box center [1070, 25] width 422 height 43
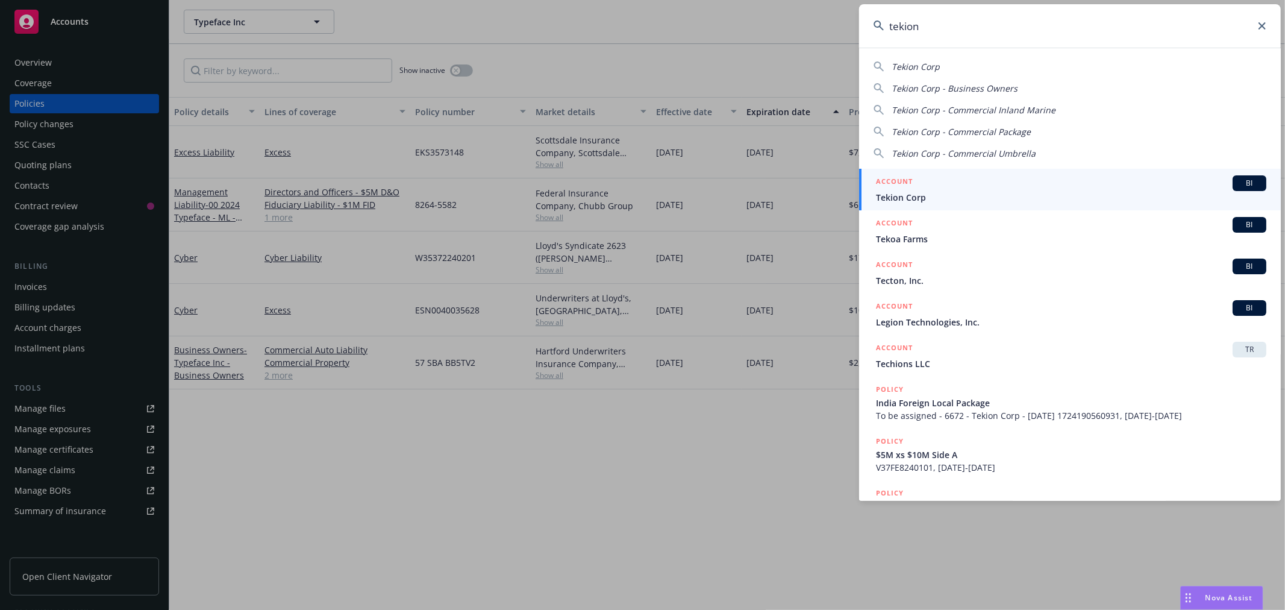
type input "tekion"
click at [898, 197] on span "Tekion Corp" at bounding box center [1071, 197] width 390 height 13
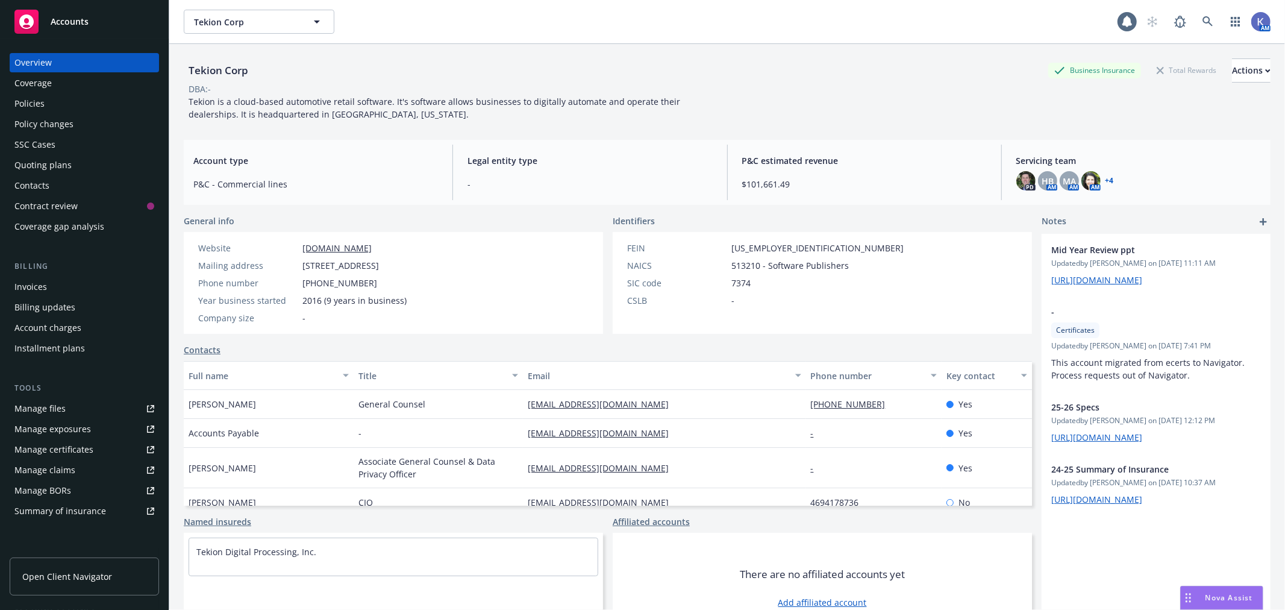
click at [70, 103] on div "Policies" at bounding box center [84, 103] width 140 height 19
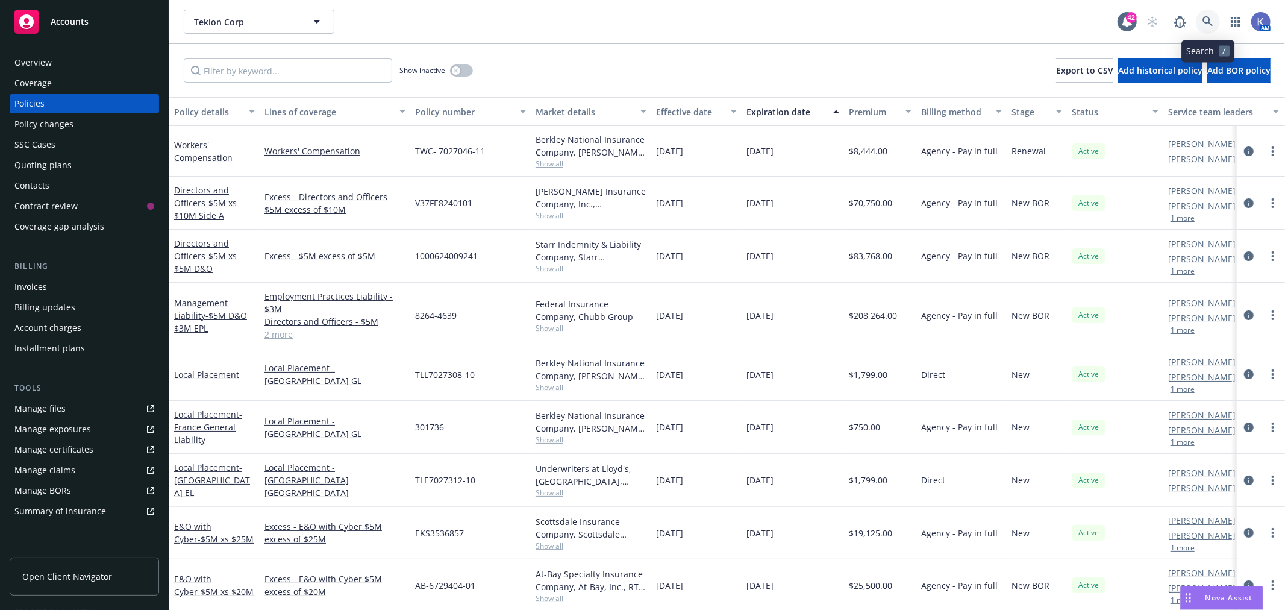
click at [1211, 25] on icon at bounding box center [1208, 21] width 11 height 11
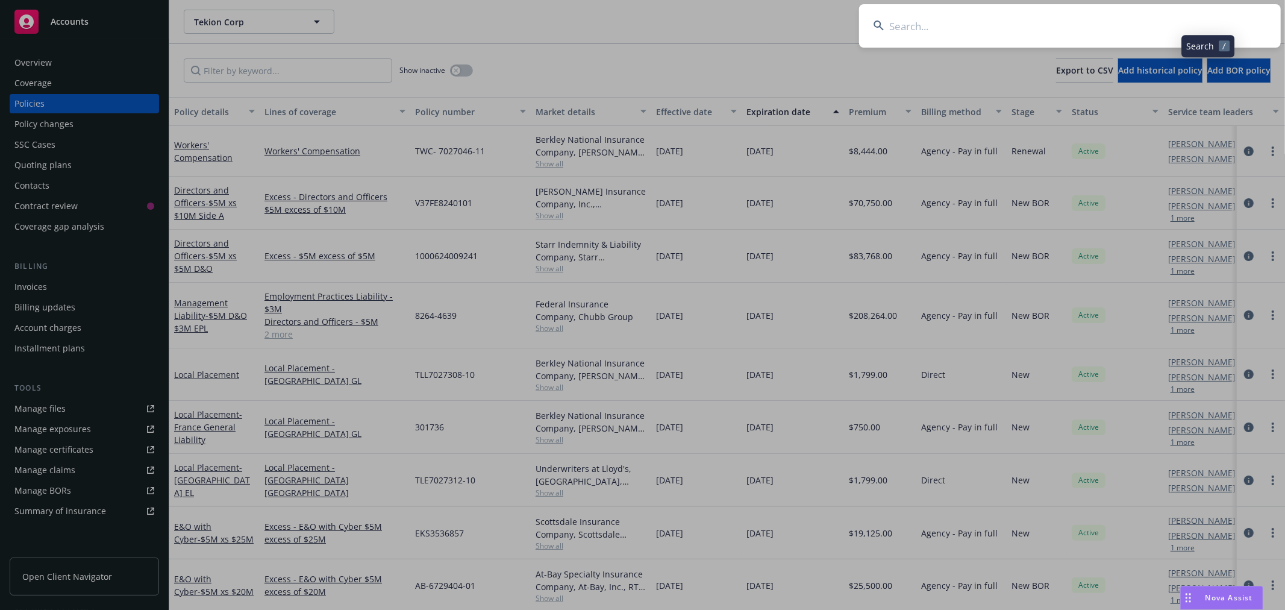
click at [1109, 25] on input at bounding box center [1070, 25] width 422 height 43
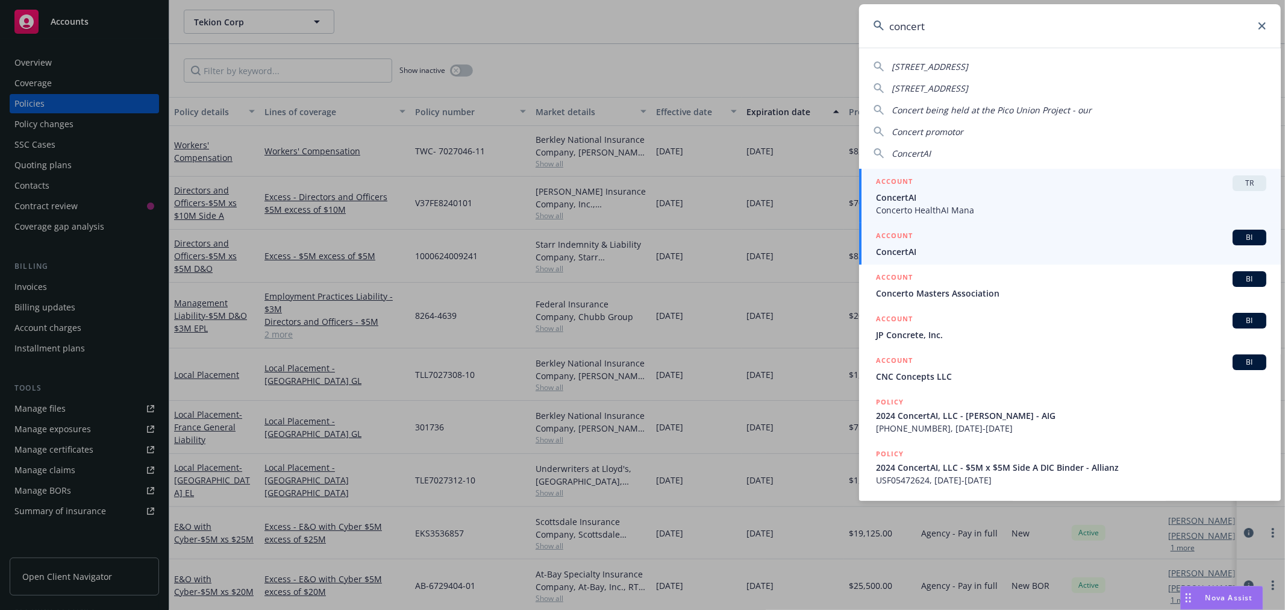
type input "concert"
click at [906, 248] on span "ConcertAI" at bounding box center [1071, 251] width 390 height 13
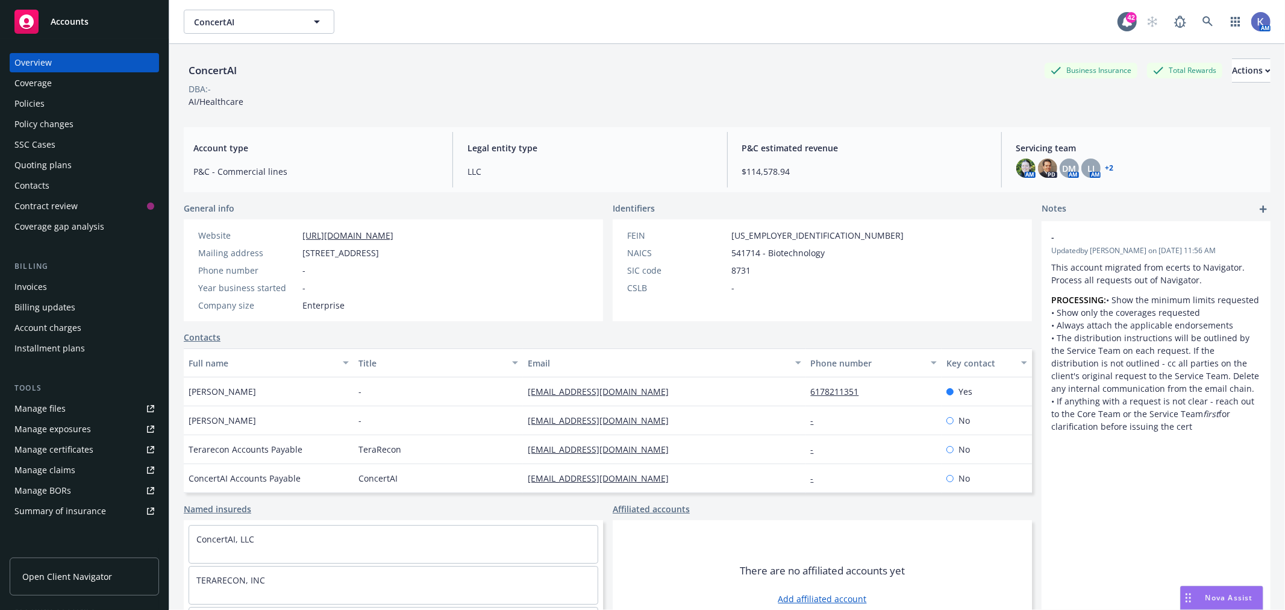
click at [56, 101] on div "Policies" at bounding box center [84, 103] width 140 height 19
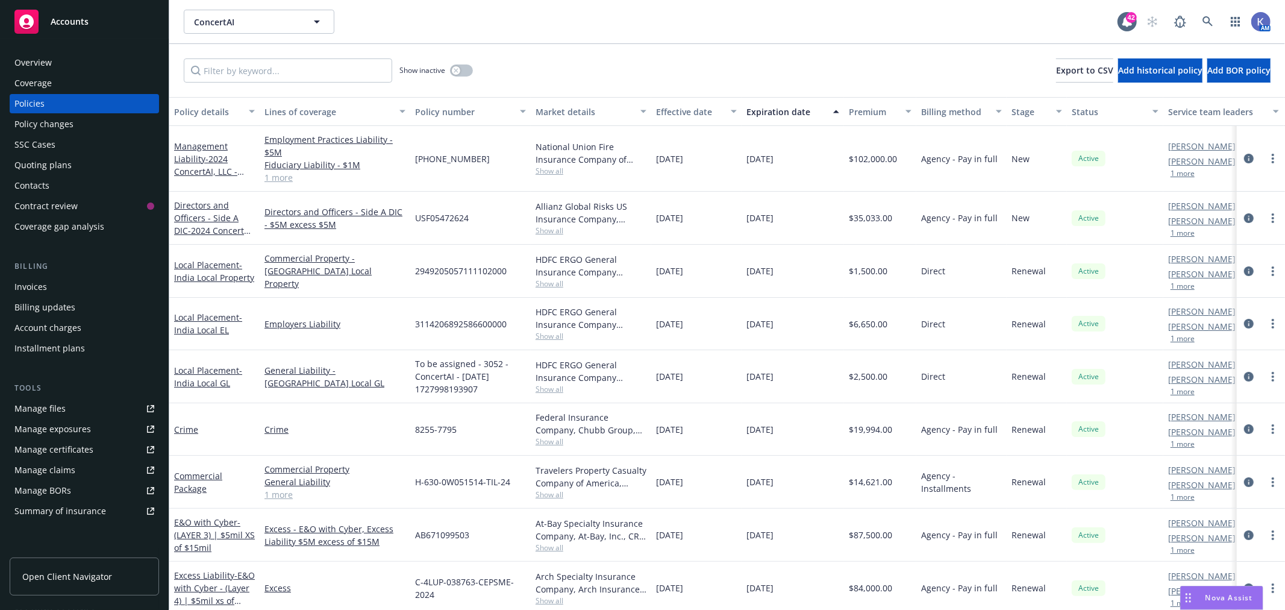
click at [266, 176] on link "1 more" at bounding box center [335, 177] width 141 height 13
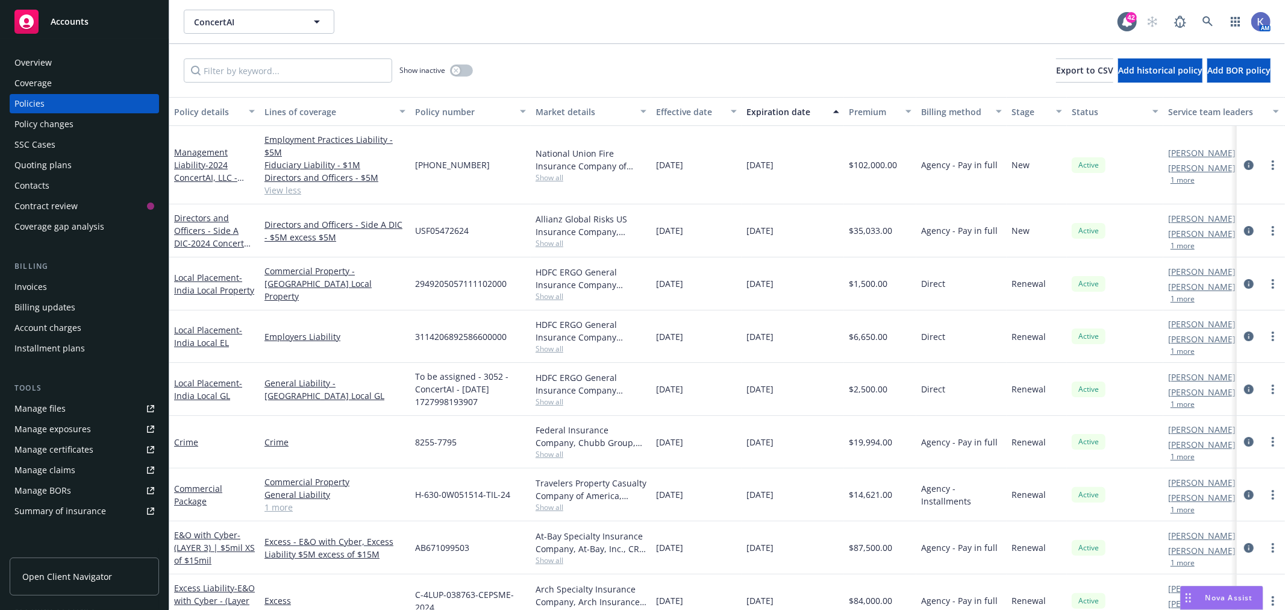
click at [280, 192] on link "View less" at bounding box center [335, 190] width 141 height 13
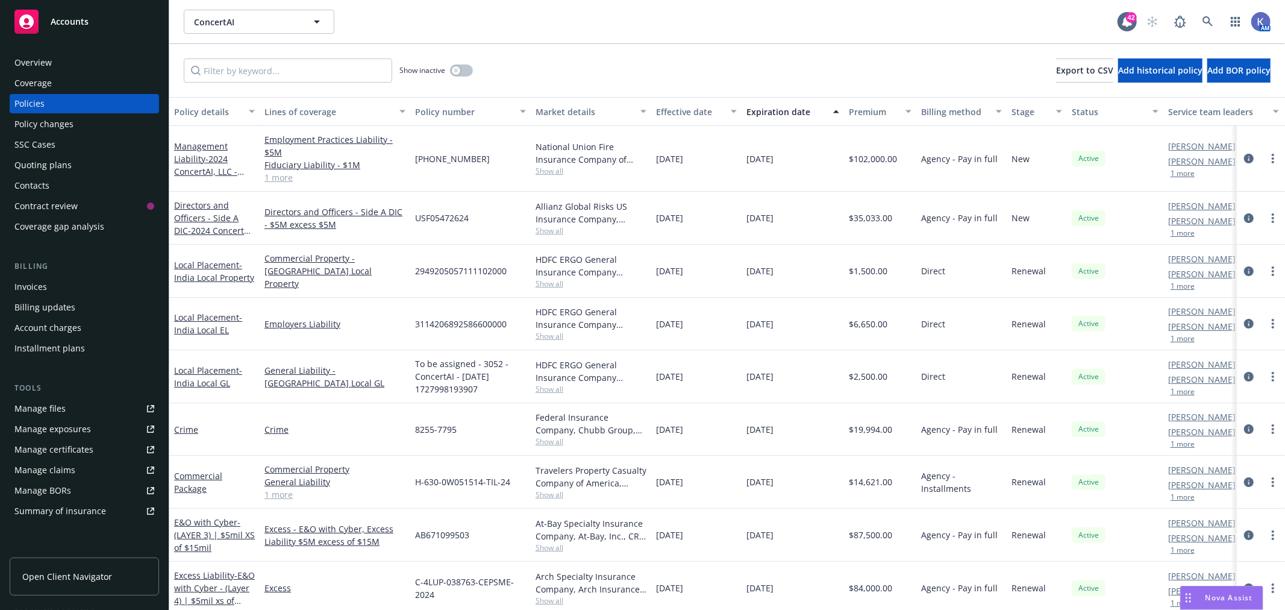
click at [272, 177] on link "1 more" at bounding box center [335, 177] width 141 height 13
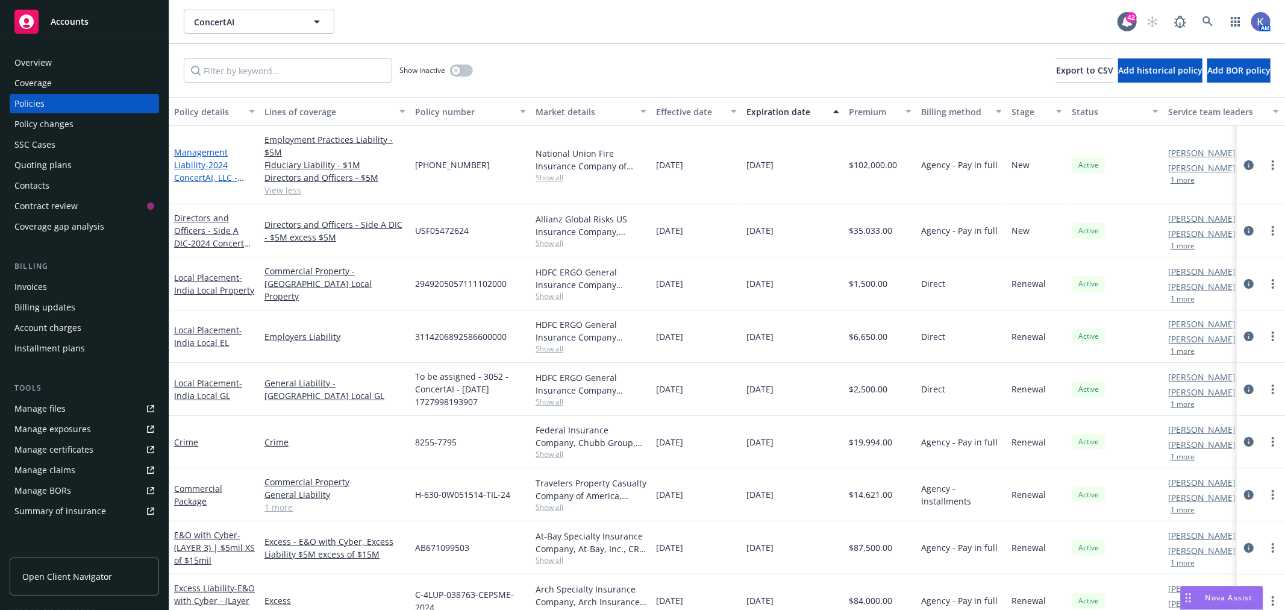
click at [196, 173] on span "- 2024 ConcertAI, LLC - [PERSON_NAME] - AIG" at bounding box center [210, 183] width 73 height 49
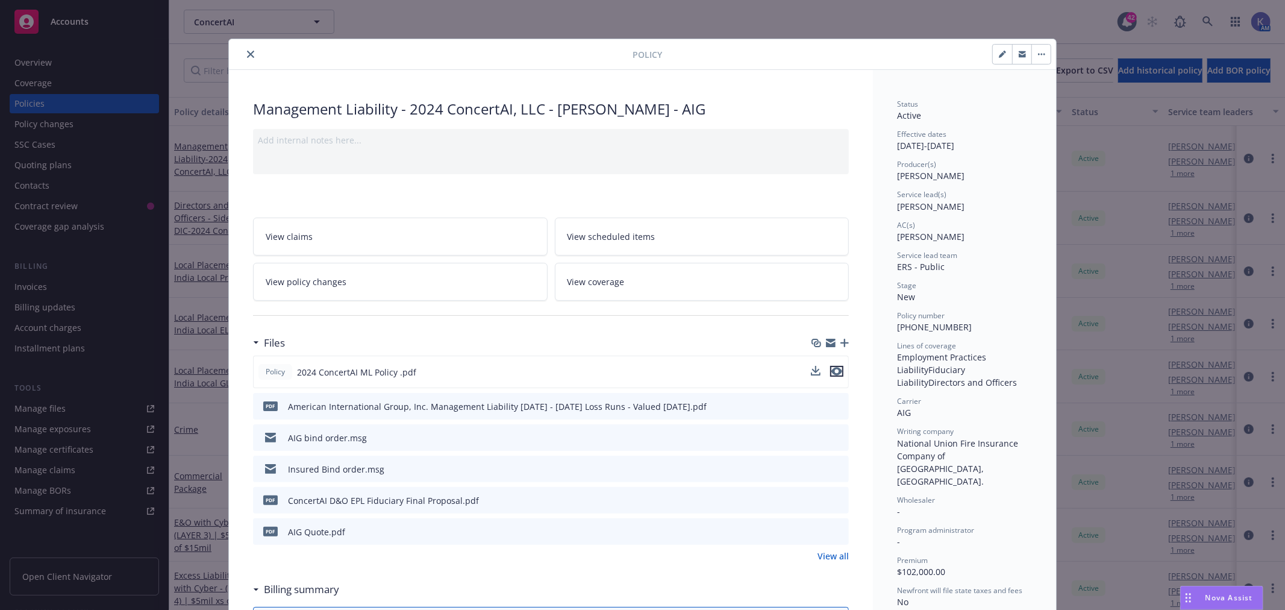
click at [832, 369] on icon "preview file" at bounding box center [837, 371] width 11 height 8
click at [247, 52] on icon "close" at bounding box center [250, 54] width 7 height 7
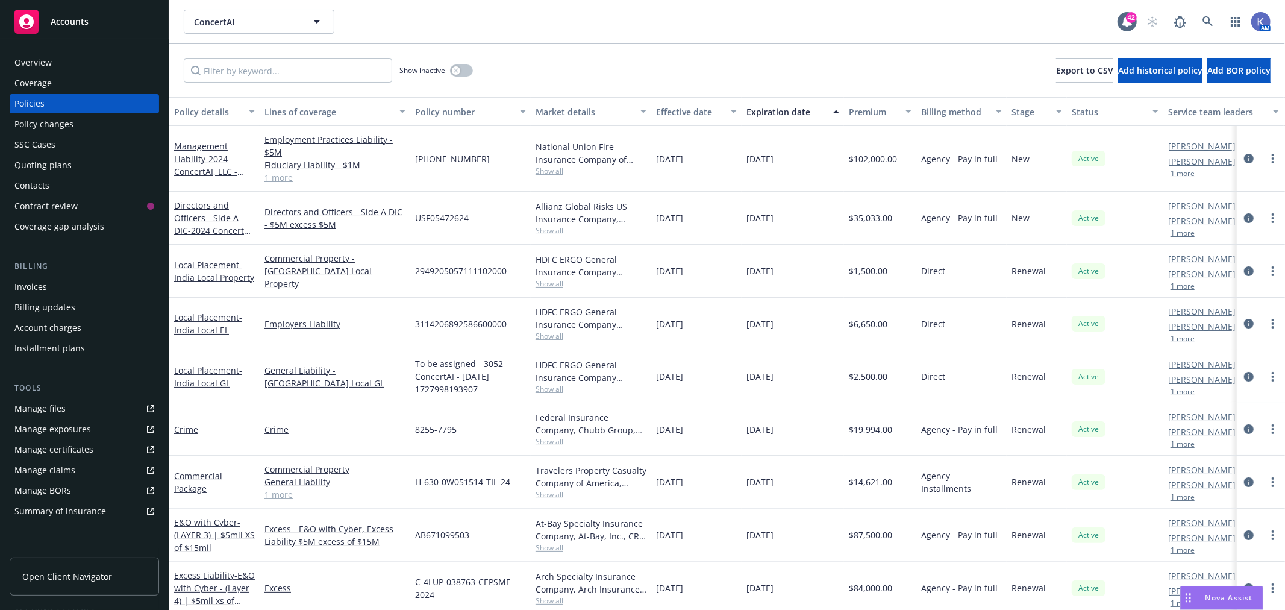
click at [540, 170] on span "Show all" at bounding box center [591, 171] width 111 height 10
click at [517, 121] on button "Policy number" at bounding box center [470, 111] width 121 height 29
click at [547, 232] on span "Show all" at bounding box center [591, 230] width 111 height 10
click at [207, 143] on link "Management Liability - 2024 ConcertAI, LLC - [PERSON_NAME] - AIG" at bounding box center [210, 171] width 73 height 62
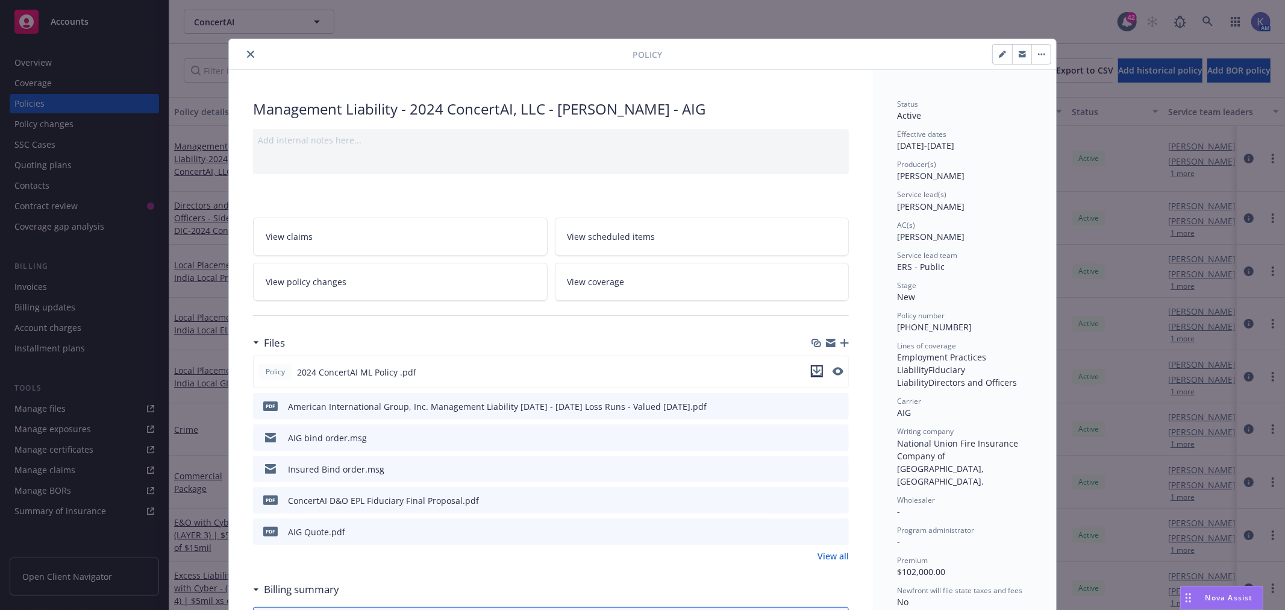
click at [812, 370] on icon "download file" at bounding box center [817, 371] width 10 height 10
click at [247, 52] on icon "close" at bounding box center [250, 54] width 7 height 7
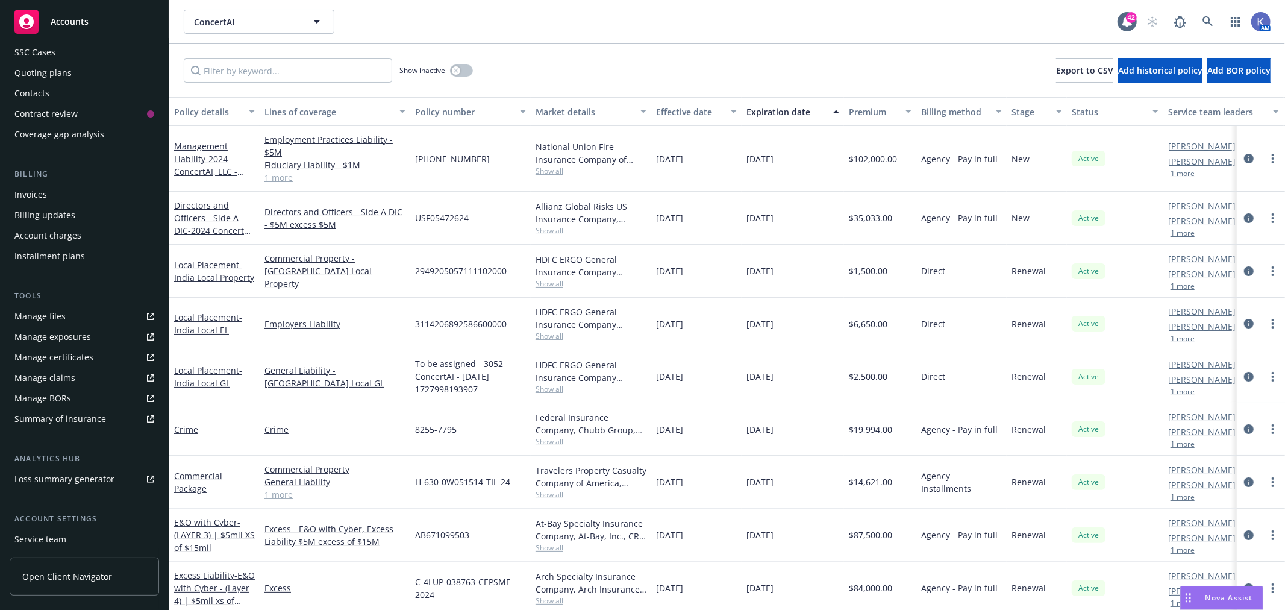
scroll to position [134, 0]
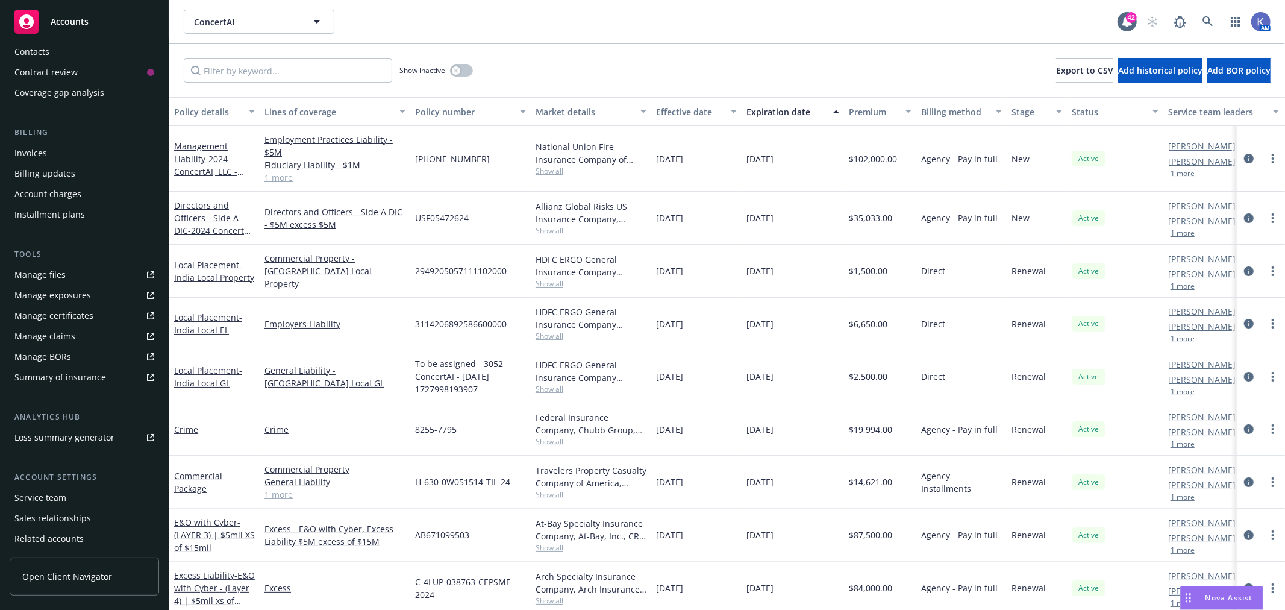
click at [80, 377] on div "Summary of insurance" at bounding box center [60, 377] width 92 height 19
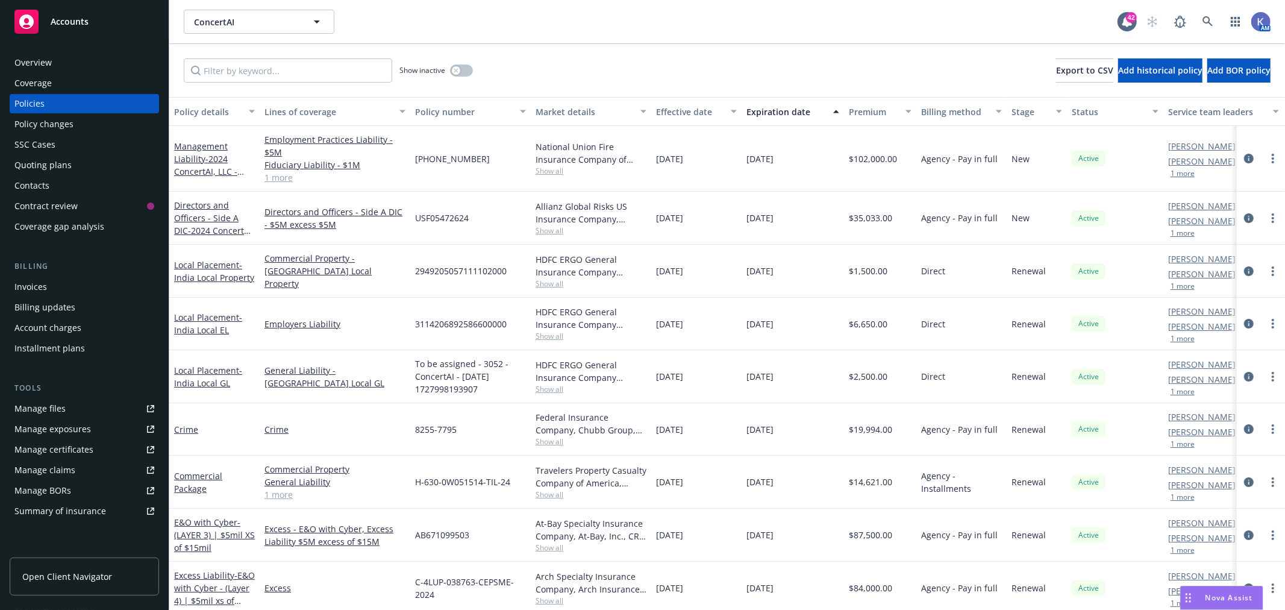
click at [670, 35] on div "ConcertAI ConcertAI 42 AM" at bounding box center [727, 21] width 1116 height 43
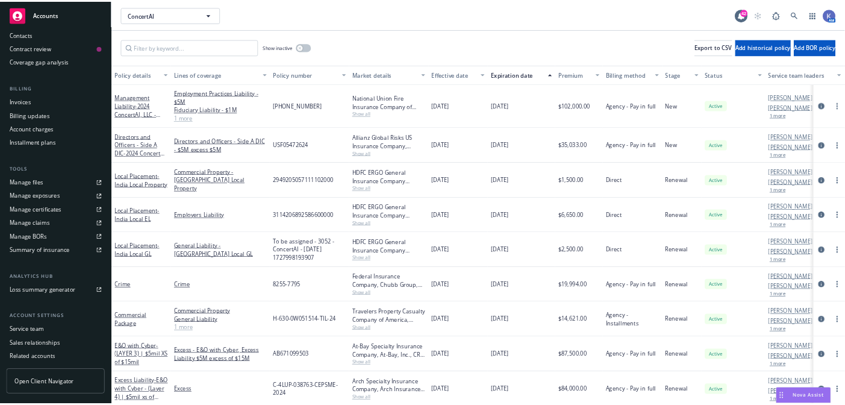
scroll to position [175, 0]
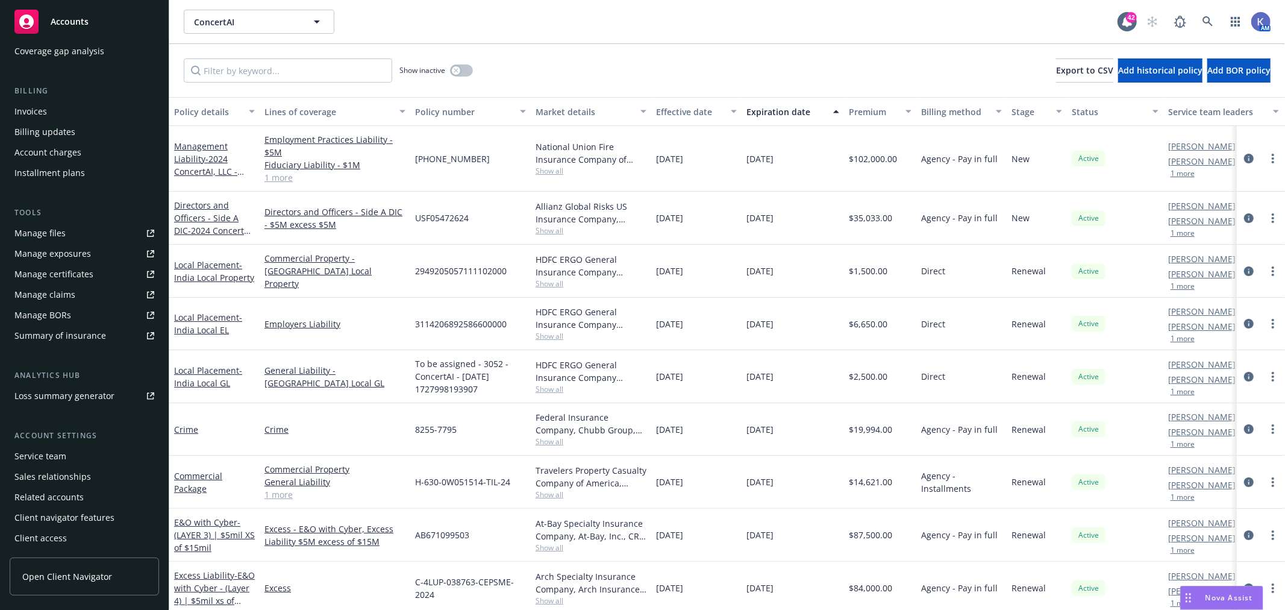
click at [609, 39] on div "ConcertAI ConcertAI 42 AM" at bounding box center [727, 21] width 1116 height 43
click at [630, 39] on div "ConcertAI ConcertAI 42 AM" at bounding box center [727, 21] width 1116 height 43
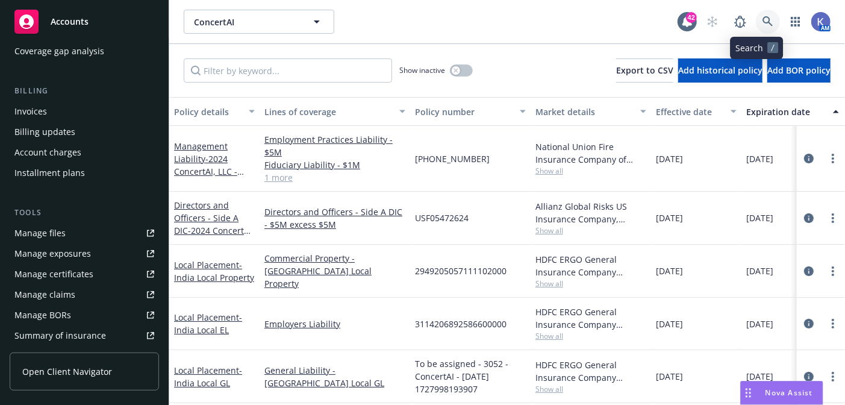
click at [763, 20] on icon at bounding box center [768, 21] width 10 height 10
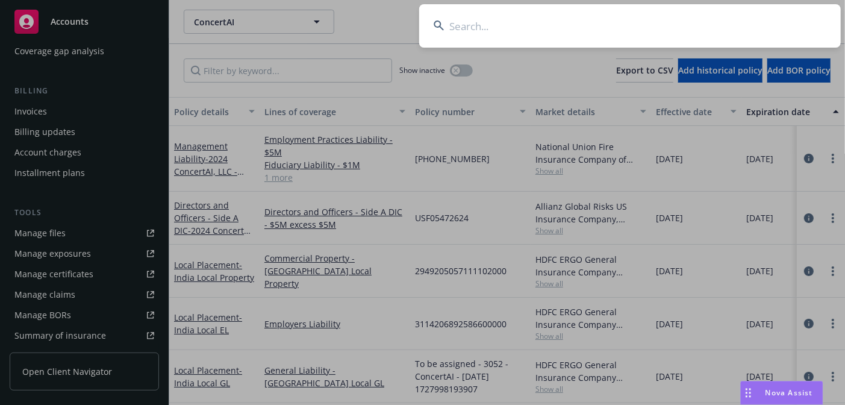
click at [711, 25] on input at bounding box center [630, 25] width 422 height 43
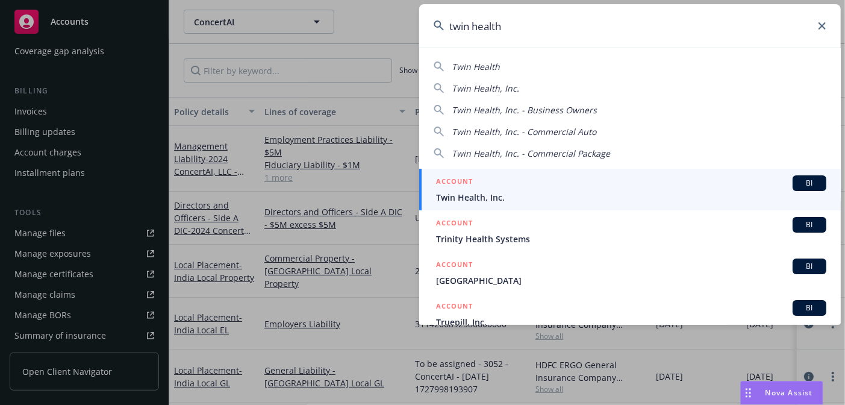
type input "twin health"
click at [492, 193] on span "Twin Health, Inc." at bounding box center [631, 197] width 390 height 13
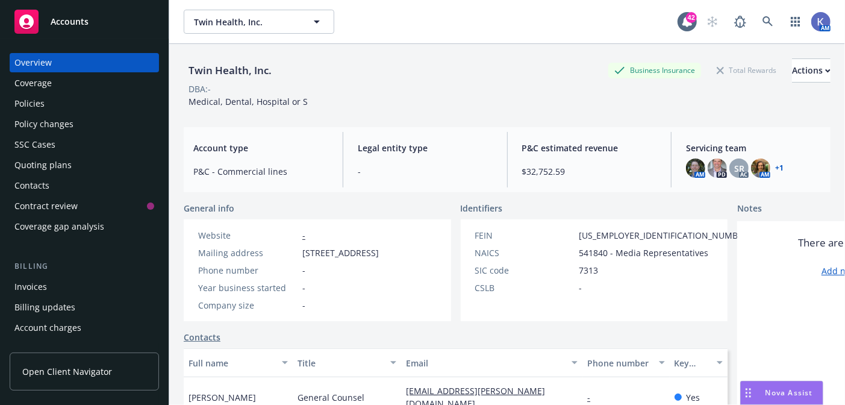
click at [75, 94] on div "Policies" at bounding box center [84, 103] width 140 height 19
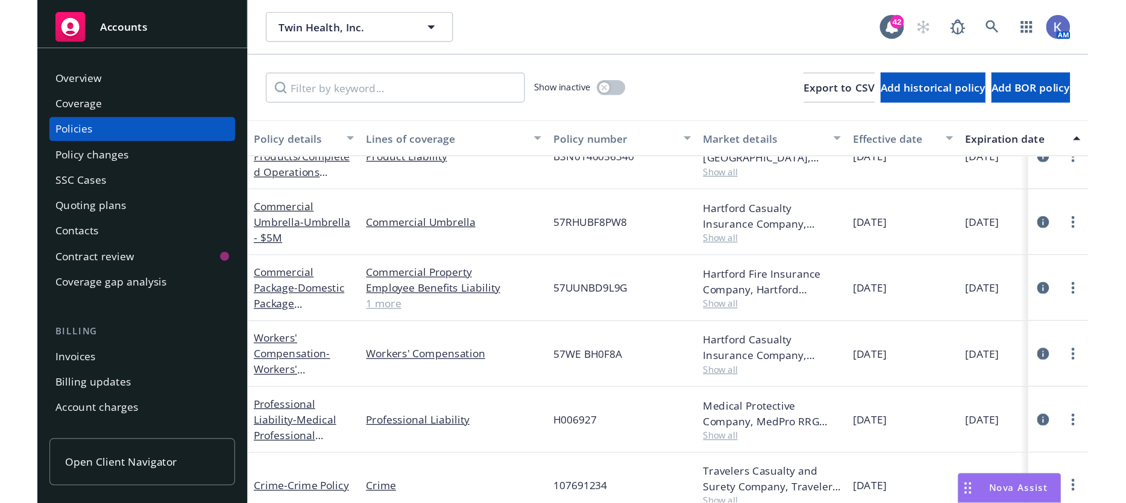
scroll to position [334, 0]
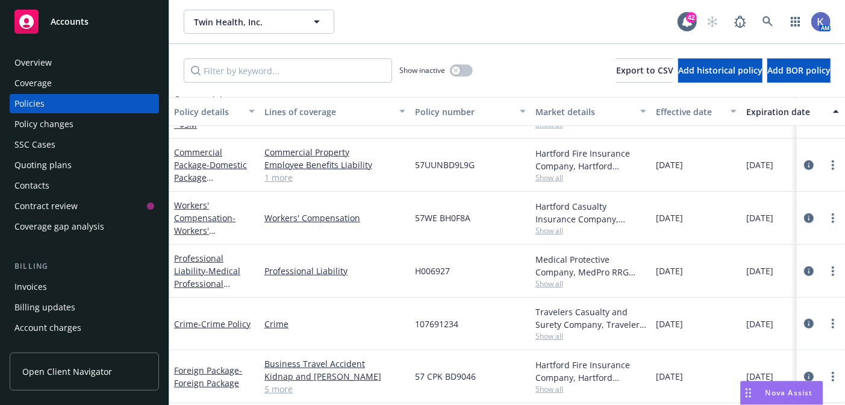
click at [845, 404] on div "Policy details Lines of coverage Policy number Market details Effective date Ex…" at bounding box center [507, 251] width 676 height 308
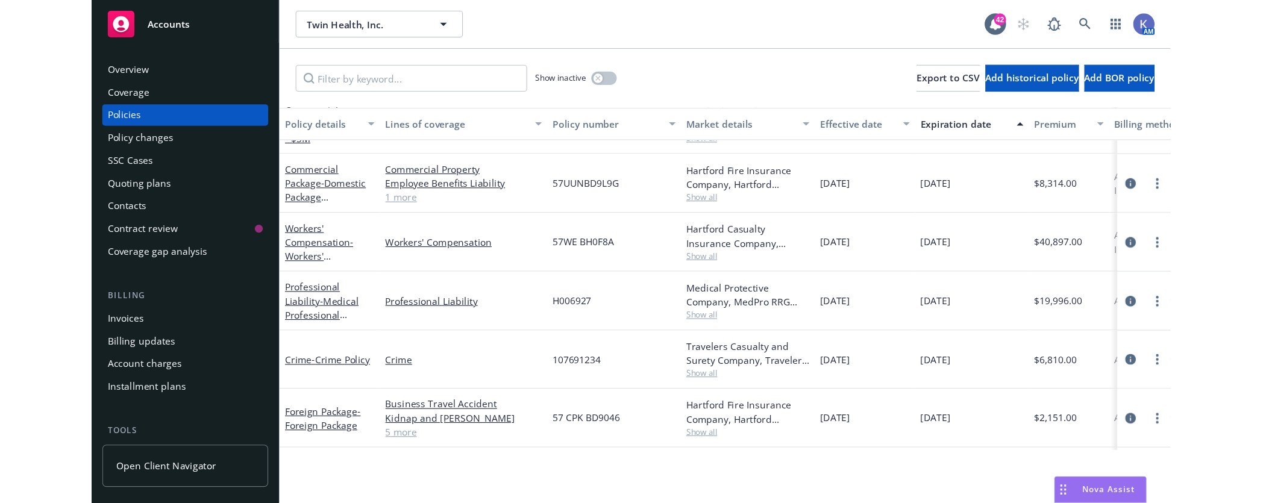
scroll to position [334, 0]
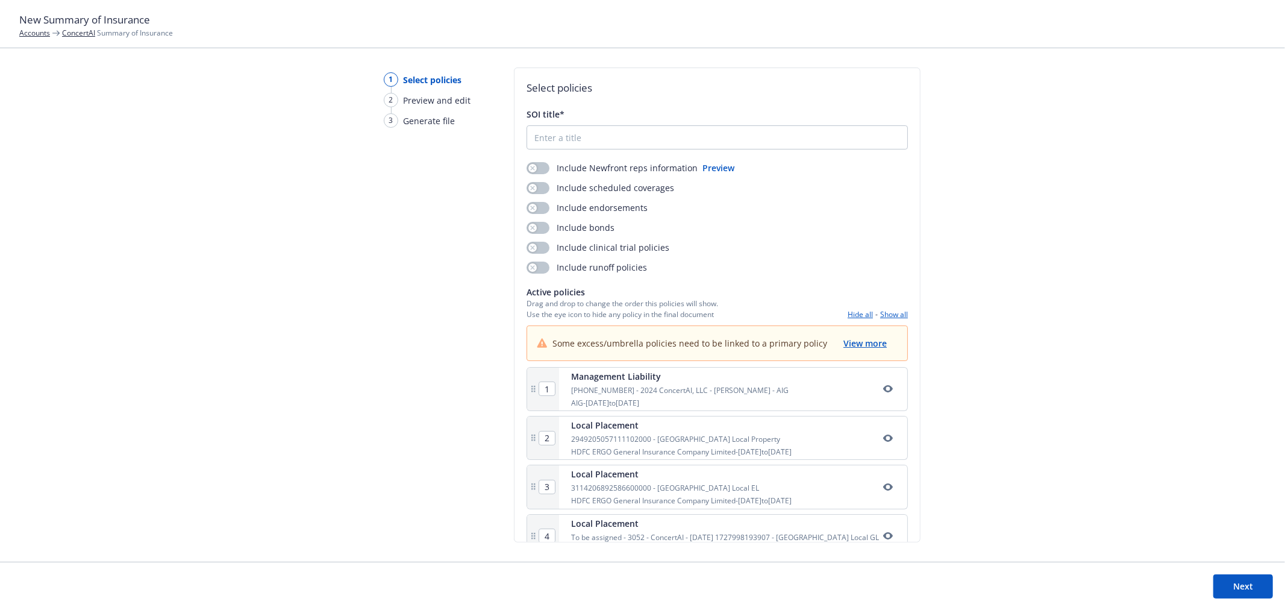
click at [420, 273] on div "1 Select policies 2 Preview and edit 3 Generate file" at bounding box center [423, 314] width 116 height 494
click at [453, 280] on div "1 Select policies 2 Preview and edit 3 Generate file" at bounding box center [423, 314] width 116 height 494
click at [489, 283] on div "1 Select policies 2 Preview and edit 3 Generate file Select policies SOI title*…" at bounding box center [642, 314] width 1285 height 494
